Goal: Task Accomplishment & Management: Manage account settings

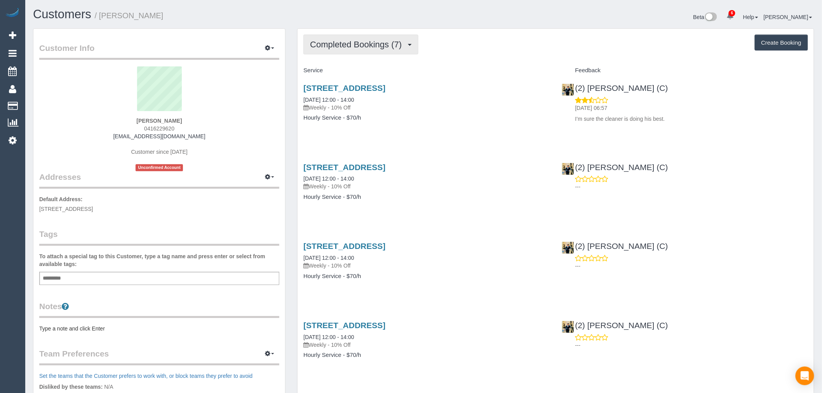
scroll to position [38183, 38033]
click at [386, 48] on span "Completed Bookings (7)" at bounding box center [358, 45] width 96 height 10
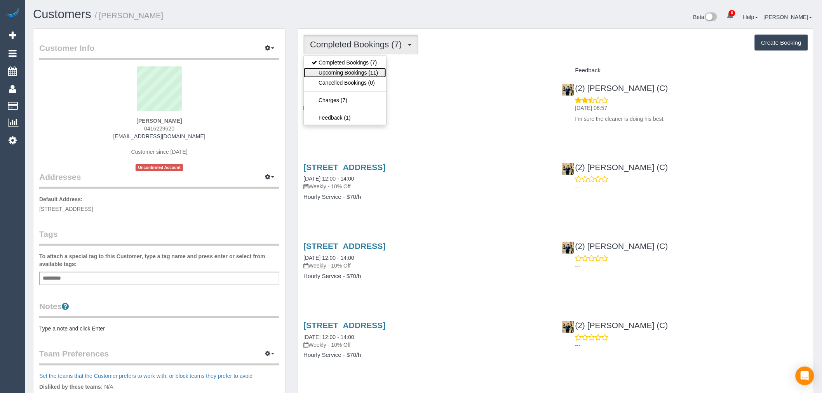
click at [385, 76] on link "Upcoming Bookings (11)" at bounding box center [345, 73] width 82 height 10
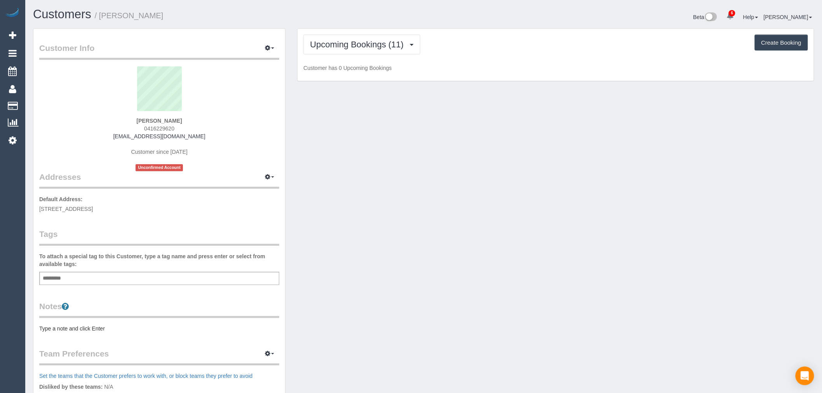
scroll to position [1067, 822]
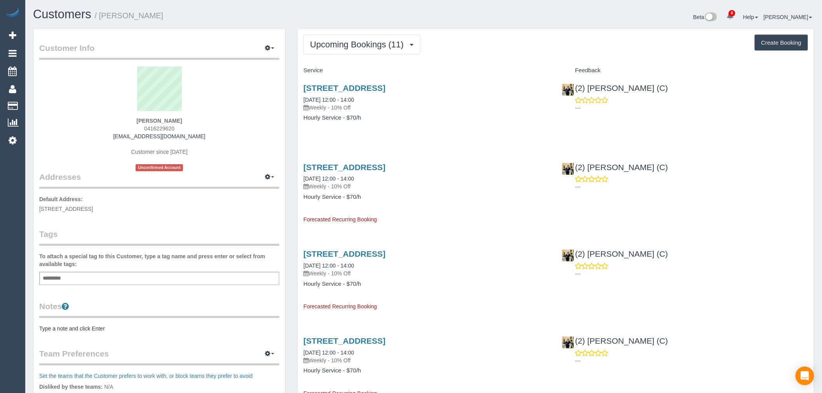
click at [499, 91] on h3 "[STREET_ADDRESS]" at bounding box center [426, 88] width 246 height 9
click at [382, 47] on span "Upcoming Bookings (11)" at bounding box center [359, 45] width 98 height 10
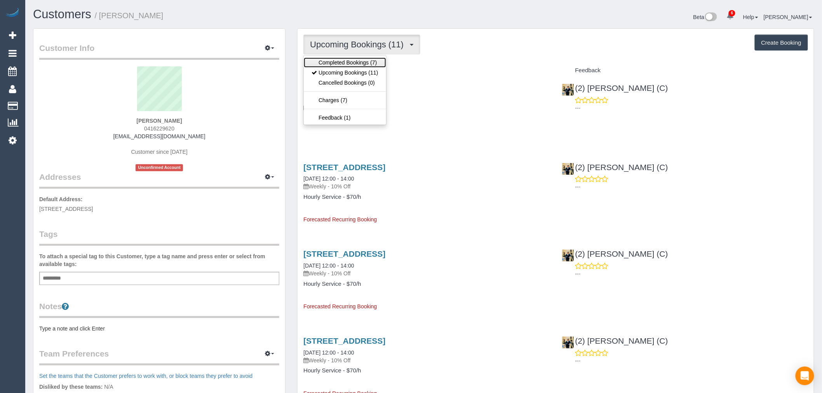
click at [374, 68] on link "Completed Bookings (7)" at bounding box center [345, 63] width 82 height 10
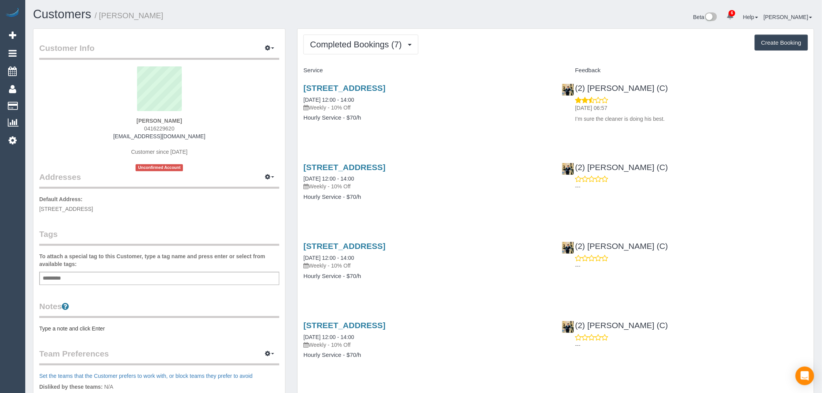
scroll to position [673, 822]
click at [383, 44] on span "Completed Bookings (7)" at bounding box center [358, 45] width 96 height 10
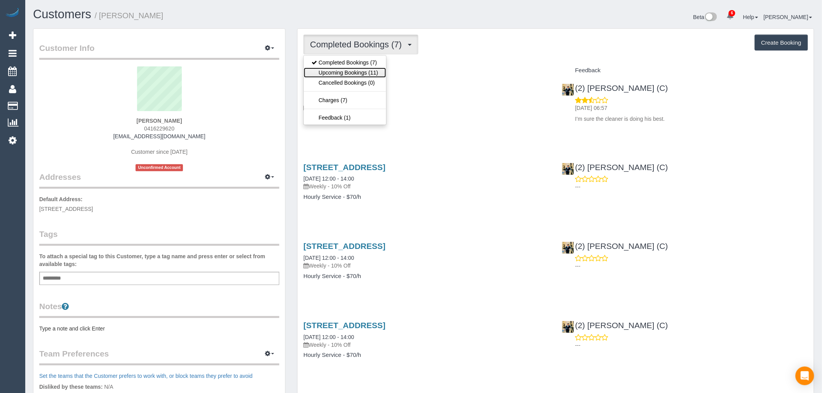
click at [378, 69] on link "Upcoming Bookings (11)" at bounding box center [345, 73] width 82 height 10
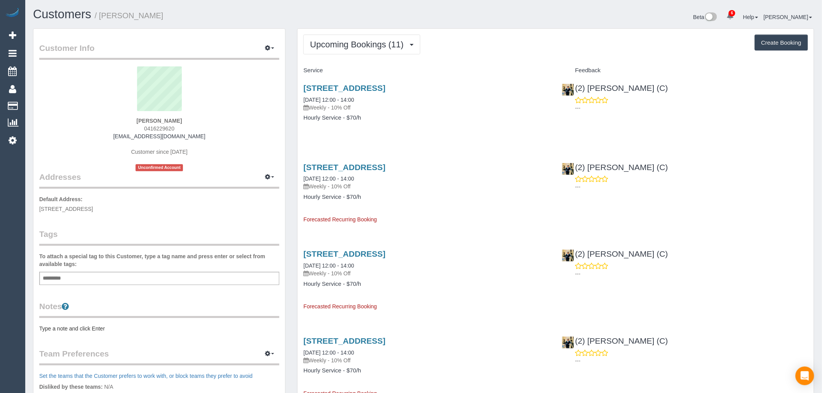
scroll to position [1067, 822]
click at [385, 90] on link "7 Brisbane St, Strathmore, VIC 3041" at bounding box center [344, 88] width 82 height 9
click at [341, 37] on button "Upcoming Bookings (11)" at bounding box center [361, 45] width 117 height 20
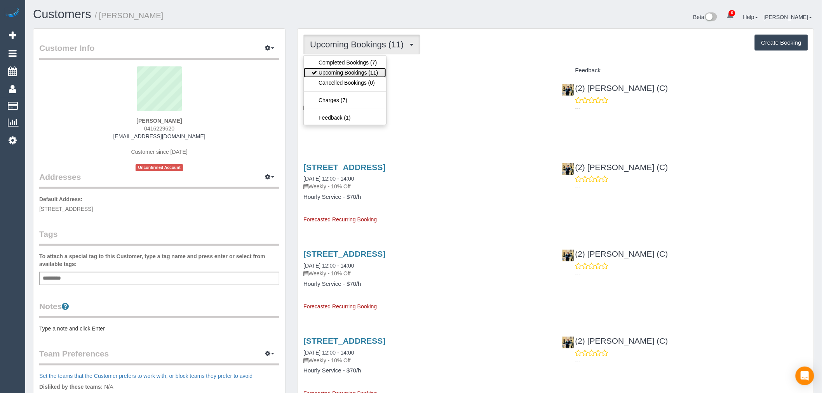
click at [356, 75] on link "Upcoming Bookings (11)" at bounding box center [345, 73] width 82 height 10
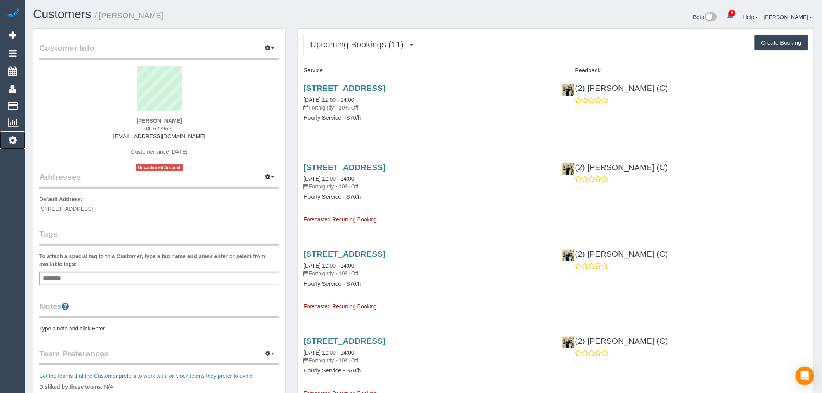
click at [14, 138] on icon at bounding box center [13, 140] width 8 height 9
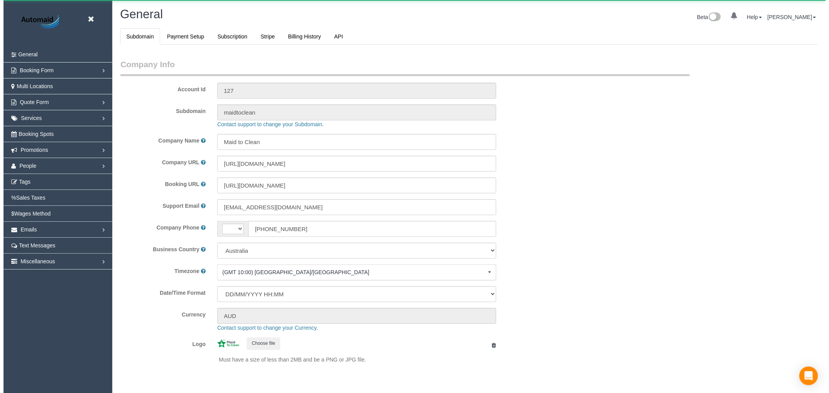
scroll to position [1750, 822]
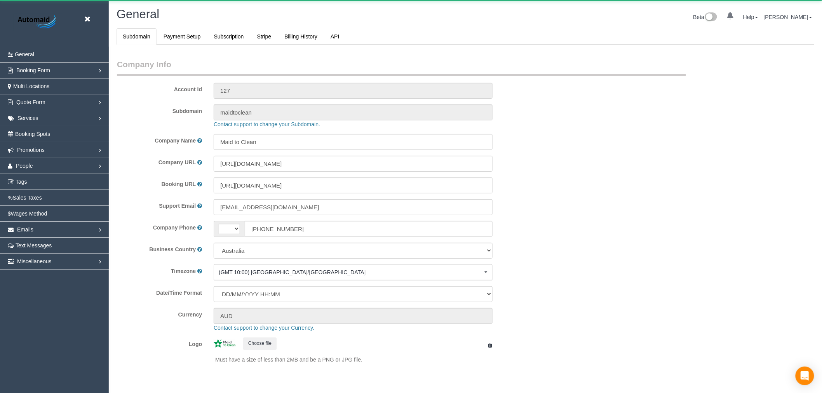
select select "1"
select select "string:AU"
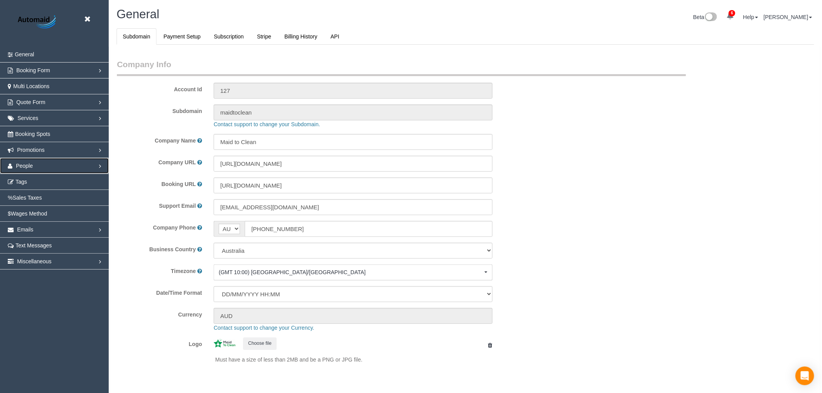
click at [53, 163] on link "People" at bounding box center [54, 166] width 109 height 16
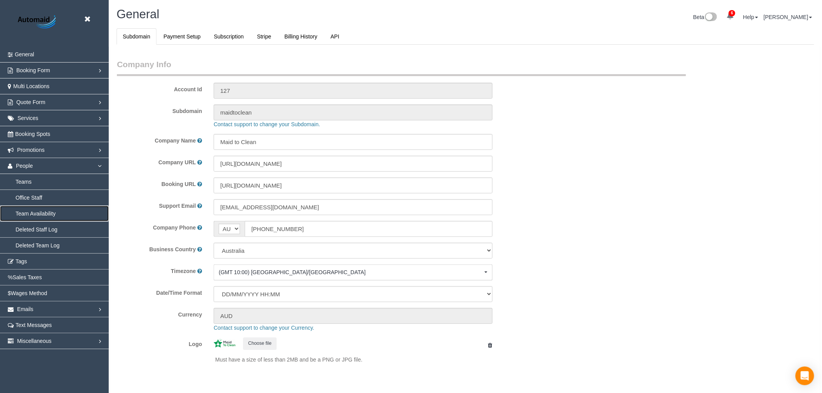
click at [48, 213] on link "Team Availability" at bounding box center [54, 214] width 109 height 16
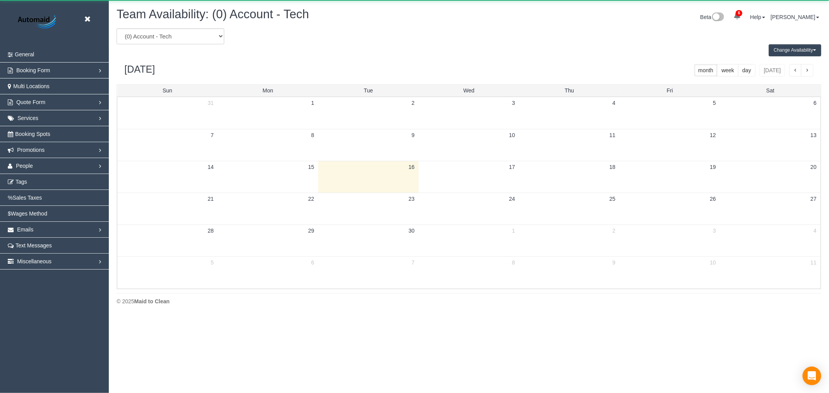
scroll to position [317, 829]
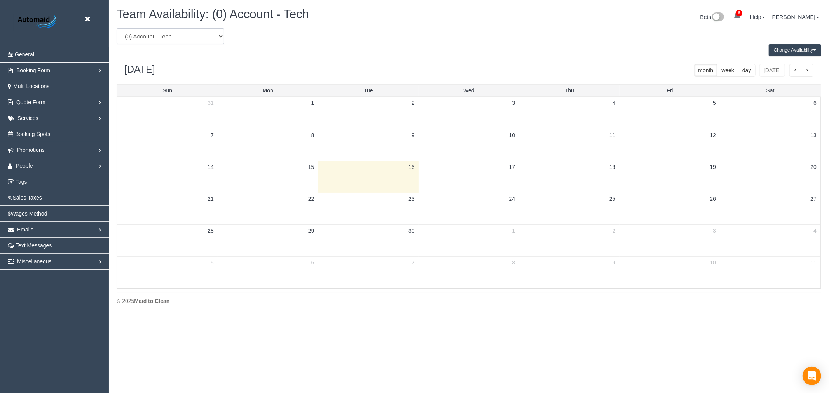
drag, startPoint x: 208, startPoint y: 37, endPoint x: 203, endPoint y: 44, distance: 9.1
click at [208, 37] on select "(0) Account - Tech (0) Office (0) Raunak Test Account (1) Debbie Brodjanac (FT)…" at bounding box center [171, 36] width 108 height 16
select select "number:38790"
click at [117, 29] on select "(0) Account - Tech (0) Office (0) Raunak Test Account (1) Debbie Brodjanac (FT)…" at bounding box center [171, 36] width 108 height 16
click at [348, 55] on div "Change Availability Default Availability Specific Date Request Time Off Exclude…" at bounding box center [469, 50] width 716 height 12
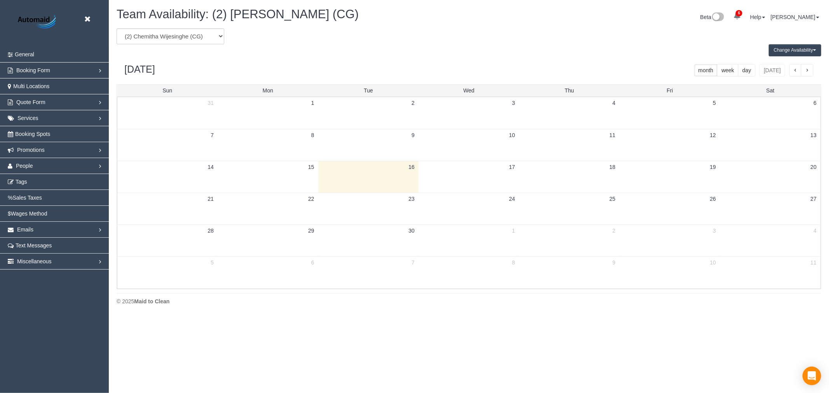
scroll to position [38539, 38027]
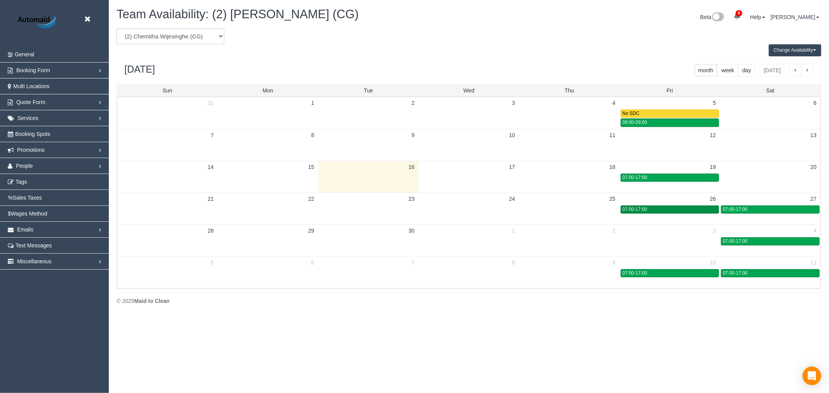
click at [690, 211] on div "07:00-17:00" at bounding box center [669, 210] width 94 height 6
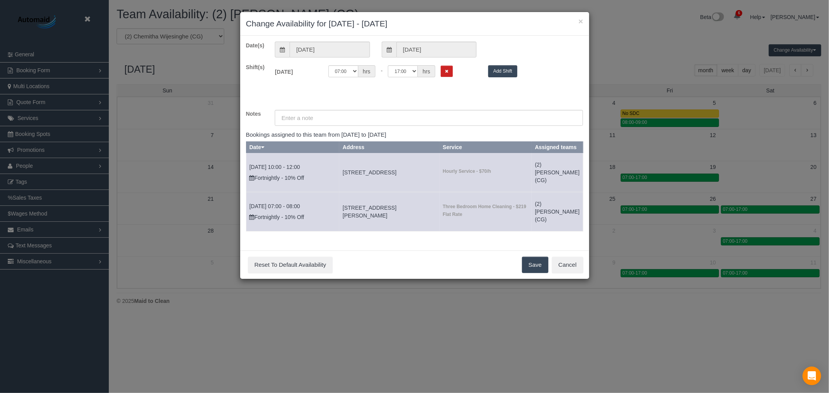
click at [503, 69] on button "Add Shift" at bounding box center [502, 71] width 29 height 12
click at [446, 72] on icon "Remove Shift" at bounding box center [446, 71] width 3 height 4
click at [528, 273] on button "Save" at bounding box center [535, 265] width 26 height 16
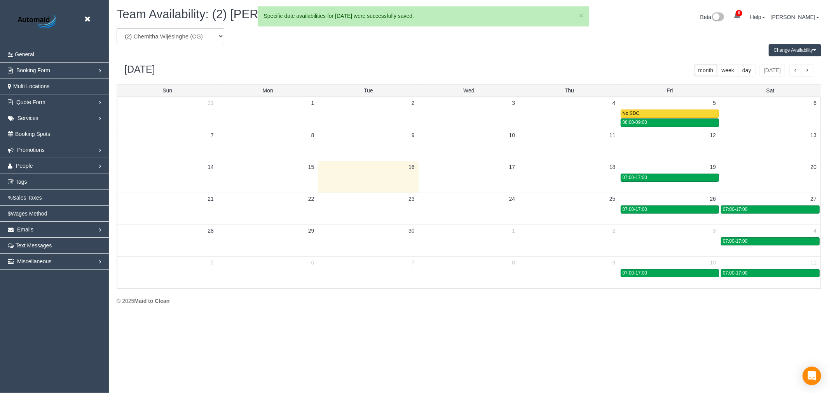
click at [767, 208] on div "× Change Availability for 26/09/2025 - 26/09/2025 Date(s) 26/09/2025 26/09/2025…" at bounding box center [414, 196] width 829 height 393
click at [757, 208] on div "07:00-17:00" at bounding box center [770, 210] width 95 height 6
click at [756, 208] on div "07:00-17:00" at bounding box center [770, 210] width 95 height 6
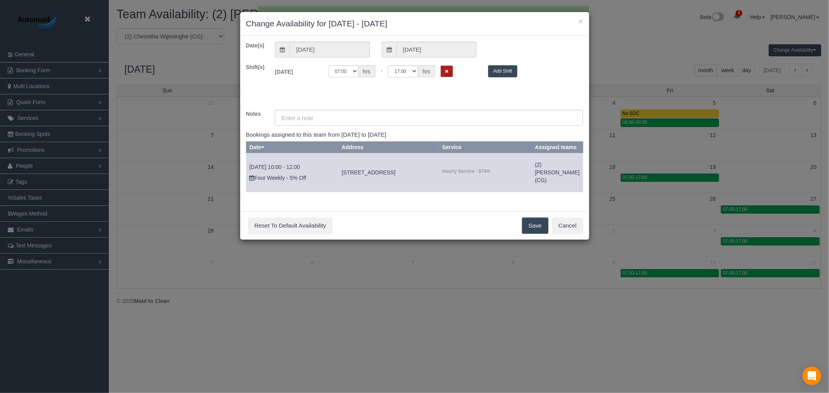
click at [448, 70] on icon "Remove Shift" at bounding box center [446, 71] width 3 height 4
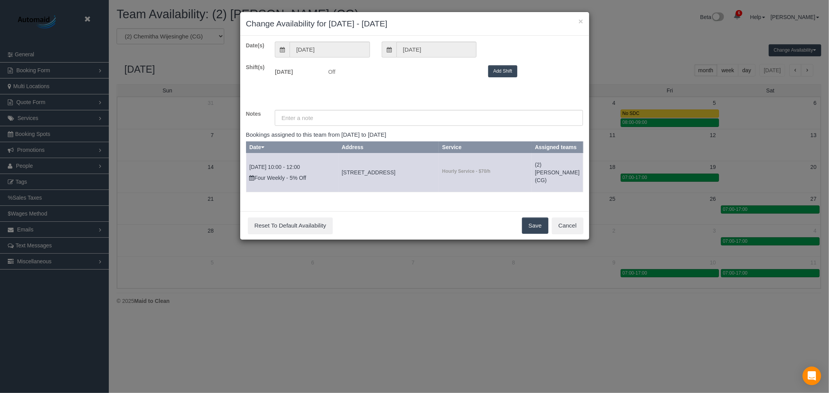
click at [533, 234] on button "Save" at bounding box center [535, 226] width 26 height 16
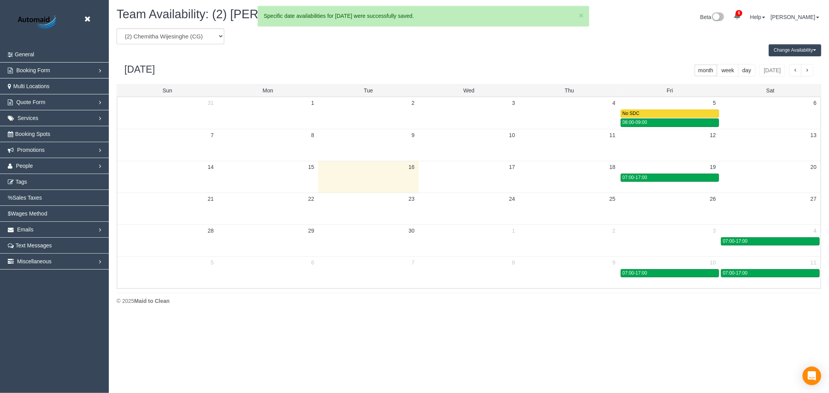
click at [810, 71] on button "button" at bounding box center [807, 70] width 12 height 12
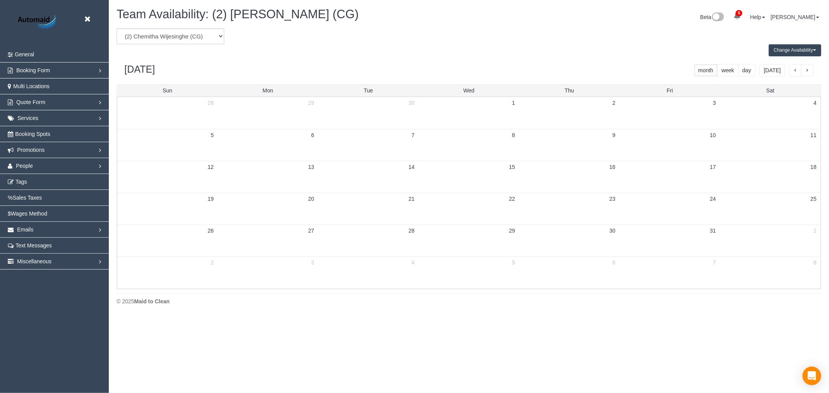
scroll to position [317, 829]
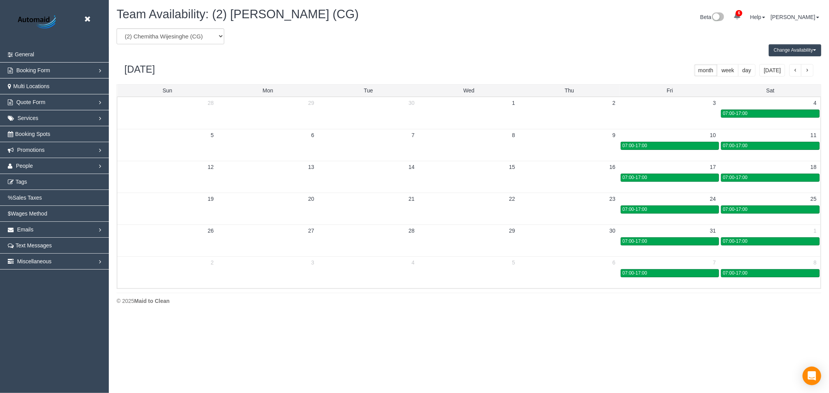
click at [795, 72] on span "button" at bounding box center [795, 70] width 4 height 5
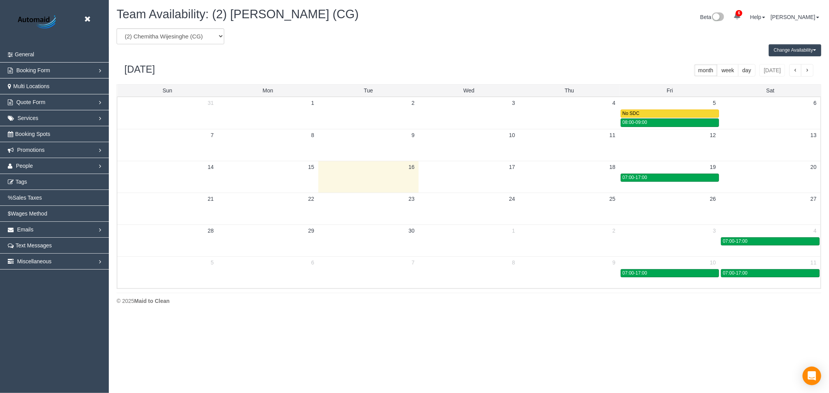
click at [802, 49] on button "Change Availability" at bounding box center [795, 50] width 52 height 12
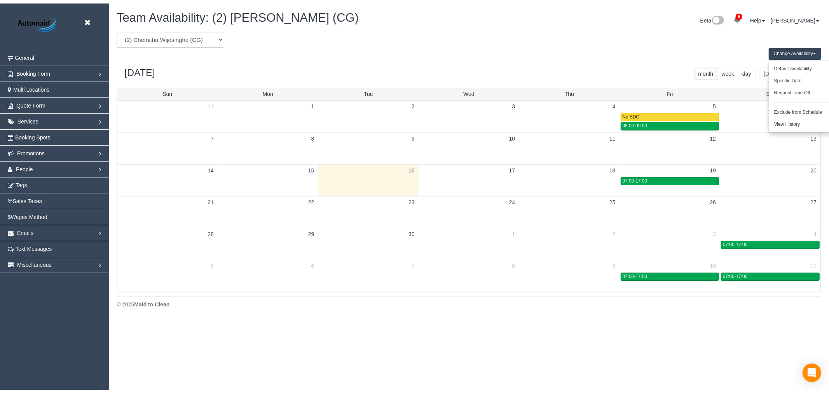
scroll to position [38539, 38027]
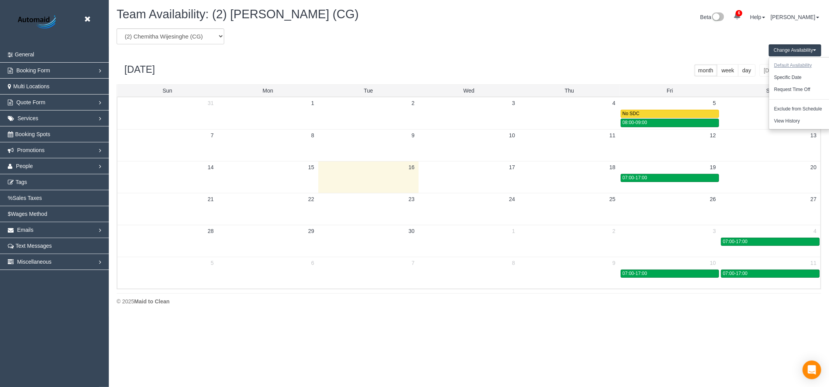
click at [798, 65] on button "Default Availability" at bounding box center [793, 65] width 48 height 12
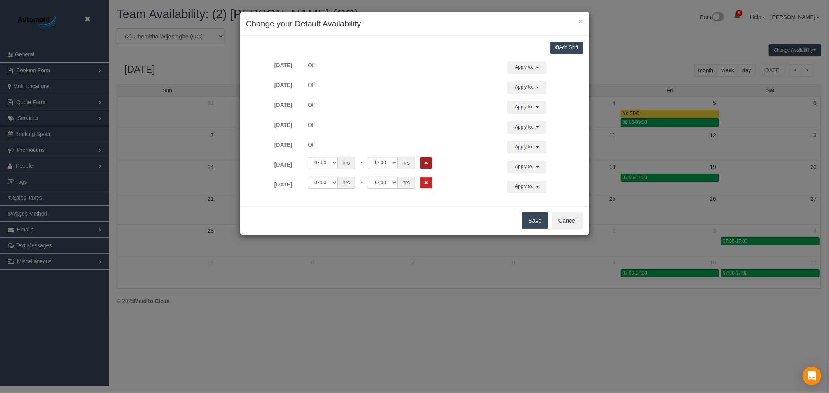
click at [429, 162] on button "Remove Shift" at bounding box center [426, 162] width 12 height 11
click at [532, 219] on button "Save" at bounding box center [535, 221] width 26 height 16
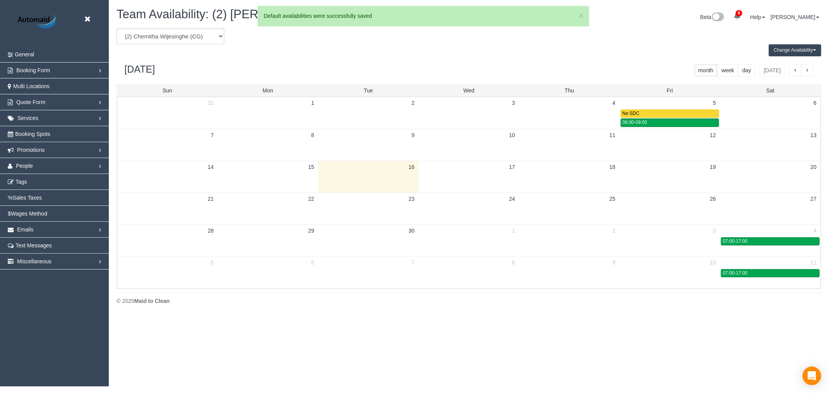
click at [660, 176] on td at bounding box center [669, 177] width 100 height 32
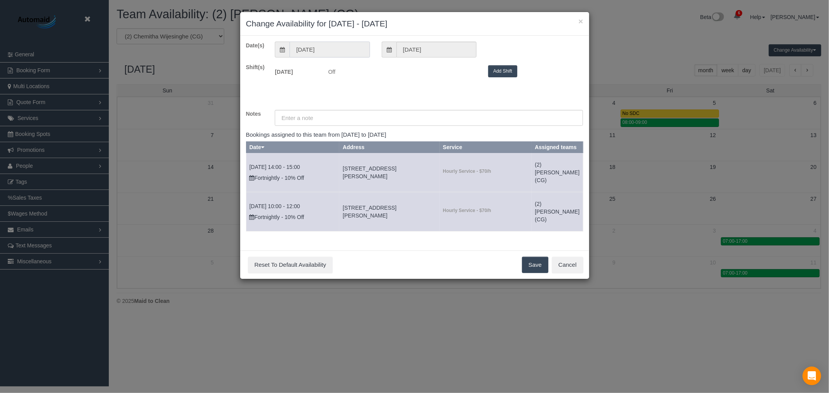
click at [333, 51] on input "19/09/2025" at bounding box center [329, 50] width 80 height 16
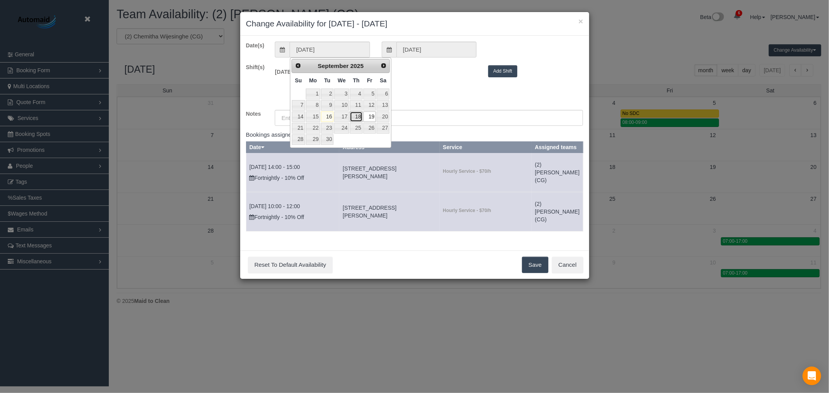
click at [358, 116] on link "18" at bounding box center [356, 117] width 13 height 10
type input "18/09/2025"
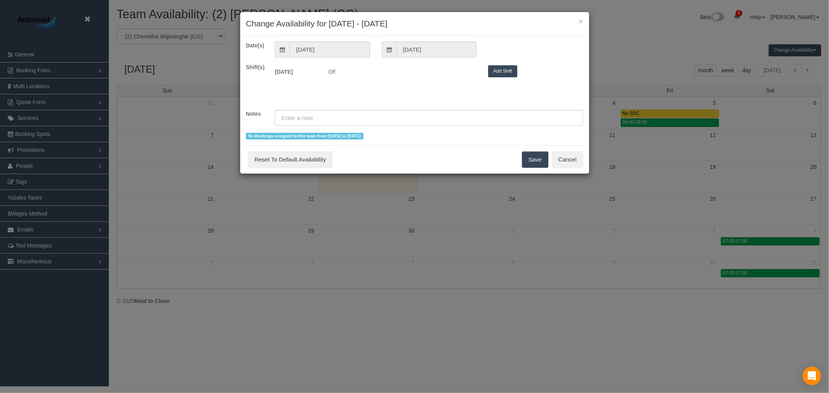
click at [502, 70] on button "Add Shift" at bounding box center [502, 71] width 29 height 12
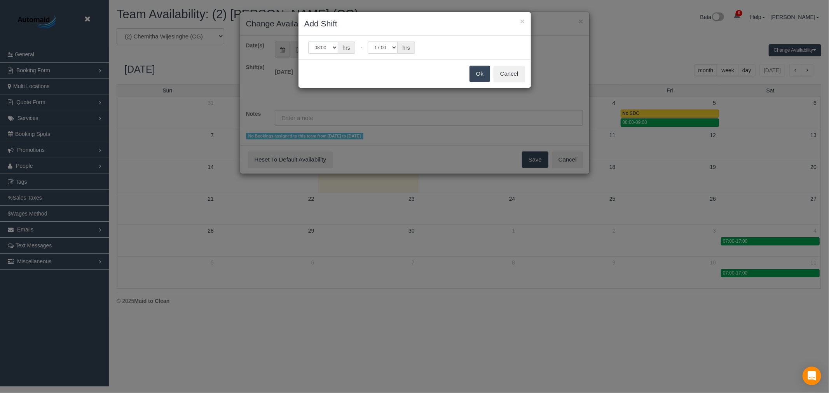
click at [329, 44] on select "00:00 00:05 00:10 00:15 00:20 00:25 00:30 00:35 00:40 00:45 00:50 00:55 01:00 0…" at bounding box center [323, 48] width 30 height 12
select select "string:07:00"
click at [308, 42] on select "00:00 00:05 00:10 00:15 00:20 00:25 00:30 00:35 00:40 00:45 00:50 00:55 01:00 0…" at bounding box center [323, 48] width 30 height 12
click at [471, 71] on button "Ok" at bounding box center [479, 74] width 21 height 16
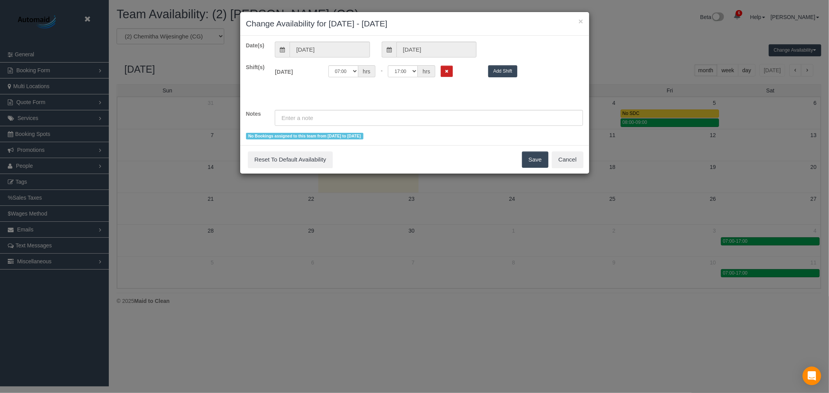
click at [535, 155] on button "Save" at bounding box center [535, 160] width 26 height 16
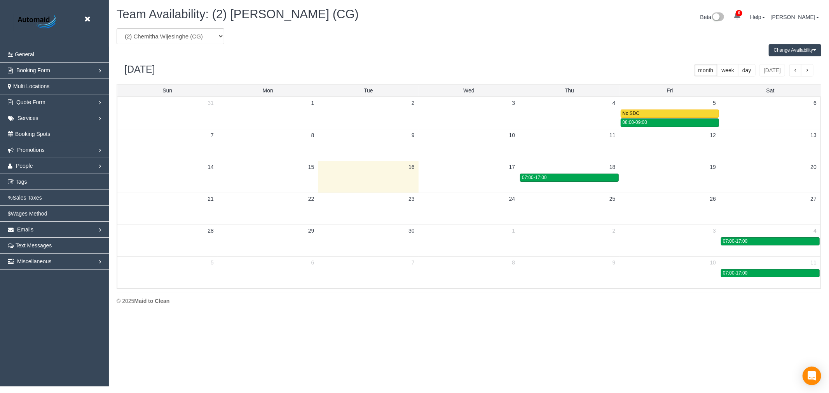
drag, startPoint x: 593, startPoint y: 180, endPoint x: 671, endPoint y: 180, distance: 78.1
click at [692, 180] on tr "07:00-17:00" at bounding box center [468, 177] width 703 height 9
click at [621, 180] on td at bounding box center [669, 177] width 100 height 9
click at [615, 178] on div "07:00-17:00" at bounding box center [569, 178] width 94 height 6
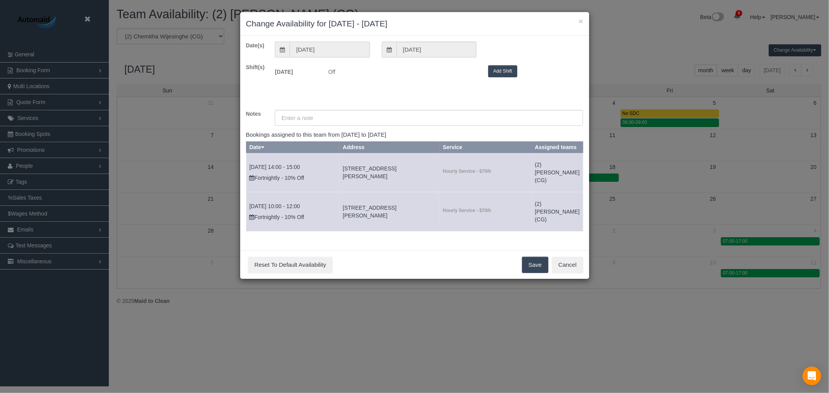
click at [316, 48] on input "19/09/2025" at bounding box center [329, 50] width 80 height 16
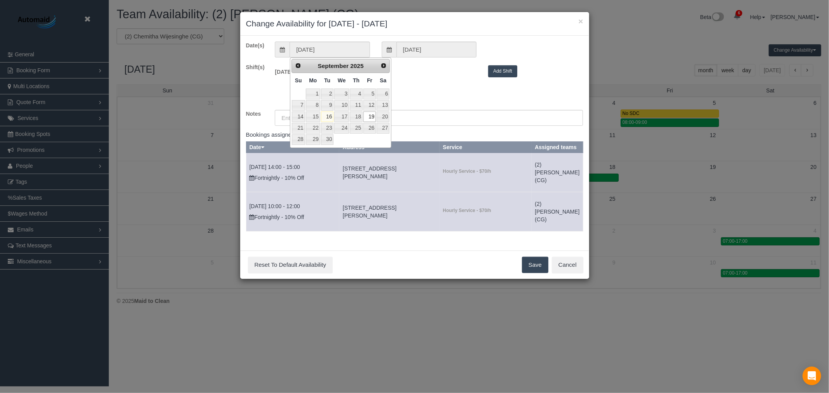
click at [479, 55] on div "19/09/2025" at bounding box center [429, 50] width 106 height 16
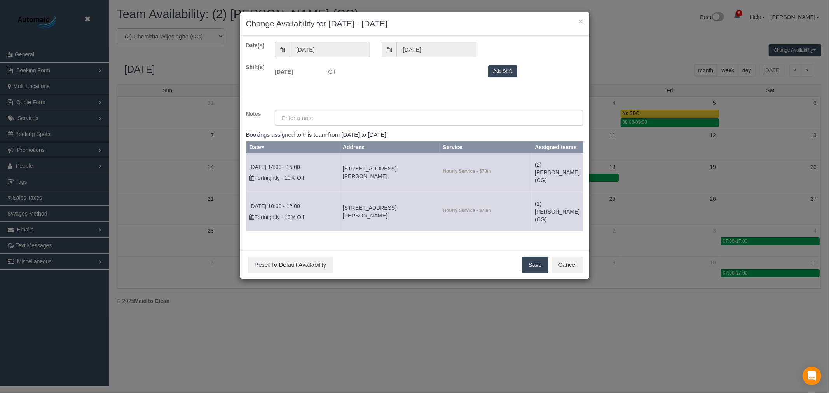
click at [584, 18] on div "× Change Availability for 19/09/2025 - 19/09/2025" at bounding box center [414, 24] width 349 height 24
click at [581, 21] on button "×" at bounding box center [580, 21] width 5 height 8
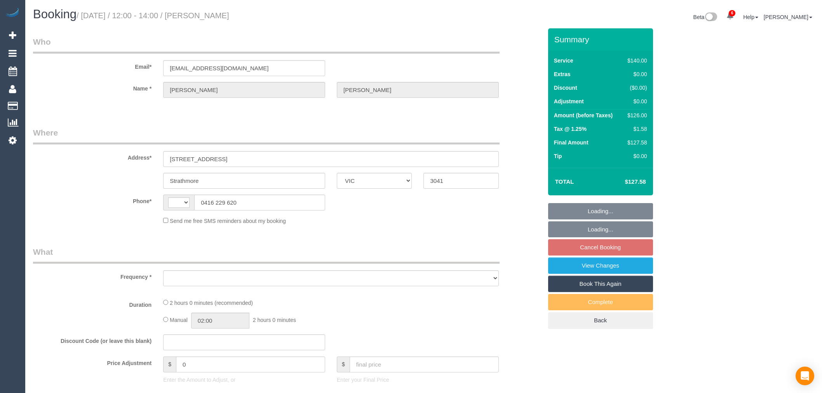
select select "VIC"
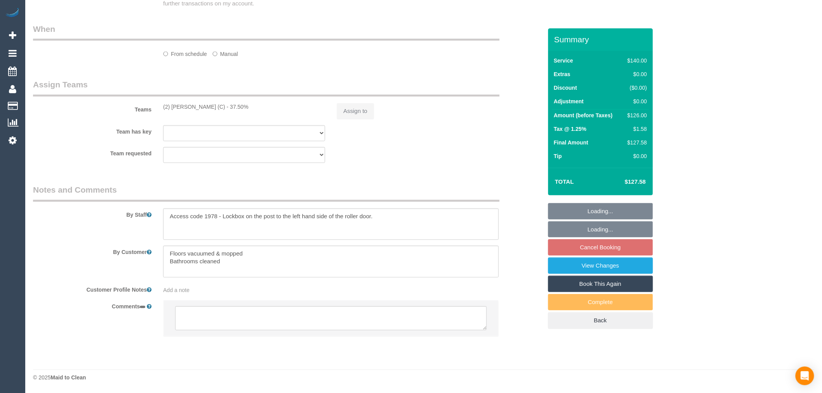
select select "string:AU"
select select "object:582"
select select "string:stripe-pm_1RoHAn2GScqysDRVqzXXJNqb"
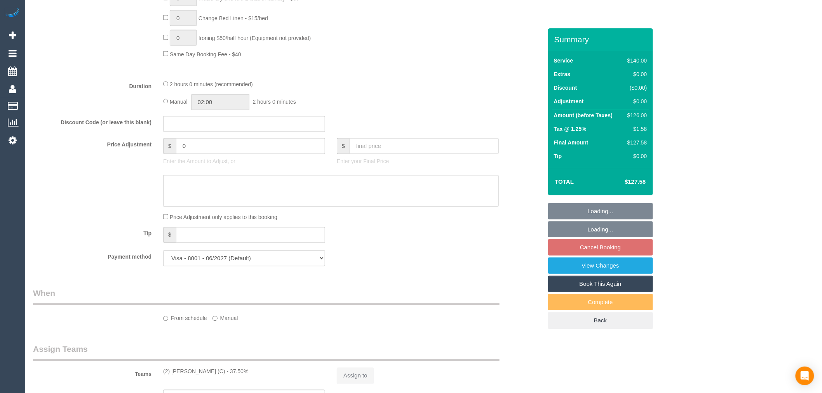
scroll to position [839, 0]
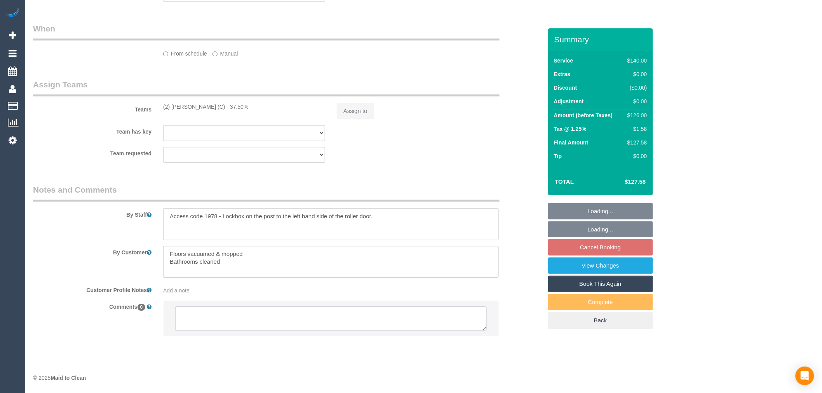
click at [249, 316] on li at bounding box center [331, 319] width 335 height 36
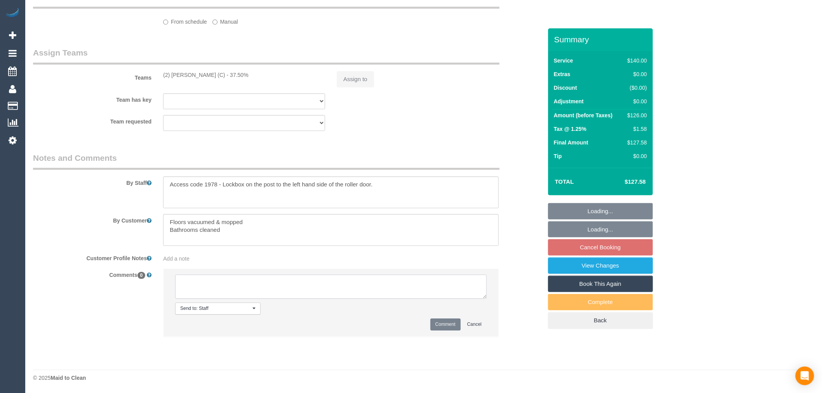
select select "number:28"
select select "number:16"
select select "number:18"
select select "number:22"
select select "number:35"
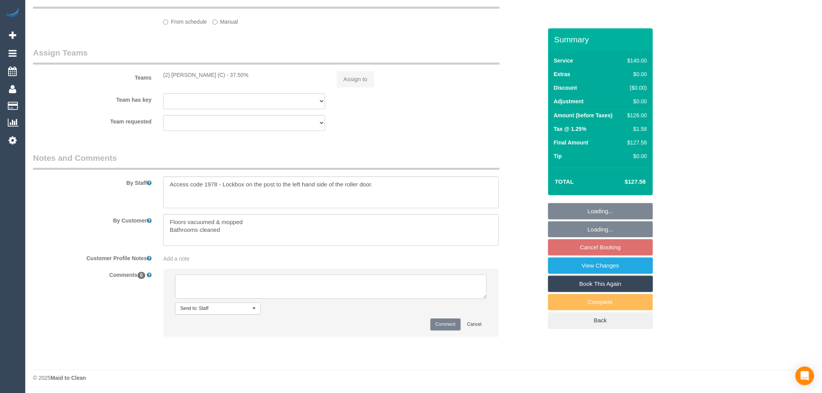
select select "number:26"
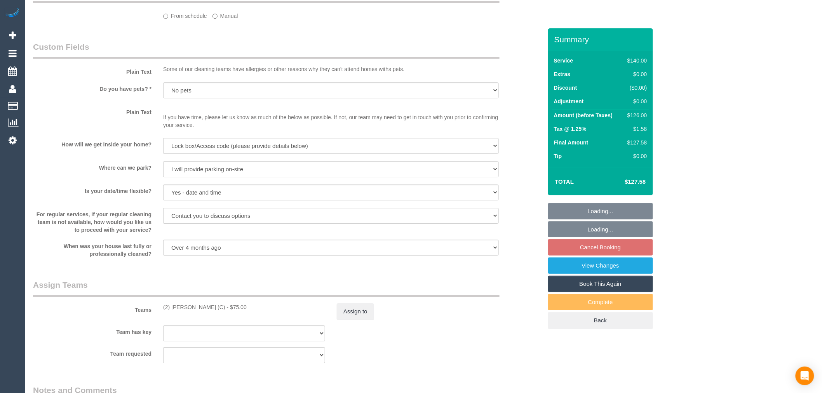
select select "object:1567"
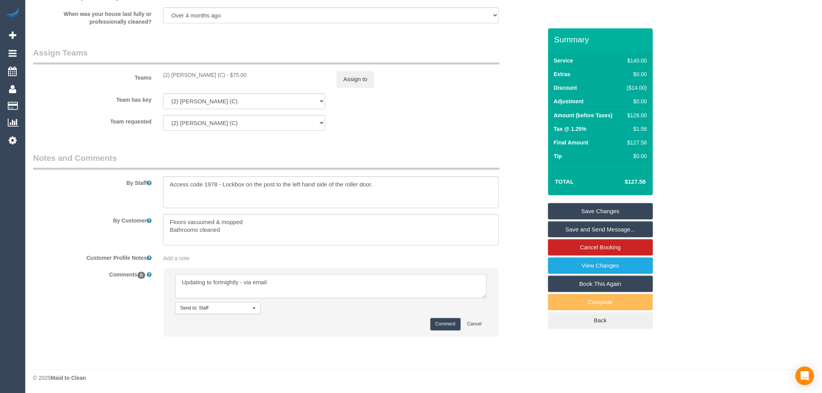
type textarea "Updating to fortnightly - via email"
click at [440, 328] on button "Comment" at bounding box center [446, 324] width 30 height 12
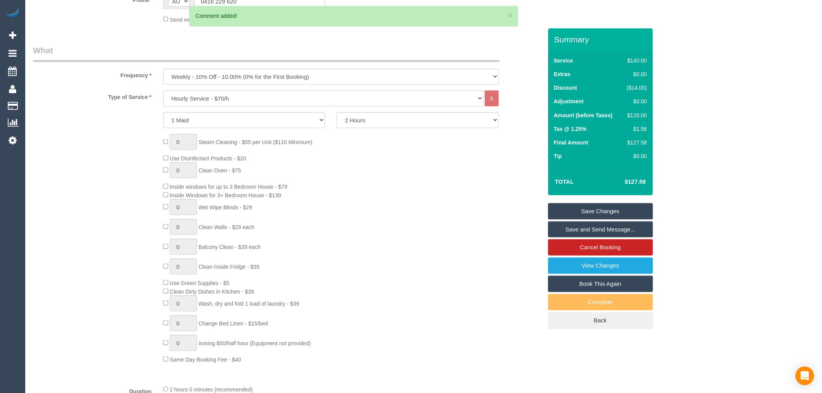
scroll to position [192, 0]
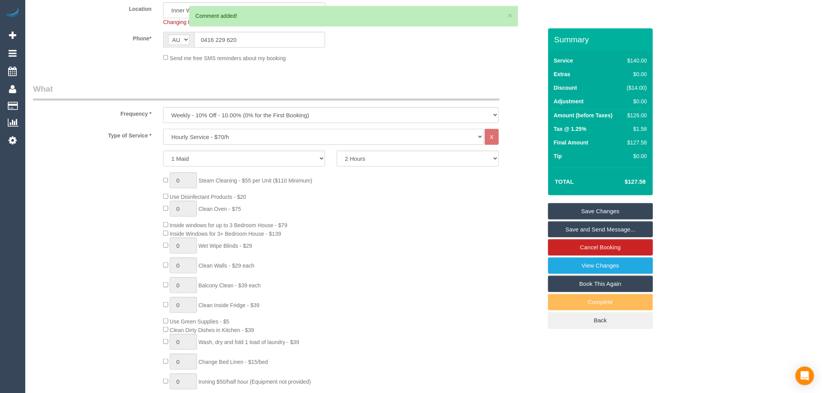
click at [262, 140] on select "Hourly Service - $70/h Hourly Service - $65/h Hourly Service - $60/h Hourly Ser…" at bounding box center [323, 137] width 321 height 16
click at [115, 124] on fieldset "What Frequency * One Time Cleaning Weekly - 10% Off - 10.00% (0% for the First …" at bounding box center [287, 349] width 509 height 533
click at [242, 106] on div "Frequency * One Time Cleaning Weekly - 10% Off - 10.00% (0% for the First Booki…" at bounding box center [287, 103] width 521 height 40
click at [249, 113] on select "One Time Cleaning Weekly - 10% Off - 10.00% (0% for the First Booking) Fortnigh…" at bounding box center [331, 115] width 336 height 16
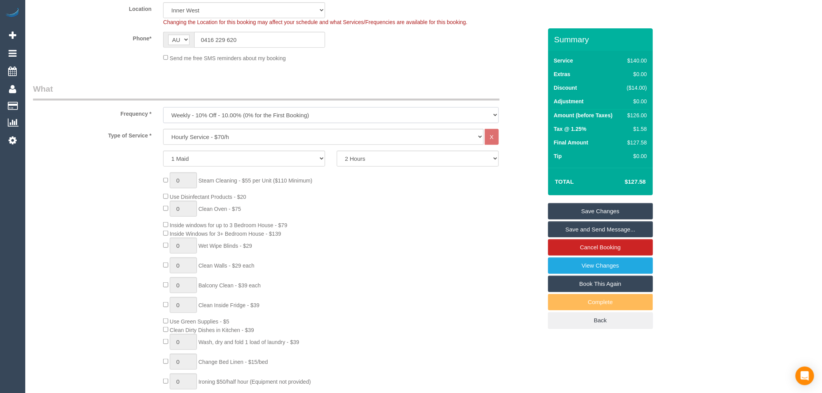
select select "object:1569"
click at [163, 108] on select "One Time Cleaning Weekly - 10% Off - 10.00% (0% for the First Booking) Fortnigh…" at bounding box center [331, 115] width 336 height 16
click at [68, 157] on div "1 Maid 2 Maids 2 Hours 2.5 Hours 3 Hours 3.5 Hours 4 Hours 4.5 Hours 5 Hours 5.…" at bounding box center [287, 159] width 521 height 16
click at [623, 214] on link "Save Changes" at bounding box center [600, 211] width 105 height 16
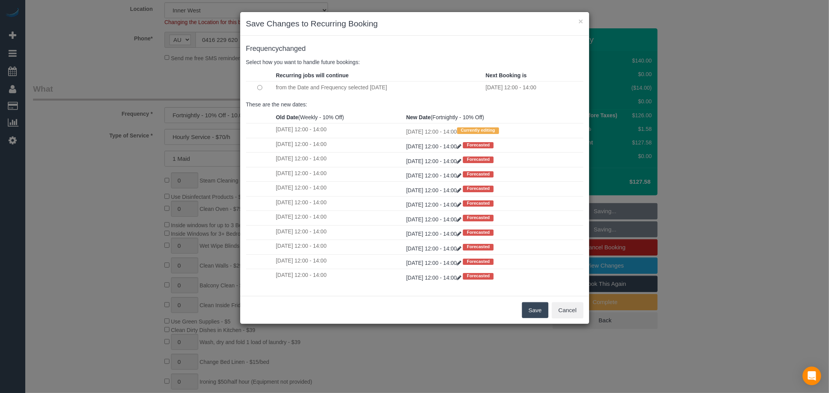
click at [532, 312] on button "Save" at bounding box center [535, 310] width 26 height 16
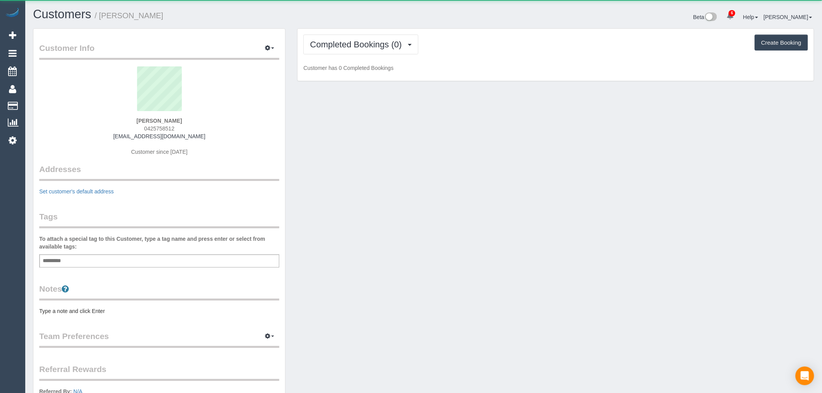
scroll to position [520, 822]
click at [384, 53] on button "Completed Bookings (0)" at bounding box center [360, 45] width 115 height 20
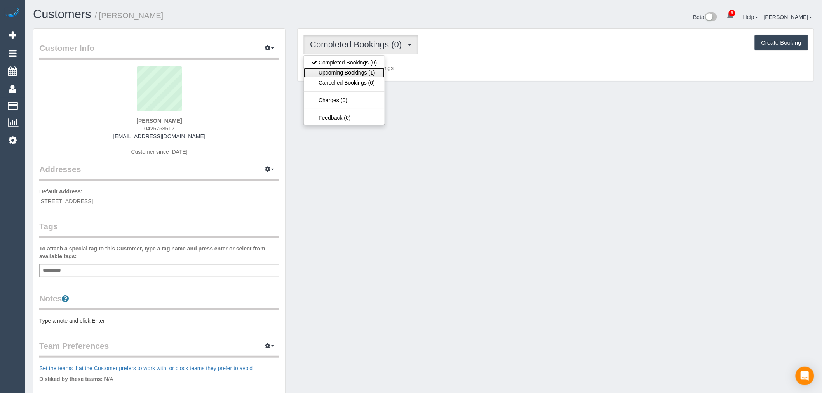
click at [378, 75] on link "Upcoming Bookings (1)" at bounding box center [344, 73] width 81 height 10
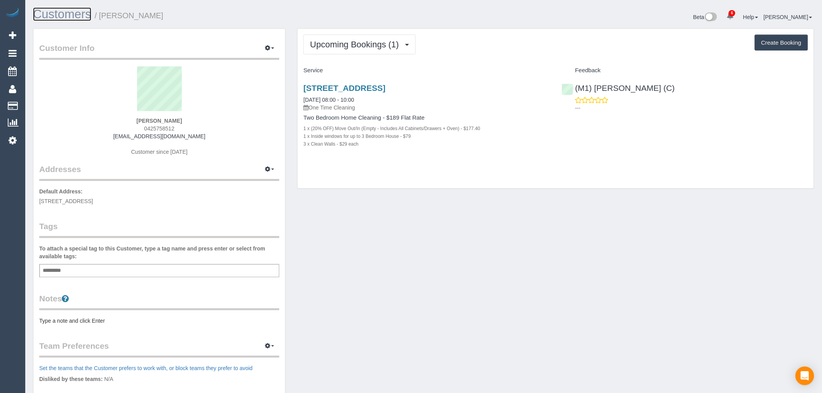
click at [44, 16] on link "Customers" at bounding box center [62, 14] width 58 height 14
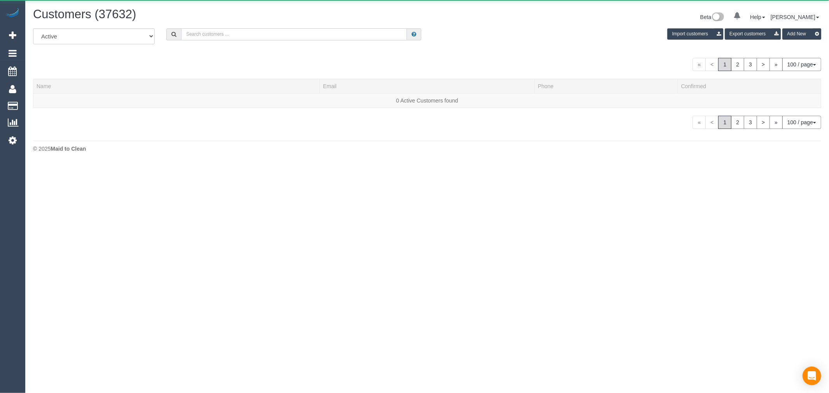
click at [266, 37] on input "text" at bounding box center [294, 34] width 226 height 12
paste input "David Hitching"
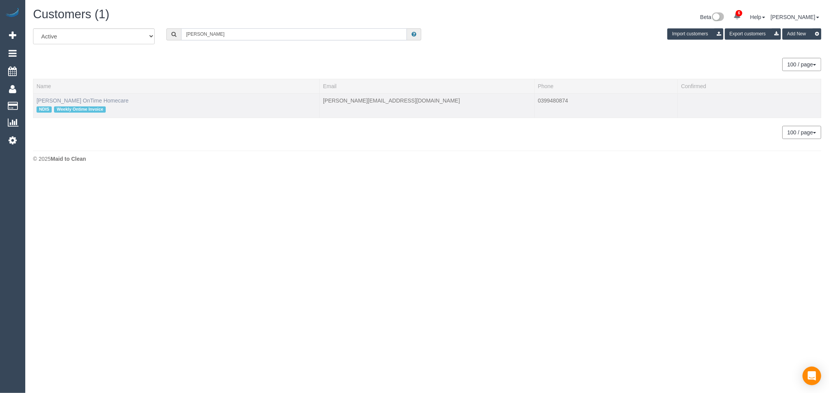
type input "David Hitching"
click at [53, 99] on link "David Hitchings OnTime Homecare" at bounding box center [83, 101] width 92 height 6
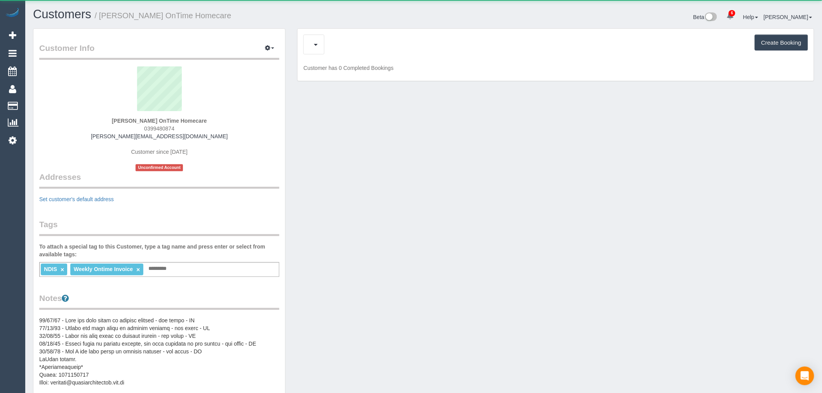
click at [334, 48] on div "Feedback (0) Create Booking" at bounding box center [555, 45] width 505 height 20
click at [336, 48] on span "Completed Bookings (39)" at bounding box center [360, 45] width 100 height 10
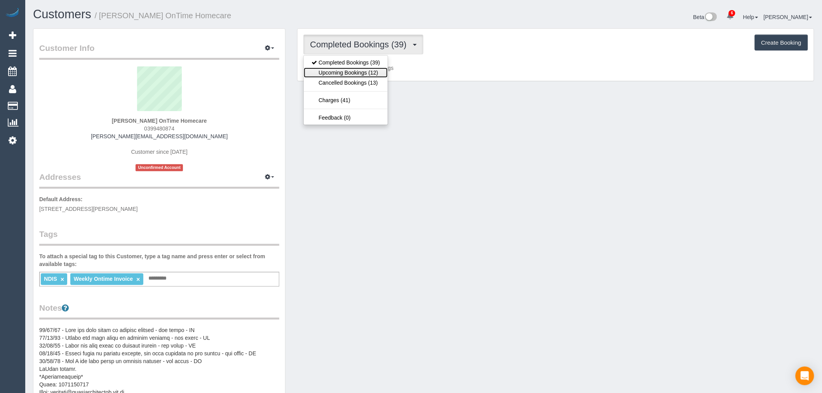
click at [348, 74] on link "Upcoming Bookings (12)" at bounding box center [346, 73] width 84 height 10
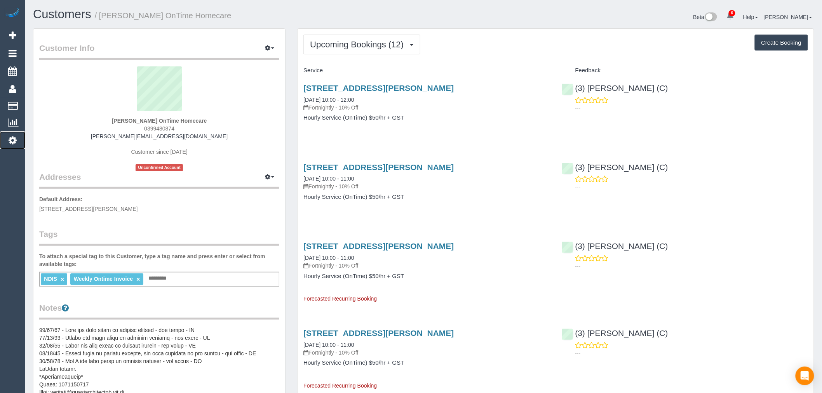
click at [16, 142] on icon at bounding box center [13, 140] width 8 height 9
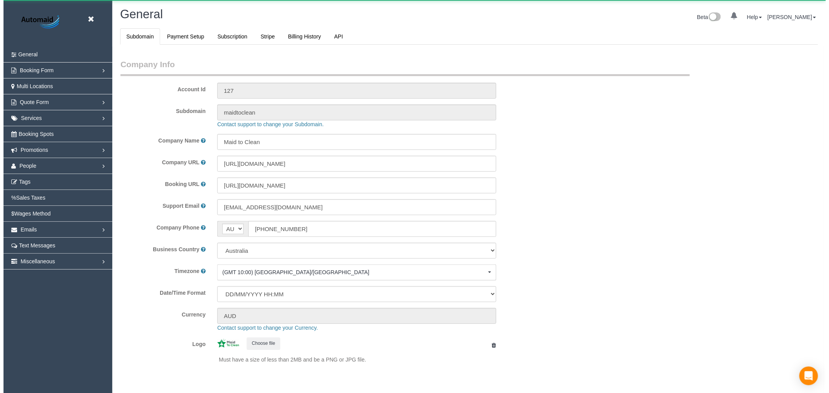
scroll to position [1750, 822]
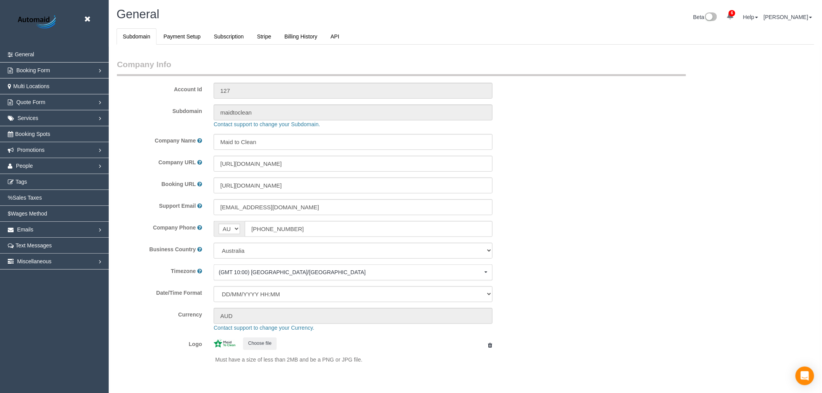
select select "1"
click at [66, 163] on link "People" at bounding box center [54, 166] width 109 height 16
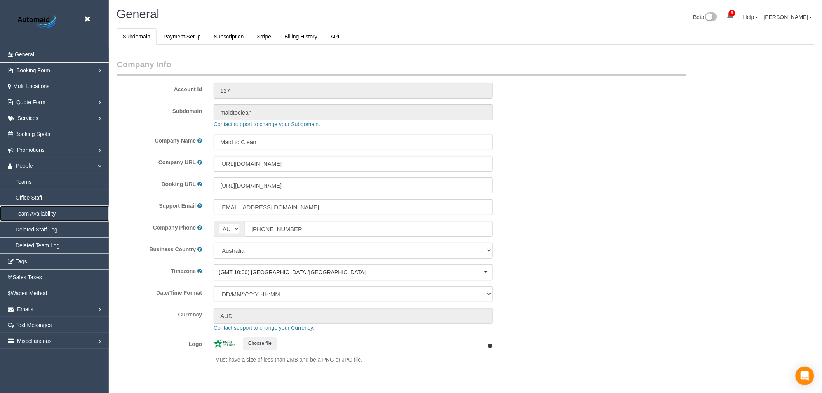
click at [48, 209] on link "Team Availability" at bounding box center [54, 214] width 109 height 16
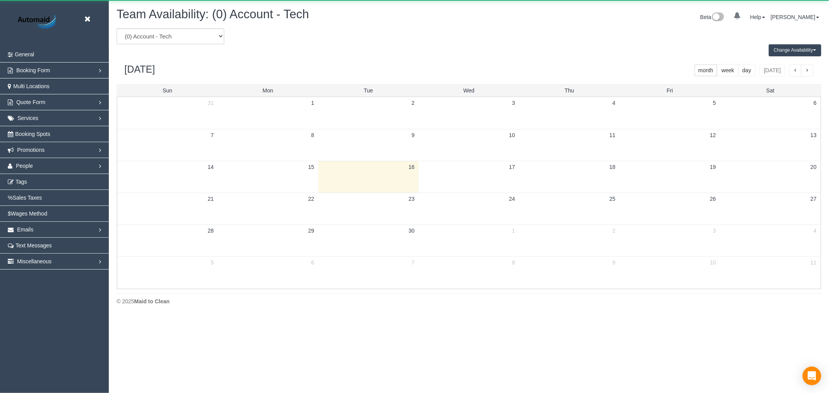
scroll to position [317, 829]
click at [46, 173] on link "People" at bounding box center [54, 166] width 109 height 16
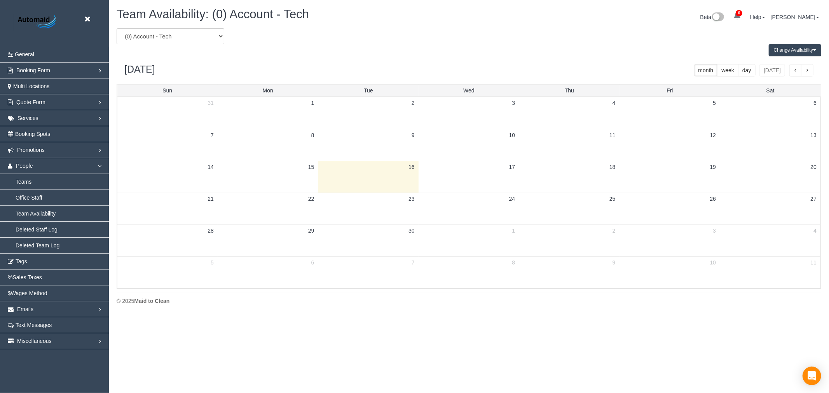
click at [240, 80] on div "September 2025 month week day today" at bounding box center [469, 70] width 704 height 28
click at [209, 35] on select "(0) Account - Tech (0) Office (0) Raunak Test Account (1) Debbie Brodjanac (FT)…" at bounding box center [171, 36] width 108 height 16
select select "number:95420"
click at [117, 29] on select "(0) Account - Tech (0) Office (0) Raunak Test Account (1) Debbie Brodjanac (FT)…" at bounding box center [171, 36] width 108 height 16
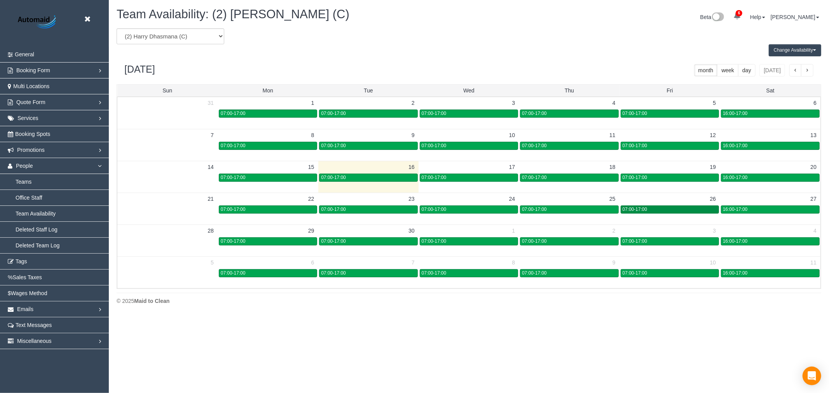
click at [690, 208] on div "07:00-17:00" at bounding box center [669, 210] width 94 height 6
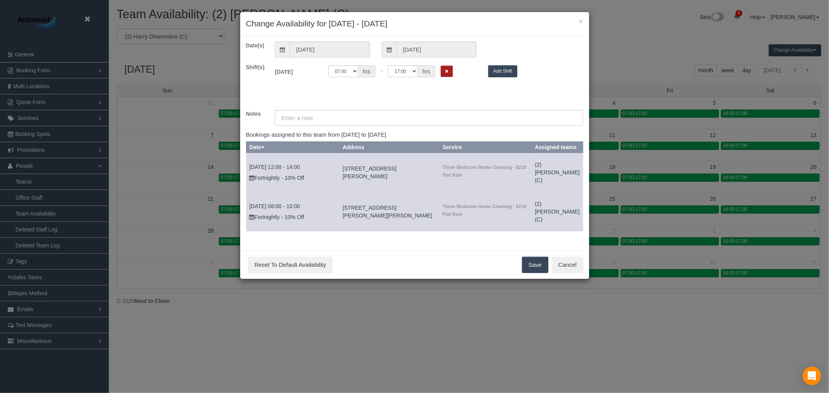
click at [447, 75] on button "Remove Shift" at bounding box center [447, 71] width 12 height 11
click at [535, 263] on div "Save Reset To Default Availability Cancel" at bounding box center [414, 265] width 349 height 28
click at [537, 268] on button "Save" at bounding box center [535, 265] width 26 height 16
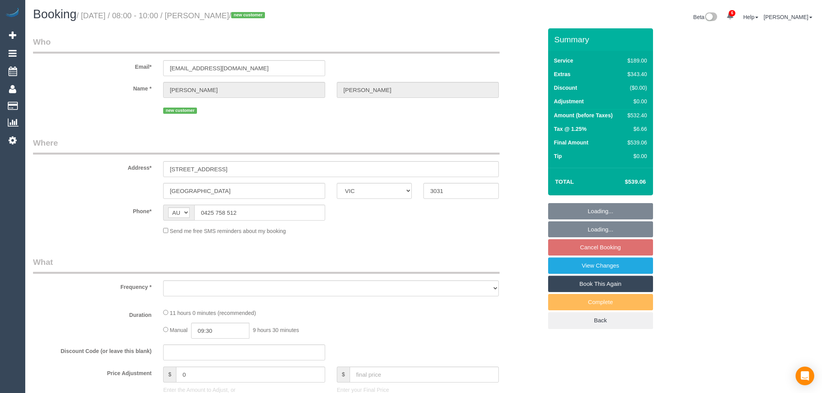
select select "VIC"
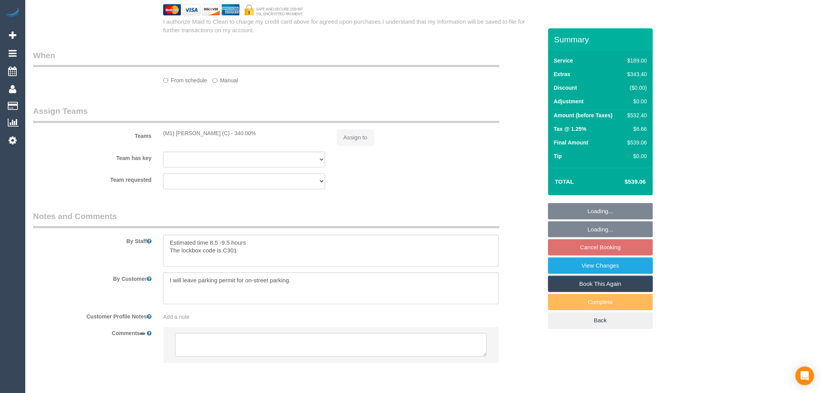
select select "string:stripe-pm_1S5ccx2GScqysDRVxqkoyBa6"
select select "number:28"
select select "number:16"
select select "number:18"
select select "number:24"
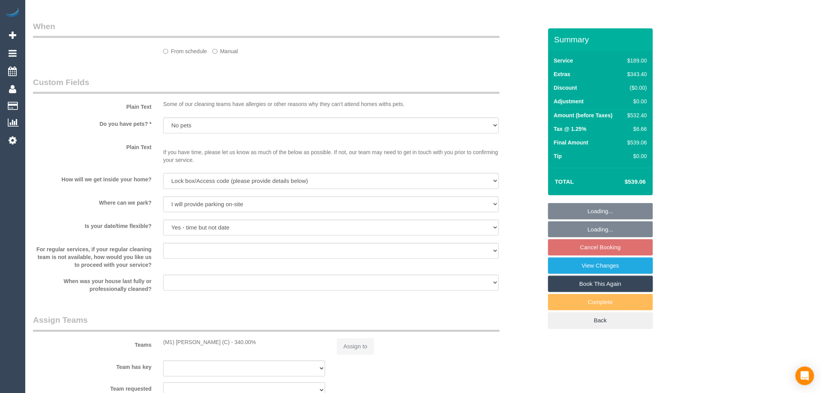
select select "object:900"
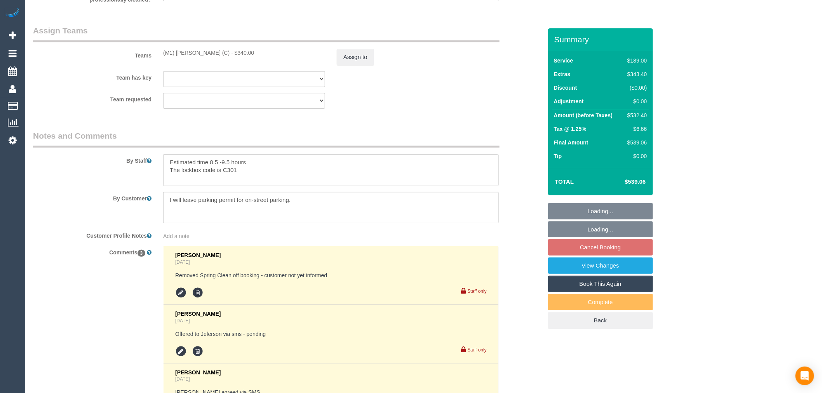
scroll to position [1210, 0]
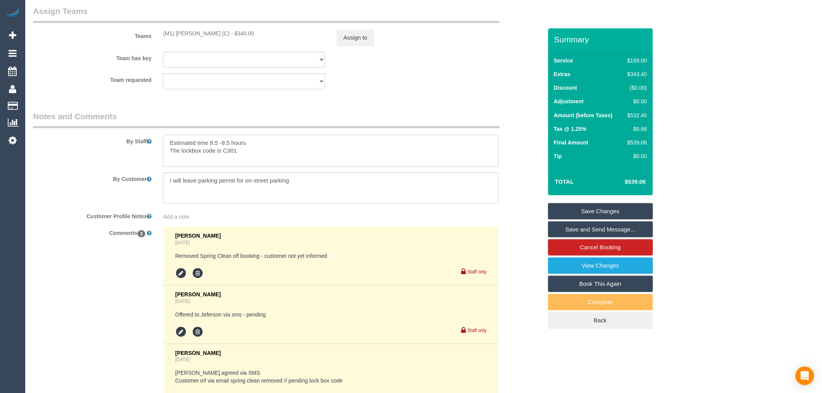
click at [273, 155] on textarea at bounding box center [331, 151] width 336 height 32
click at [273, 158] on textarea at bounding box center [331, 151] width 336 height 32
click at [265, 163] on textarea at bounding box center [331, 151] width 336 height 32
paste textarea "behind the gate when looking at the house."
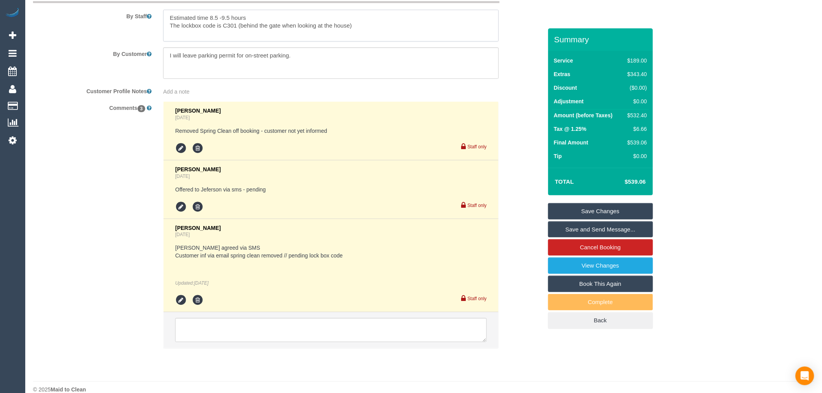
scroll to position [1355, 0]
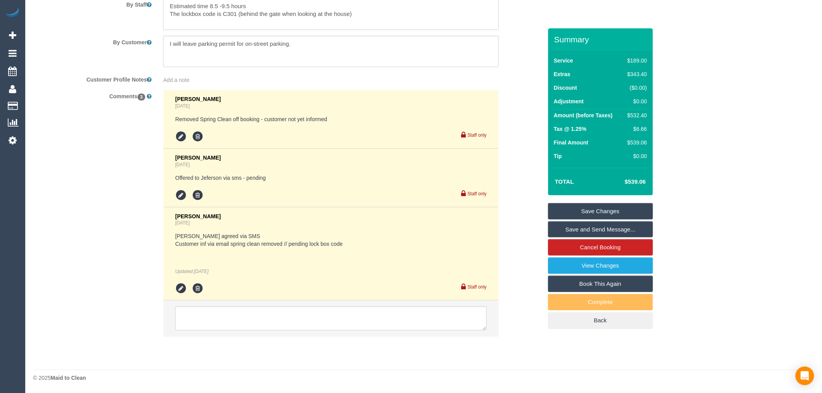
type textarea "Estimated time 8.5 -9.5 hours The lockbox code is C301 (behind the gate when lo…"
click at [322, 325] on textarea at bounding box center [331, 319] width 312 height 24
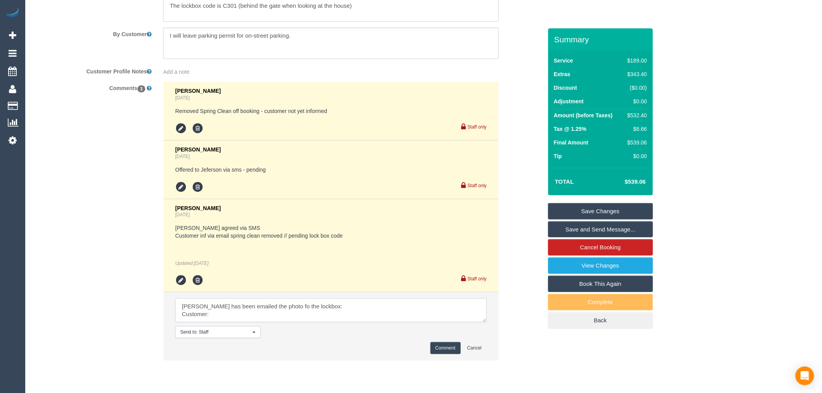
scroll to position [3, 0]
click at [280, 309] on textarea at bounding box center [331, 310] width 312 height 24
click at [285, 310] on textarea at bounding box center [331, 310] width 312 height 24
drag, startPoint x: 234, startPoint y: 331, endPoint x: 170, endPoint y: 317, distance: 65.1
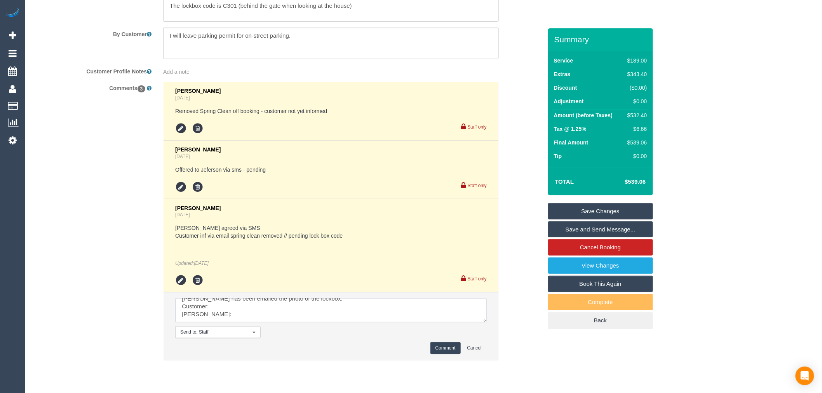
click at [170, 317] on li "Send to: Staff Nothing selected Send to: Staff Send to: Customer Send to: Team …" at bounding box center [331, 327] width 335 height 68
paste textarea "cnv_qdsnbf3"
click at [300, 310] on textarea at bounding box center [331, 310] width 312 height 24
click at [233, 323] on textarea at bounding box center [331, 310] width 312 height 24
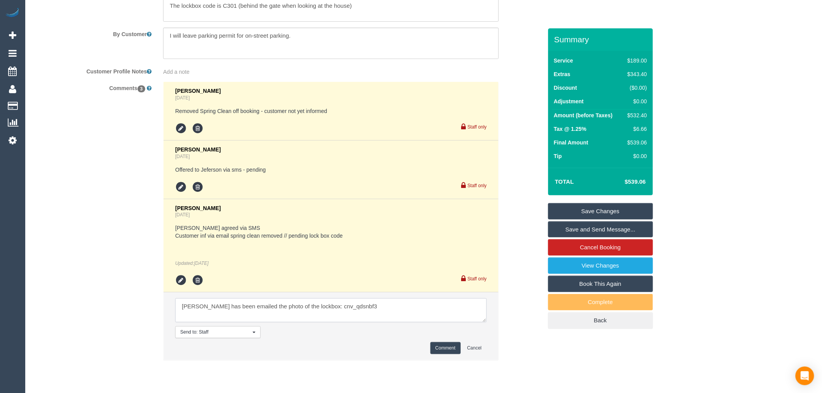
click at [309, 315] on textarea at bounding box center [331, 310] width 312 height 24
click at [316, 312] on textarea at bounding box center [331, 310] width 312 height 24
type textarea "Jeferson has been emailed the photo of the lockbox and walls: cnv_qdsnbf3"
click at [440, 351] on button "Comment" at bounding box center [446, 348] width 30 height 12
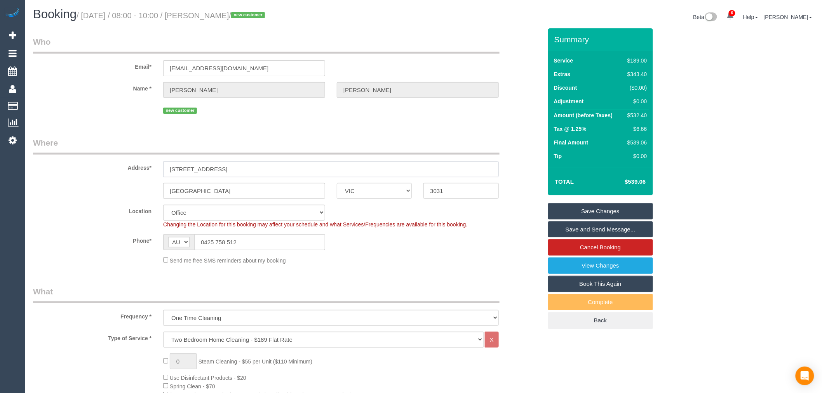
drag, startPoint x: 241, startPoint y: 170, endPoint x: 88, endPoint y: 166, distance: 153.1
click at [88, 166] on div "Address* 9 Albermarle St" at bounding box center [287, 157] width 521 height 40
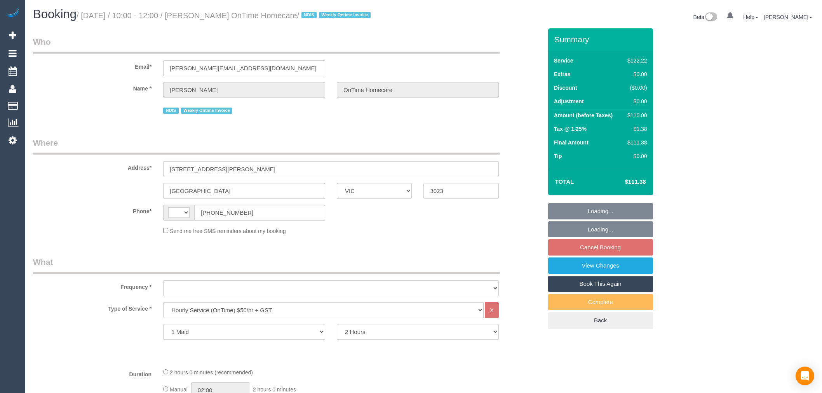
select select "VIC"
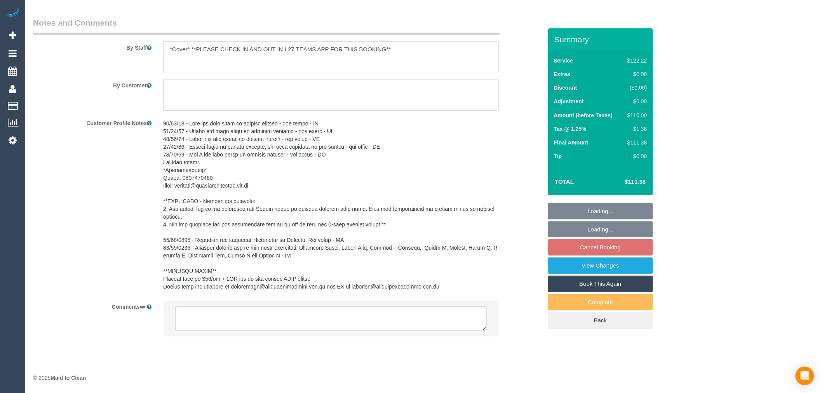
select select "number:27"
select select "number:14"
select select "number:19"
select select "number:36"
select select "number:35"
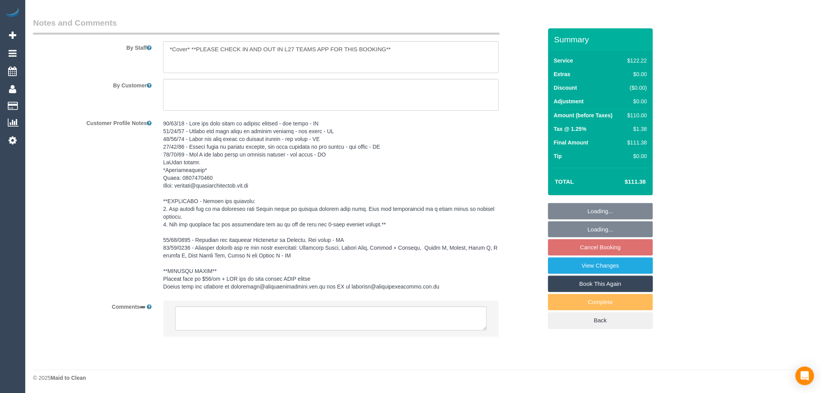
select select "string:AU"
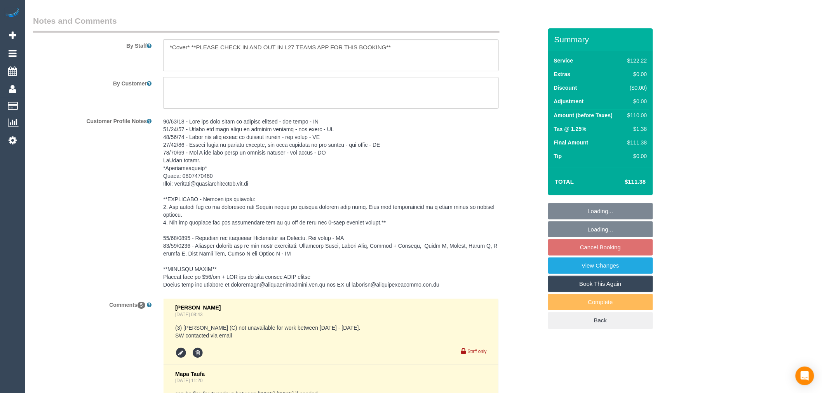
select select "object:891"
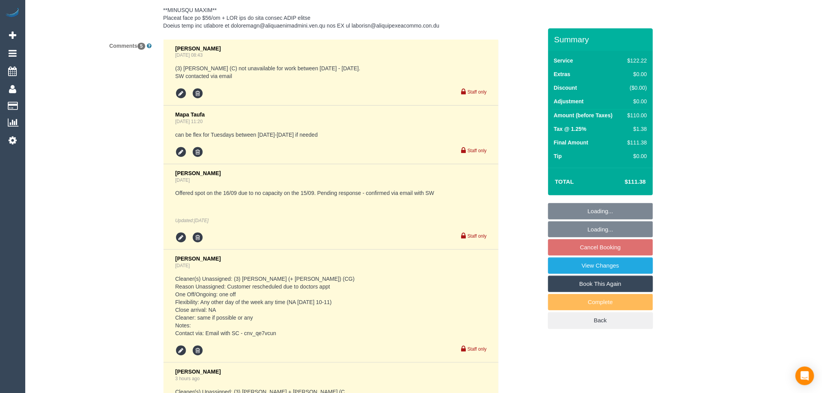
scroll to position [1480, 0]
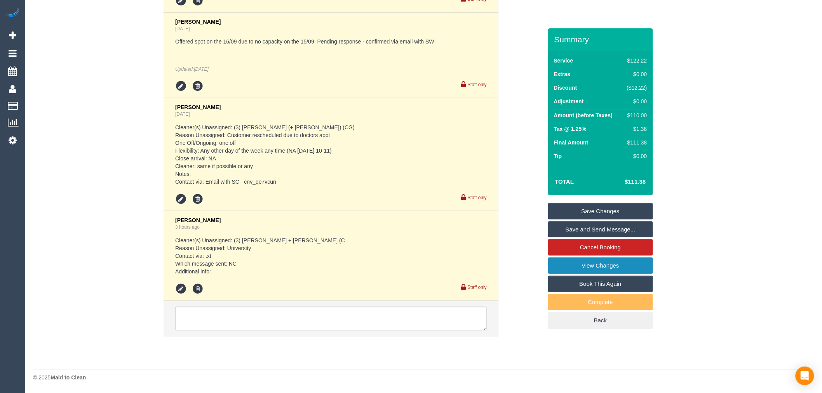
click at [601, 269] on link "View Changes" at bounding box center [600, 266] width 105 height 16
click at [611, 265] on link "View Changes" at bounding box center [600, 266] width 105 height 16
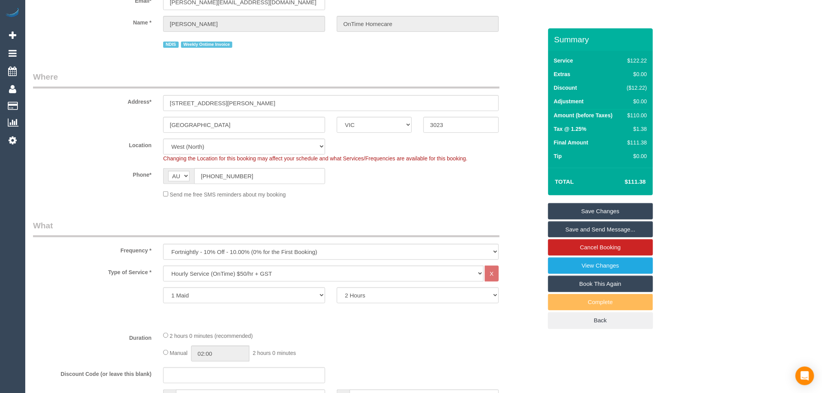
scroll to position [86, 0]
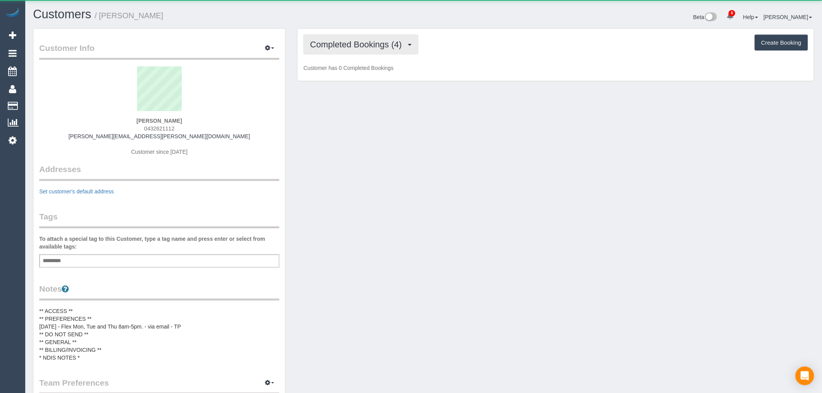
click at [363, 51] on button "Completed Bookings (4)" at bounding box center [360, 45] width 115 height 20
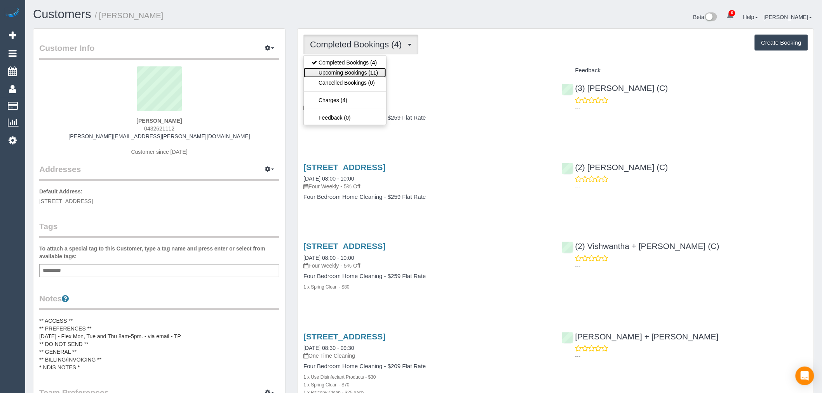
click at [369, 74] on link "Upcoming Bookings (11)" at bounding box center [345, 73] width 82 height 10
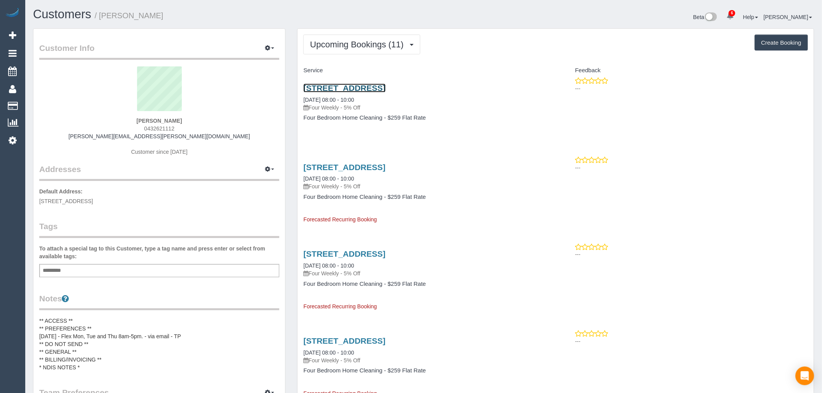
click at [367, 84] on link "30 Wood St, Nunawading, VIC 3131" at bounding box center [344, 88] width 82 height 9
click at [351, 40] on button "Upcoming Bookings (11)" at bounding box center [361, 45] width 117 height 20
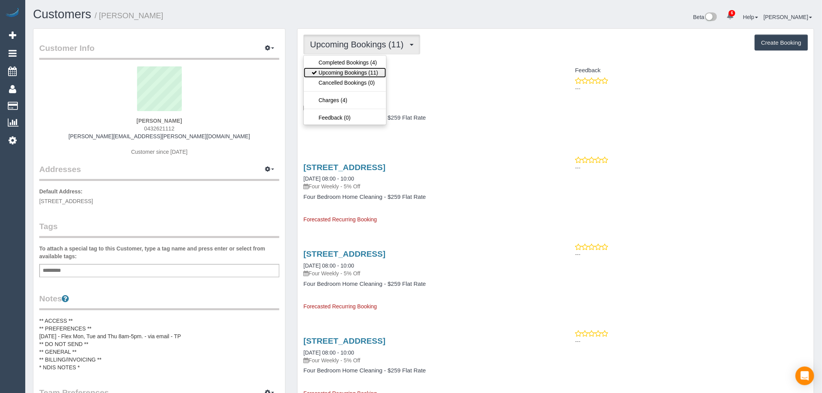
click at [371, 74] on link "Upcoming Bookings (11)" at bounding box center [345, 73] width 82 height 10
click at [402, 49] on button "Upcoming Bookings (11)" at bounding box center [361, 45] width 117 height 20
click at [354, 77] on link "Upcoming Bookings (11)" at bounding box center [345, 73] width 82 height 10
click at [385, 42] on span "Upcoming Bookings (11)" at bounding box center [359, 45] width 98 height 10
click at [367, 73] on link "Upcoming Bookings (11)" at bounding box center [345, 73] width 82 height 10
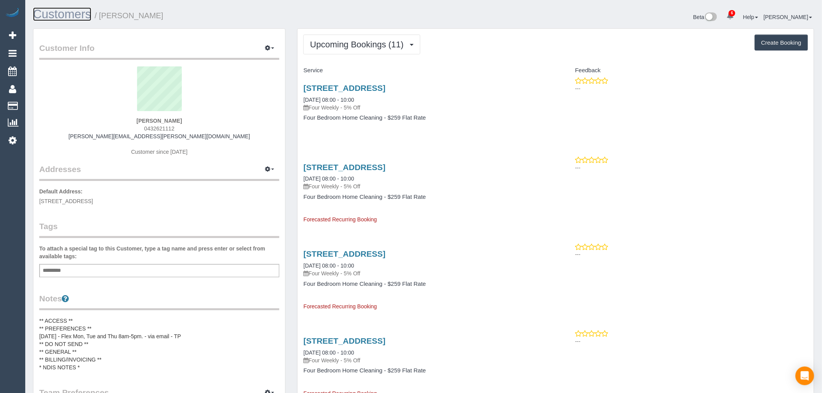
click at [90, 16] on link "Customers" at bounding box center [62, 14] width 58 height 14
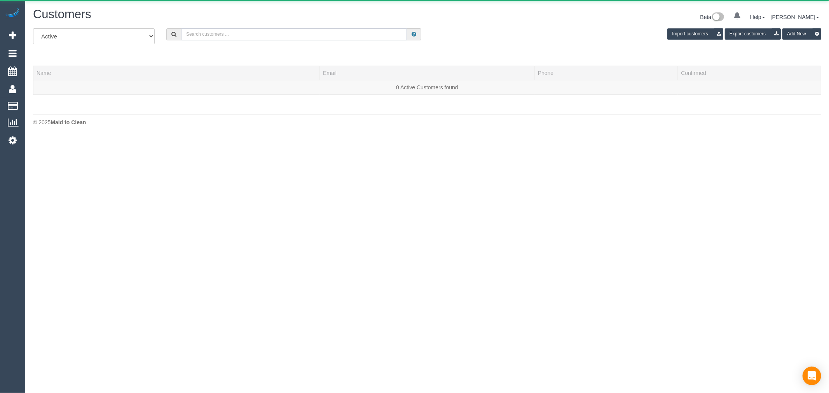
click at [245, 31] on input "text" at bounding box center [294, 34] width 226 height 12
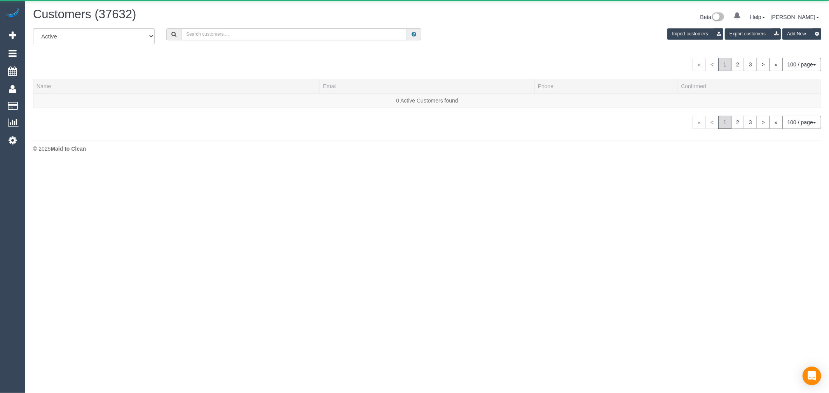
paste input "Michelle Maddern"
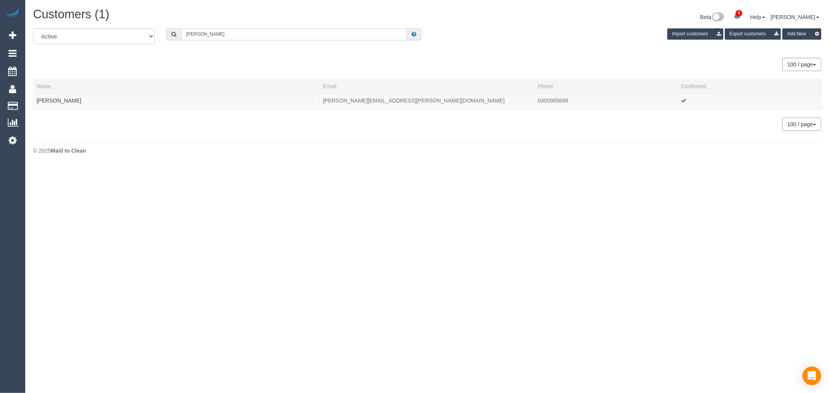
type input "Michelle Maddern"
click at [55, 98] on link "Michelle Maddern" at bounding box center [59, 101] width 45 height 6
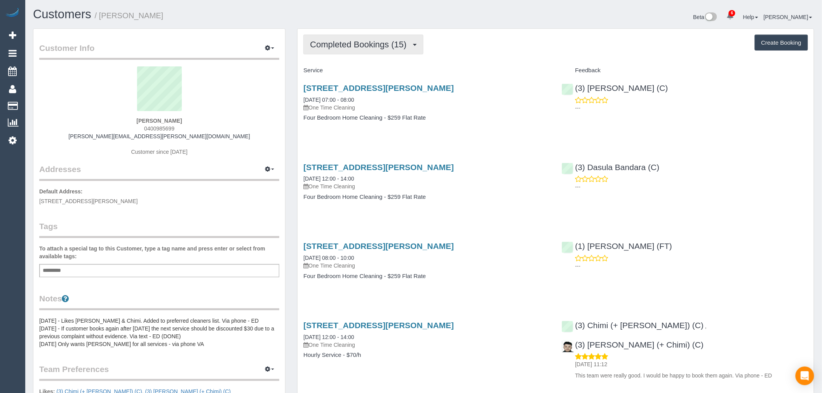
click at [390, 48] on span "Completed Bookings (15)" at bounding box center [360, 45] width 100 height 10
click at [477, 64] on div "Service" at bounding box center [427, 70] width 258 height 13
click at [74, 23] on div "Customers / Michelle Maddern" at bounding box center [225, 16] width 397 height 17
click at [75, 12] on link "Customers" at bounding box center [62, 14] width 58 height 14
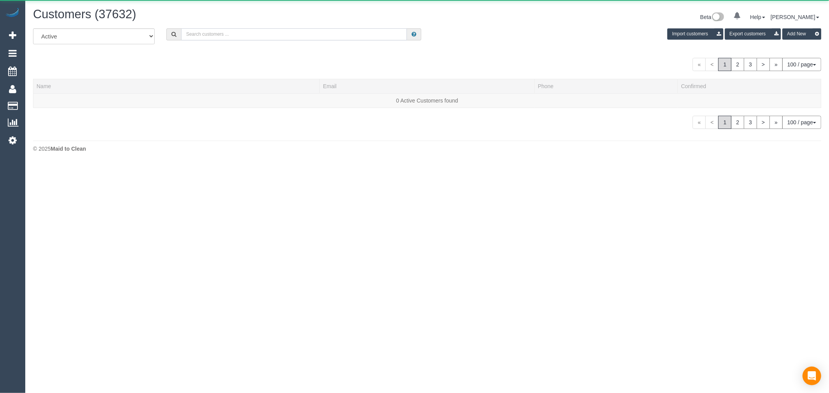
click at [272, 40] on input "text" at bounding box center [294, 34] width 226 height 12
paste input "Marita Bolling"
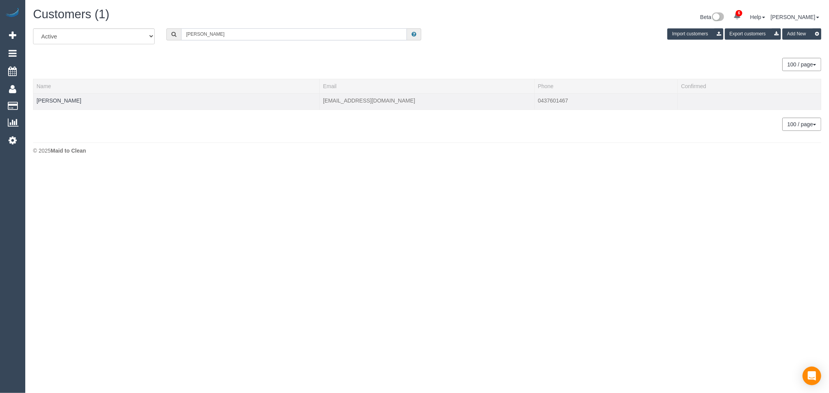
type input "Marita Bolling"
click at [56, 96] on td "Marita Bolling" at bounding box center [176, 101] width 286 height 16
click at [54, 96] on td "Marita Bolling" at bounding box center [176, 101] width 286 height 16
click at [56, 99] on link "Marita Bolling" at bounding box center [59, 101] width 45 height 6
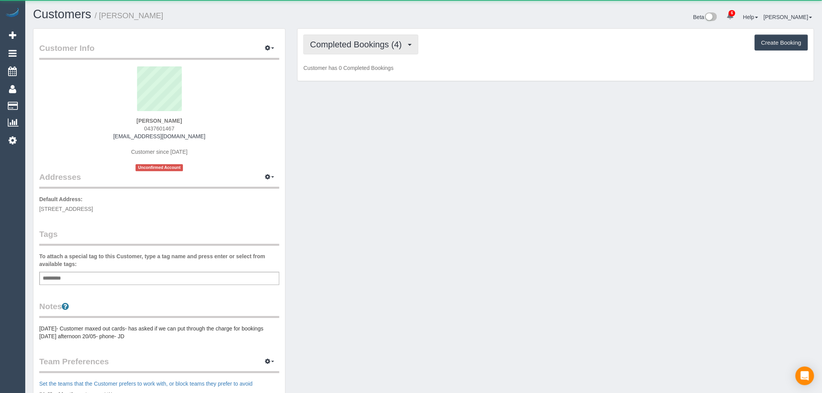
click at [384, 43] on span "Completed Bookings (4)" at bounding box center [358, 45] width 96 height 10
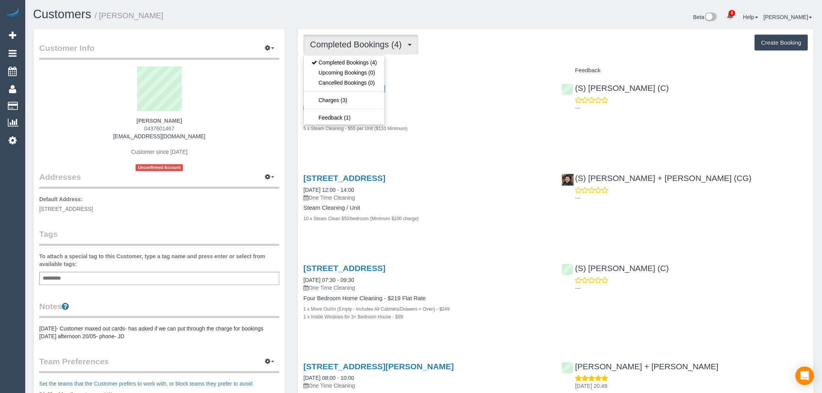
click at [467, 47] on div "Completed Bookings (4) Completed Bookings (4) Upcoming Bookings (0) Cancelled B…" at bounding box center [555, 45] width 505 height 20
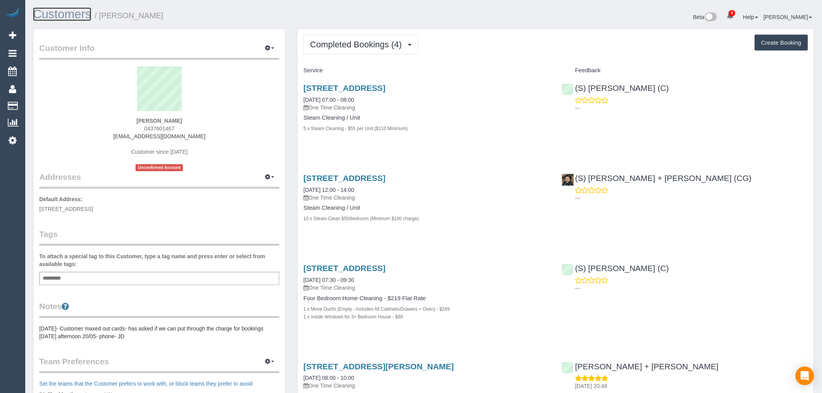
click at [65, 14] on link "Customers" at bounding box center [62, 14] width 58 height 14
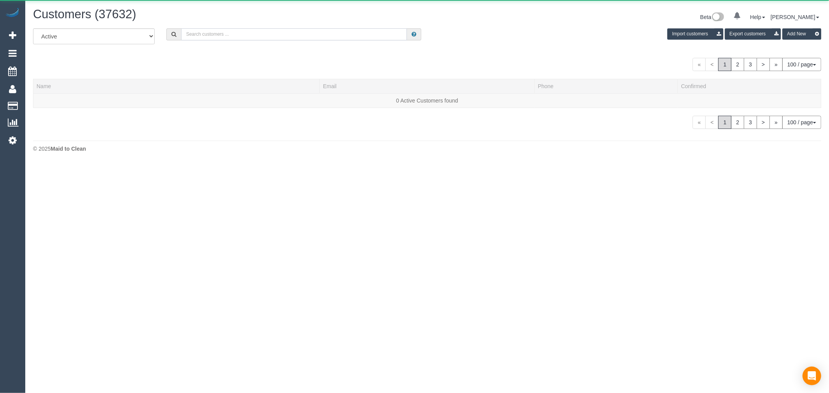
click at [228, 38] on input "text" at bounding box center [294, 34] width 226 height 12
paste input "Kurtis Lynch"
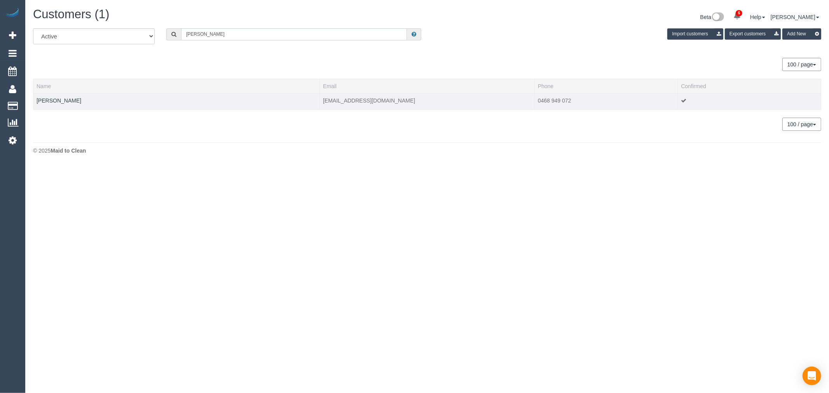
type input "Kurtis Lynch"
click at [54, 95] on td "Kurtis Lynch" at bounding box center [176, 101] width 286 height 16
click at [57, 103] on link "Kurtis Lynch" at bounding box center [59, 101] width 45 height 6
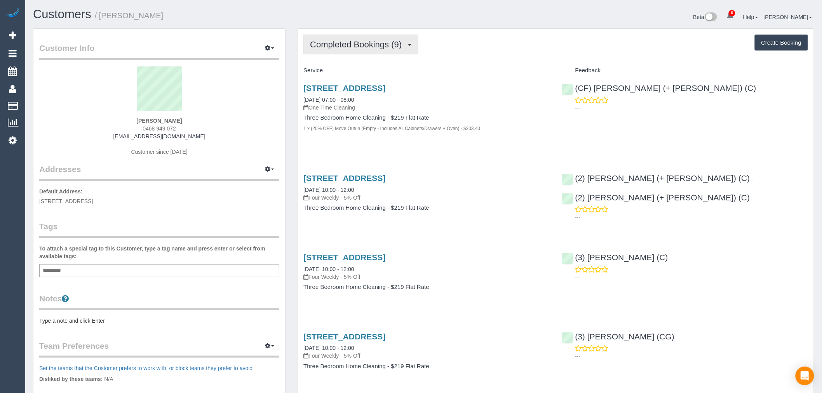
click at [381, 42] on span "Completed Bookings (9)" at bounding box center [358, 45] width 96 height 10
click at [465, 47] on div "Completed Bookings (9) Completed Bookings (9) Upcoming Bookings (0) Cancelled B…" at bounding box center [555, 45] width 505 height 20
click at [401, 47] on span "Completed Bookings (9)" at bounding box center [358, 45] width 96 height 10
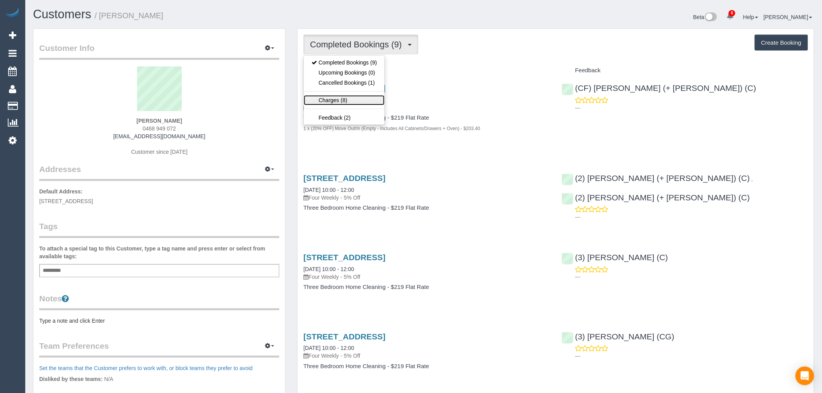
click at [345, 99] on link "Charges (8)" at bounding box center [344, 100] width 81 height 10
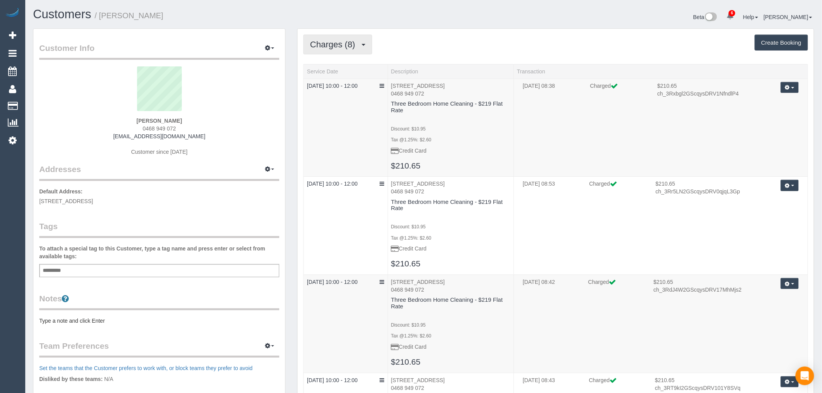
click at [350, 43] on span "Charges (8)" at bounding box center [334, 45] width 49 height 10
click at [353, 61] on link "Completed Bookings (9)" at bounding box center [344, 63] width 81 height 10
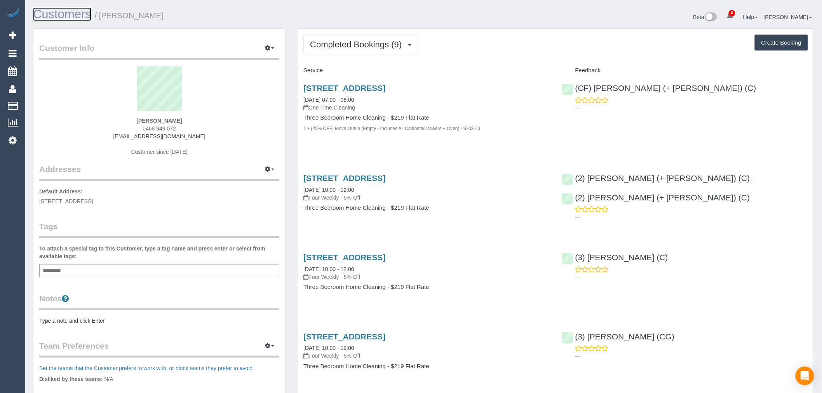
click at [72, 15] on link "Customers" at bounding box center [62, 14] width 58 height 14
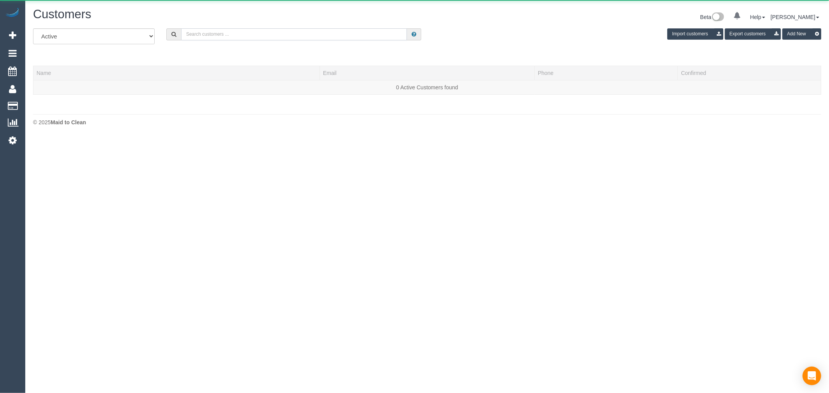
click at [226, 40] on input "text" at bounding box center [294, 34] width 226 height 12
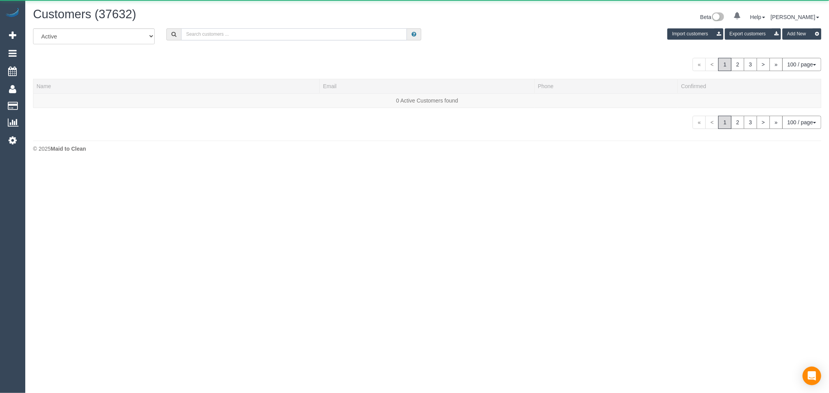
paste input "Melanie Masri"
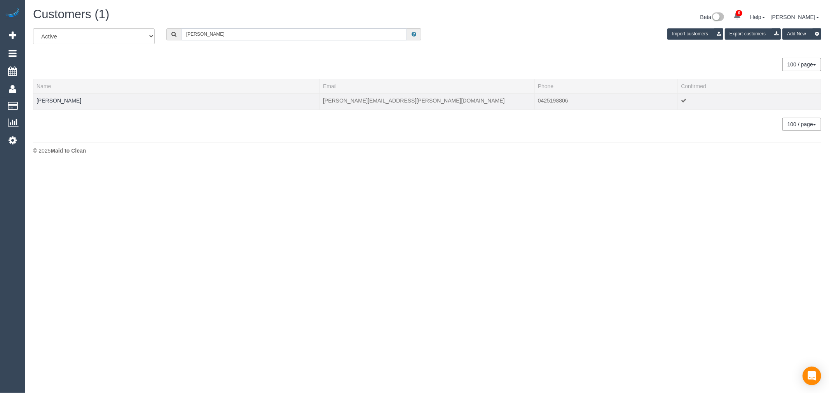
type input "Melanie Masri"
click at [53, 105] on div at bounding box center [177, 106] width 280 height 2
click at [56, 99] on link "Melanie Masri" at bounding box center [59, 101] width 45 height 6
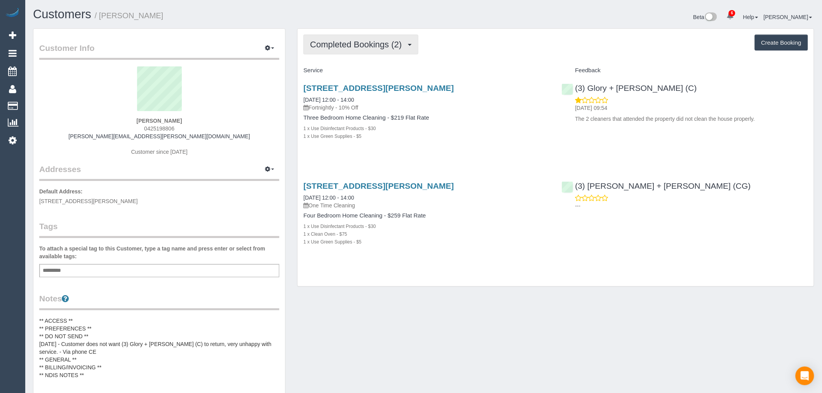
click at [392, 47] on span "Completed Bookings (2)" at bounding box center [358, 45] width 96 height 10
click at [485, 52] on div "Completed Bookings (2) Completed Bookings (2) Upcoming Bookings (11) Cancelled …" at bounding box center [555, 45] width 505 height 20
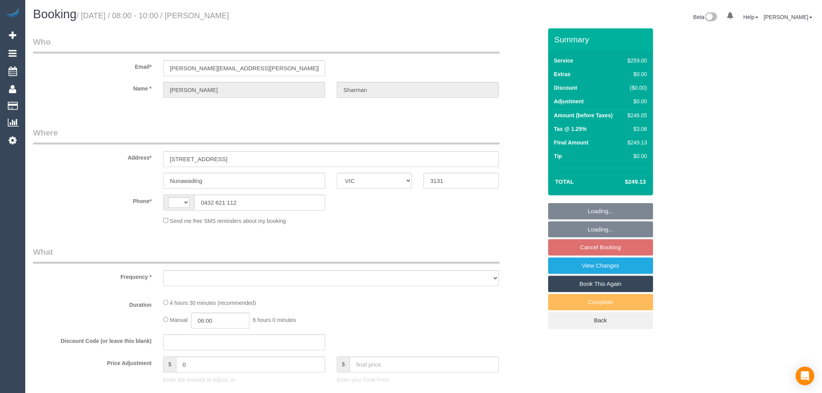
select select "VIC"
select select "string:stripe-pm_1RlIW22GScqysDRV9MiPsUVY"
select select "number:27"
select select "number:15"
select select "number:18"
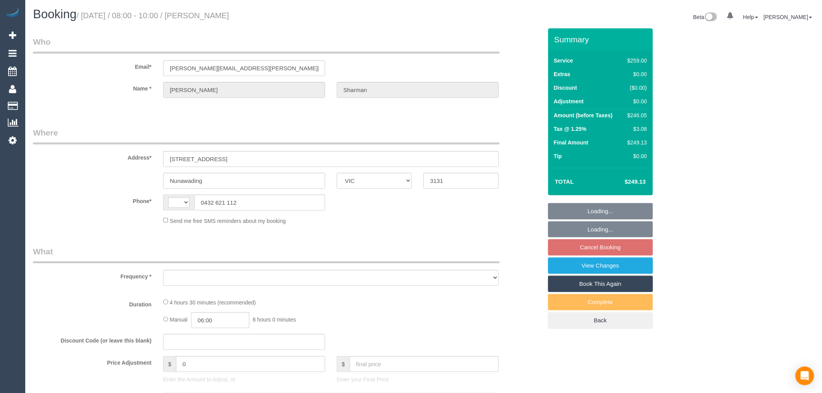
select select "number:22"
select select "number:34"
select select "number:13"
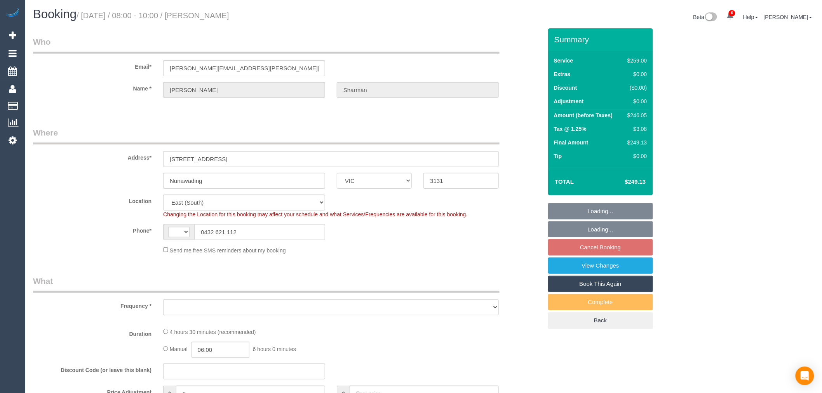
select select "string:AU"
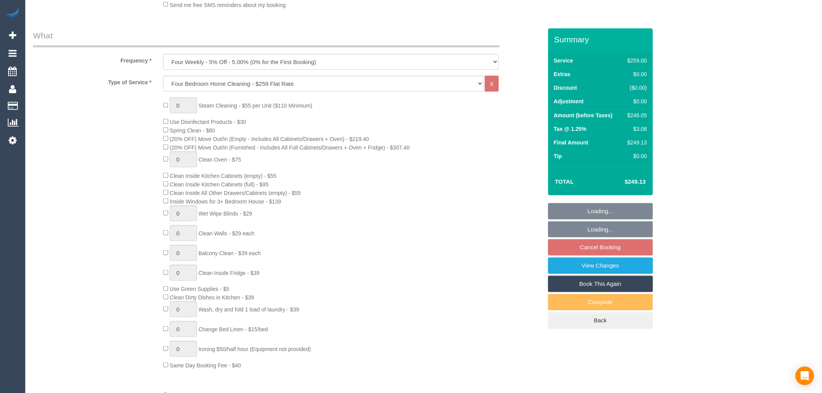
select select "object:825"
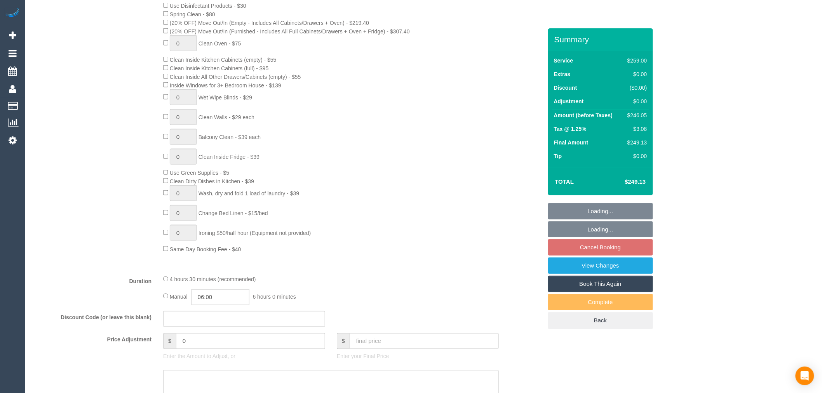
select select "spot2"
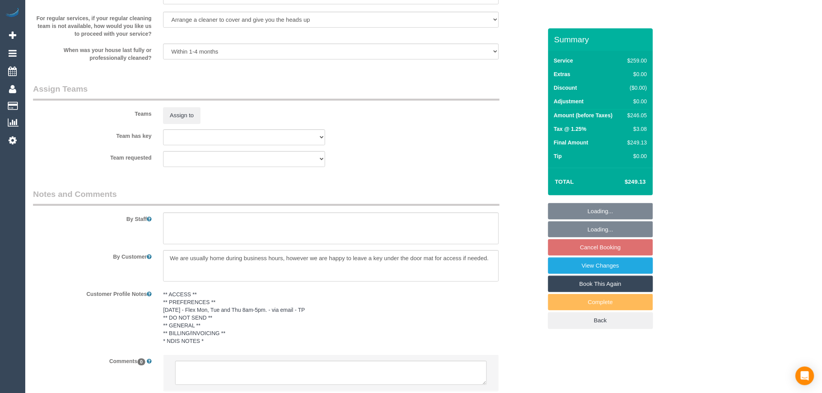
scroll to position [1142, 0]
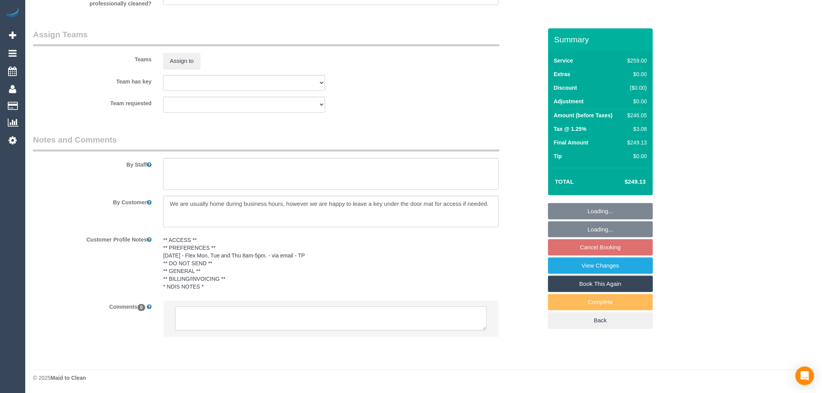
click at [279, 313] on textarea at bounding box center [331, 319] width 312 height 24
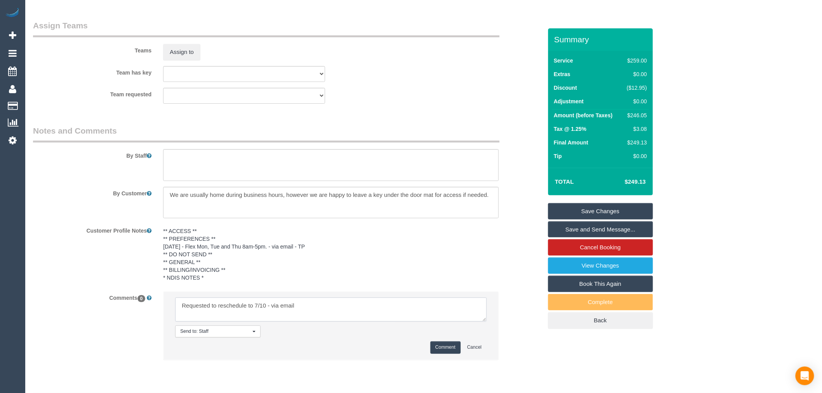
type textarea "Requested to reschedule to 7/10 - via email"
click at [448, 354] on button "Comment" at bounding box center [446, 348] width 30 height 12
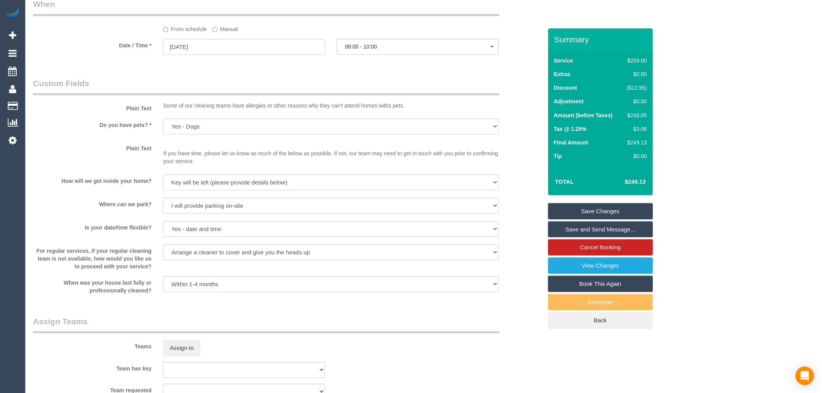
scroll to position [797, 0]
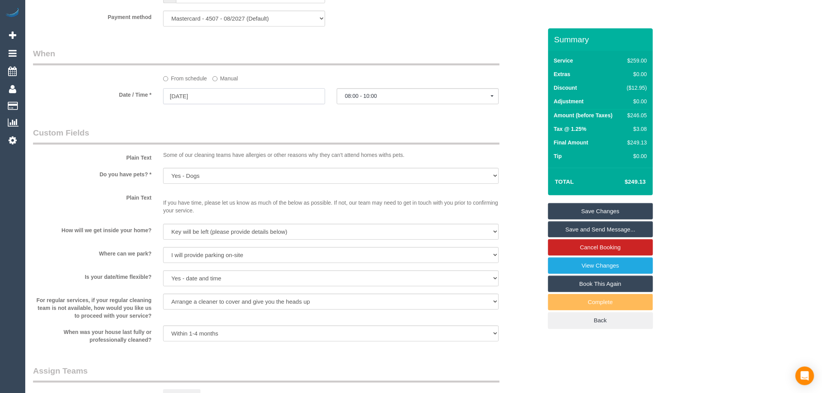
click at [222, 104] on input "30/09/2025" at bounding box center [244, 96] width 162 height 16
click at [258, 121] on span "Next" at bounding box center [257, 121] width 6 height 6
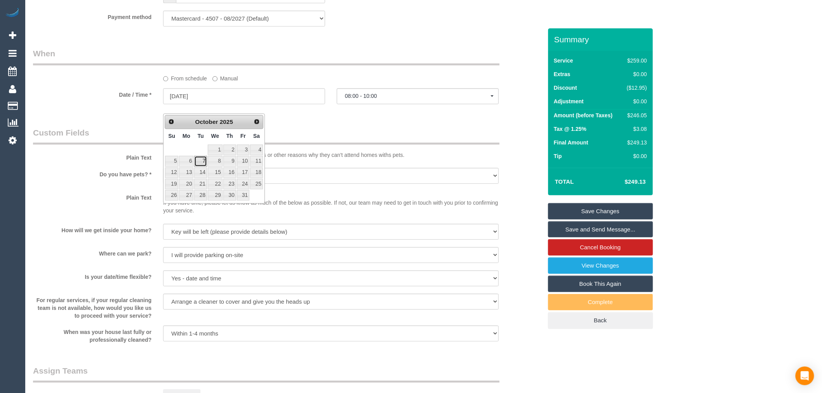
click at [199, 158] on link "7" at bounding box center [200, 161] width 12 height 10
type input "07/10/2025"
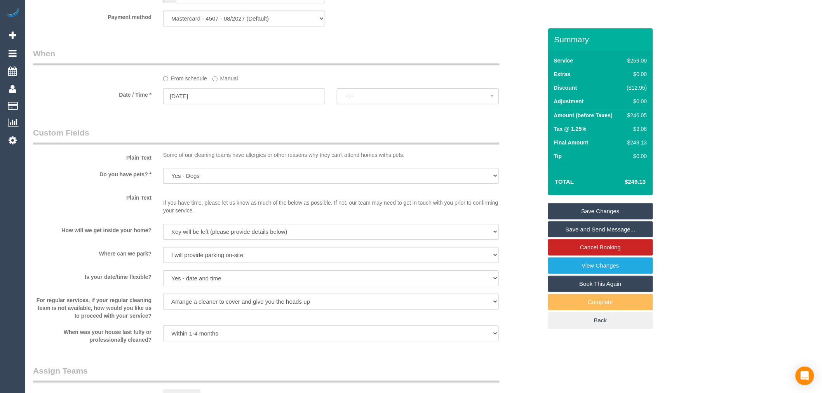
click at [593, 210] on link "Save Changes" at bounding box center [600, 211] width 105 height 16
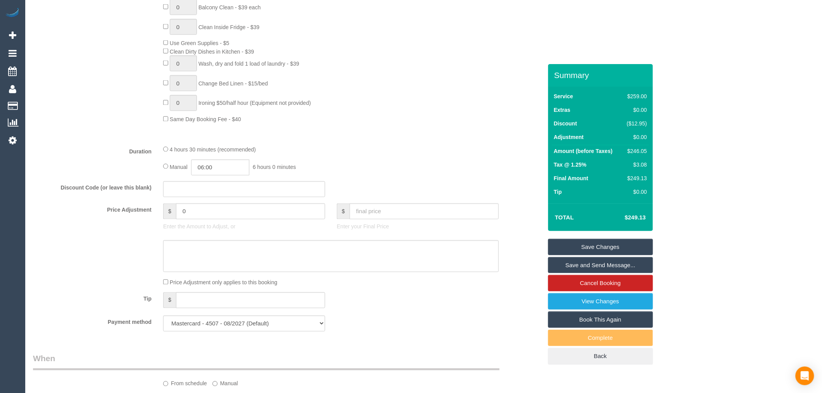
scroll to position [734, 0]
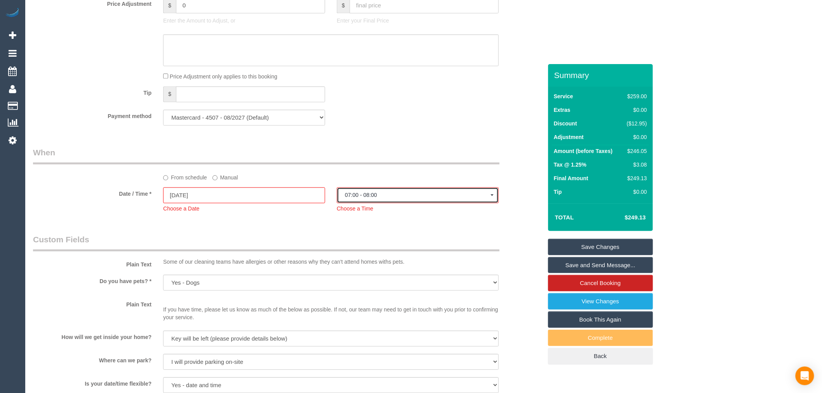
click at [405, 198] on span "07:00 - 08:00" at bounding box center [418, 195] width 146 height 6
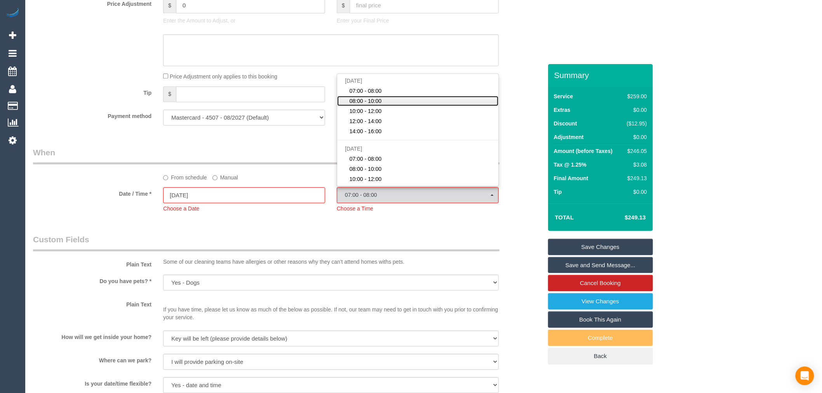
click at [372, 105] on span "08:00 - 10:00" at bounding box center [366, 101] width 32 height 8
select select "spot27"
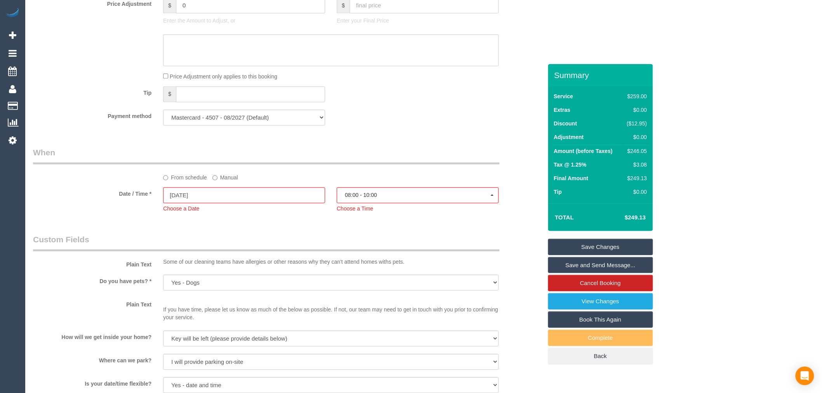
click at [409, 153] on div "Who Email* rebecca.sharman@hotmail.com Name * Rebecca Sharman Where Address* 30…" at bounding box center [287, 100] width 521 height 1538
click at [564, 240] on link "Save Changes" at bounding box center [600, 247] width 105 height 16
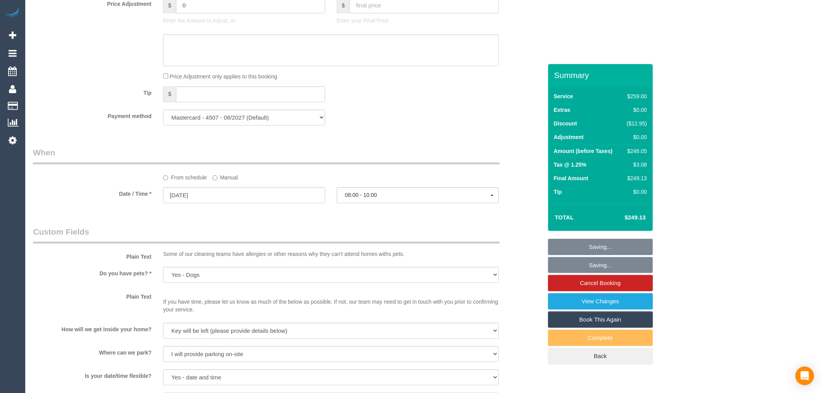
scroll to position [345, 0]
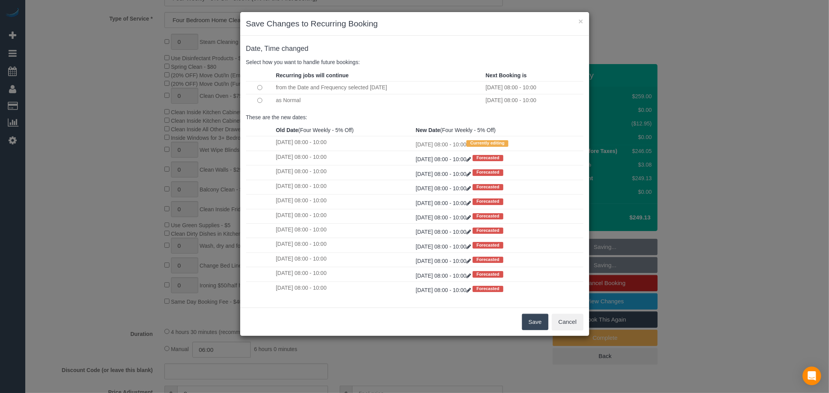
click at [533, 324] on button "Save" at bounding box center [535, 322] width 26 height 16
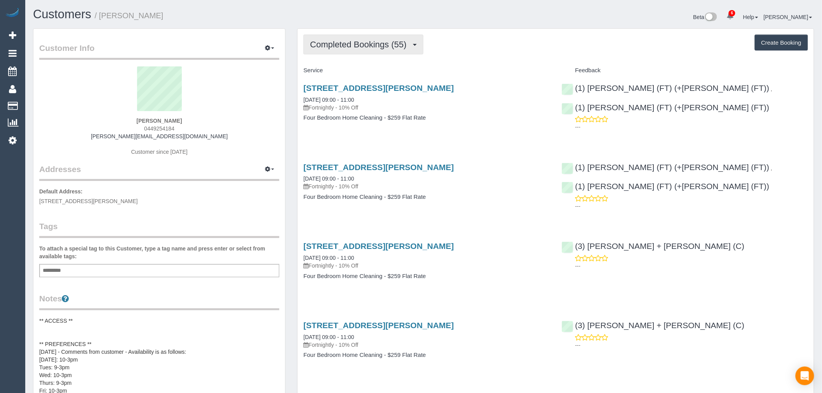
click at [403, 40] on span "Completed Bookings (55)" at bounding box center [360, 45] width 100 height 10
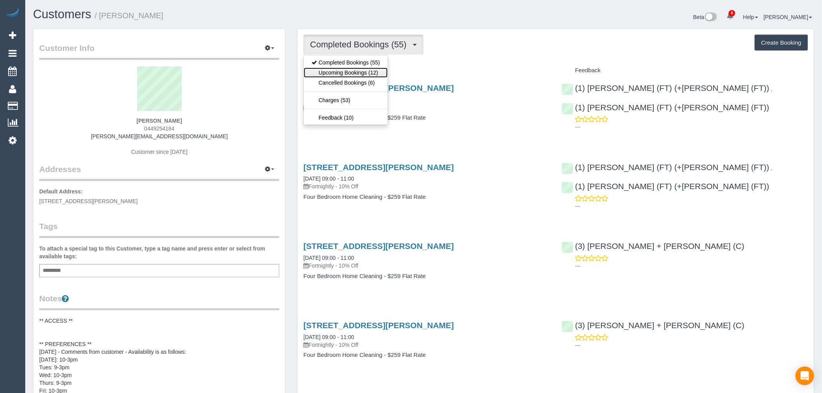
click at [375, 75] on link "Upcoming Bookings (12)" at bounding box center [346, 73] width 84 height 10
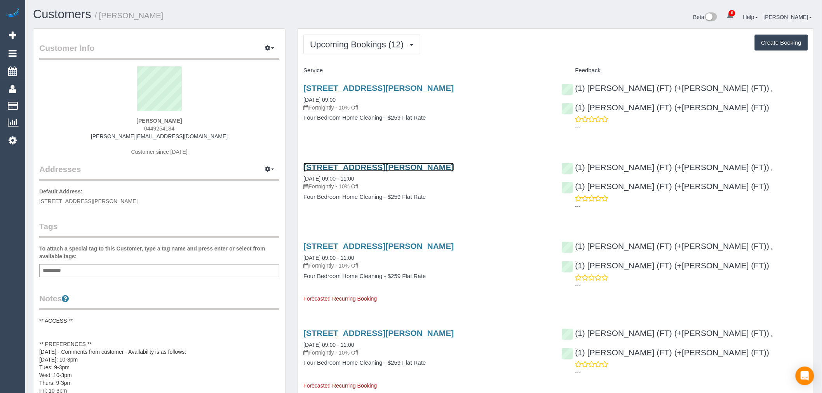
click at [418, 171] on link "[STREET_ADDRESS][PERSON_NAME]" at bounding box center [378, 167] width 150 height 9
click at [341, 38] on button "Upcoming Bookings (12)" at bounding box center [361, 45] width 117 height 20
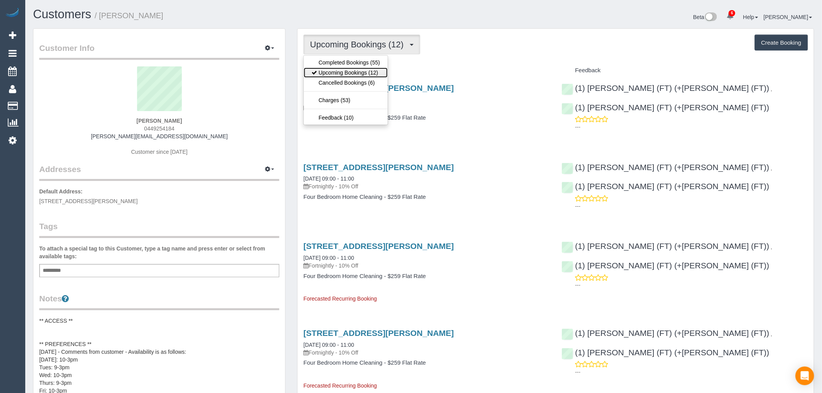
click at [361, 71] on link "Upcoming Bookings (12)" at bounding box center [346, 73] width 84 height 10
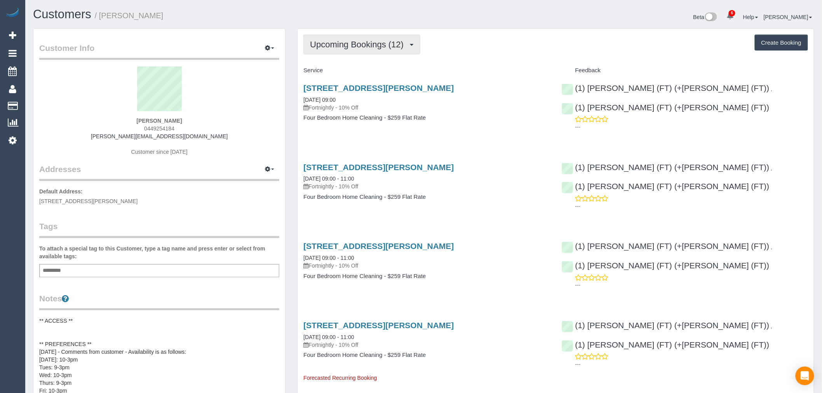
click at [416, 45] on button "Upcoming Bookings (12)" at bounding box center [361, 45] width 117 height 20
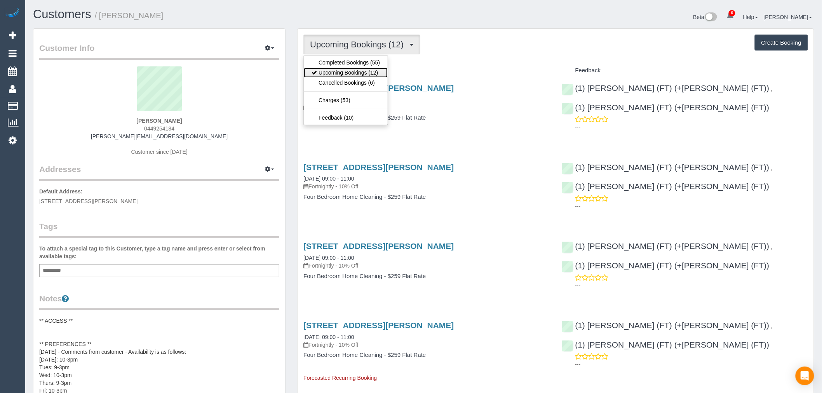
click at [359, 74] on link "Upcoming Bookings (12)" at bounding box center [346, 73] width 84 height 10
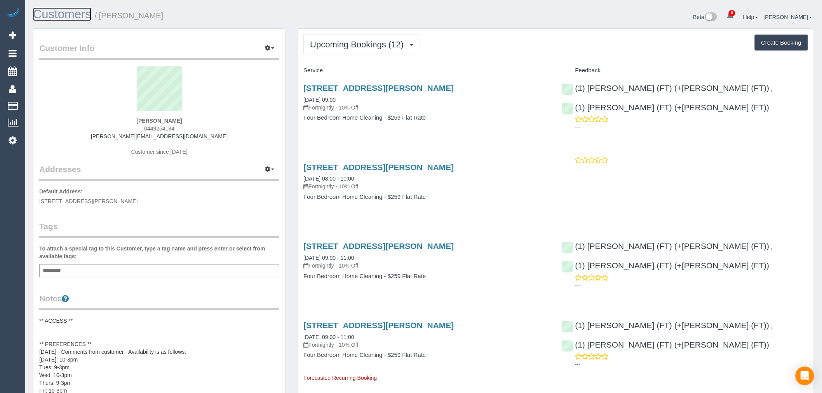
click at [79, 16] on link "Customers" at bounding box center [62, 14] width 58 height 14
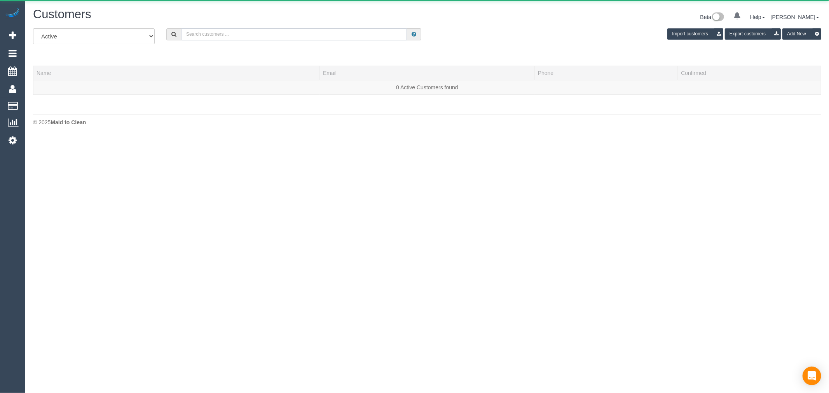
click at [197, 34] on input "text" at bounding box center [294, 34] width 226 height 12
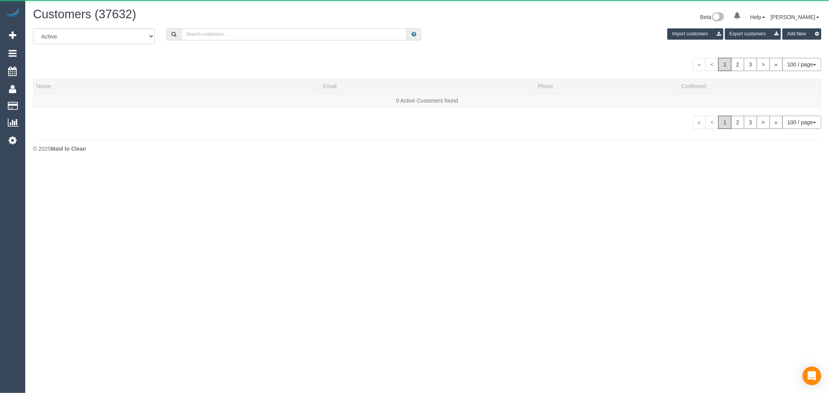
paste input "shireen.harper@gmail.com"
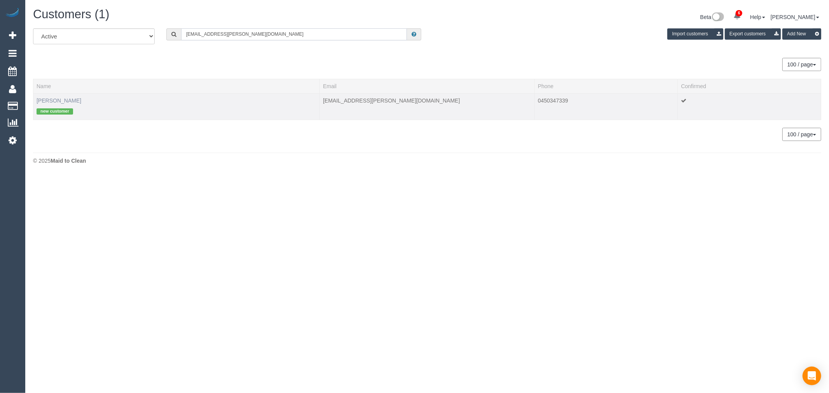
type input "shireen.harper@gmail.com"
click at [53, 101] on link "Shireen Harper" at bounding box center [59, 101] width 45 height 6
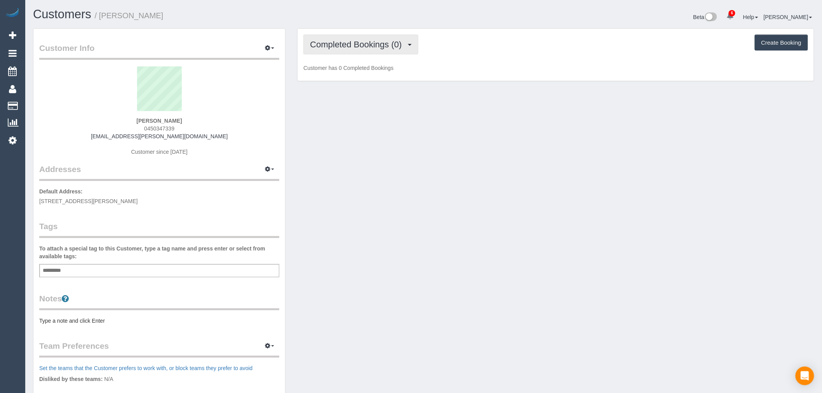
click at [379, 42] on span "Completed Bookings (0)" at bounding box center [358, 45] width 96 height 10
click at [374, 69] on link "Upcoming Bookings (1)" at bounding box center [344, 73] width 81 height 10
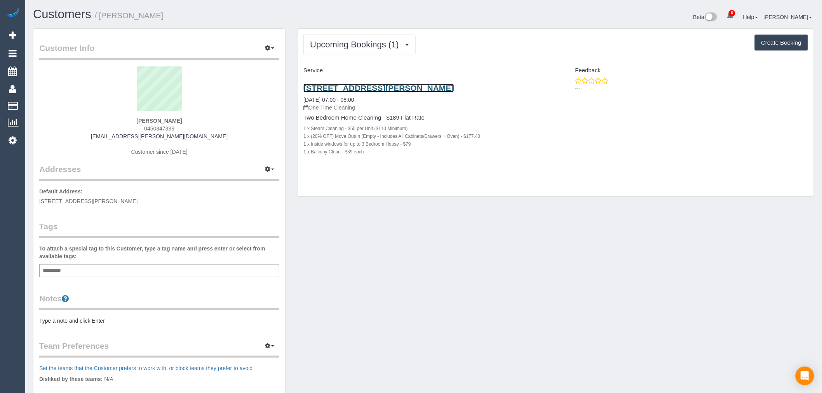
click at [388, 86] on link "701/51 Homer Street, 701, Moonee Ponds, VIC 3039" at bounding box center [378, 88] width 150 height 9
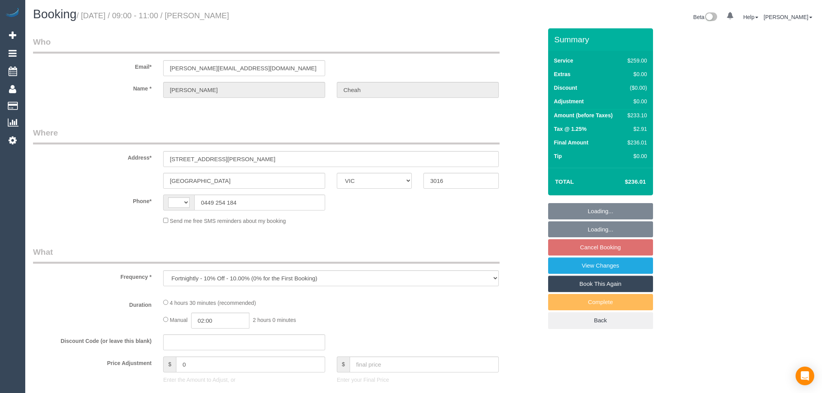
select select "VIC"
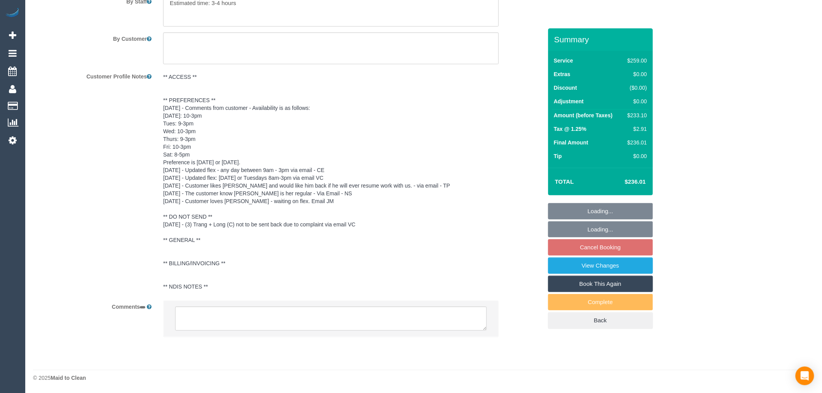
select select "string:AU"
select select "string:stripe-pm_1NTHFF2GScqysDRVUCMIxcJL"
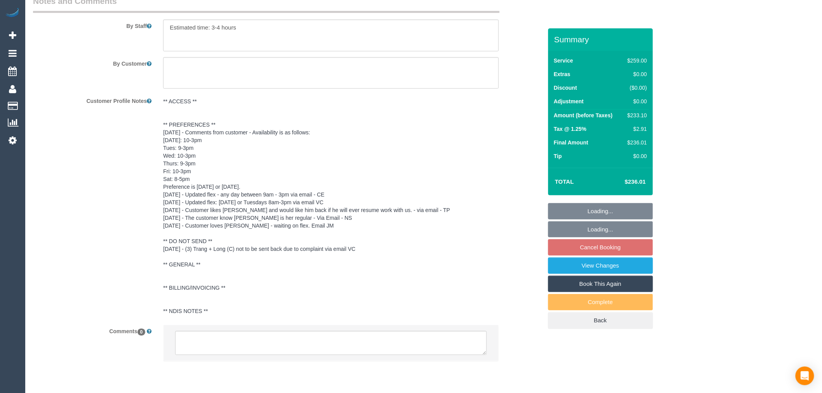
select select "object:689"
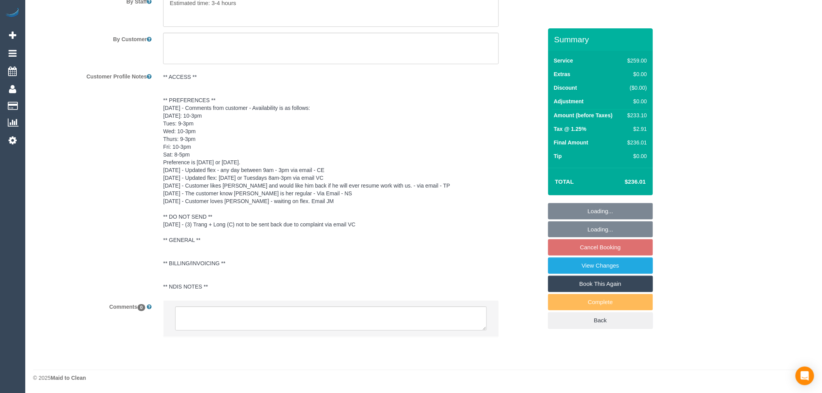
select select "number:28"
select select "number:14"
select select "number:19"
select select "number:36"
select select "number:34"
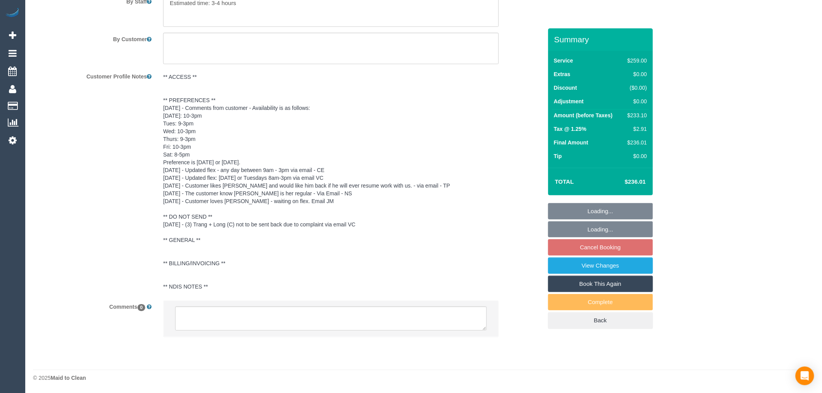
select select "number:11"
click at [298, 322] on textarea at bounding box center [331, 319] width 312 height 24
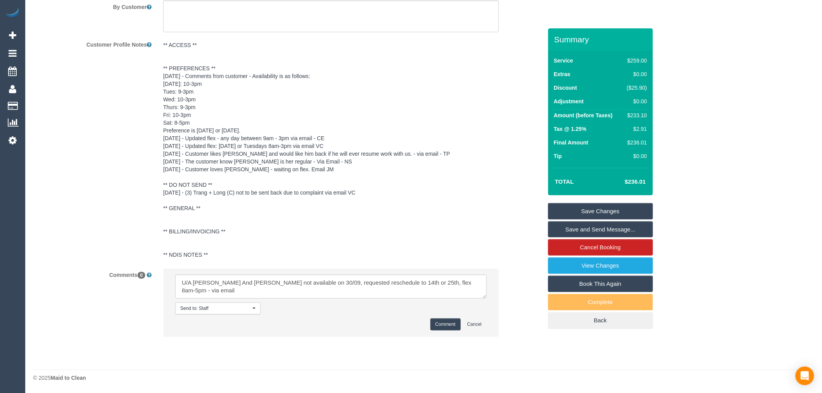
scroll to position [1380, 0]
click at [393, 289] on textarea at bounding box center [331, 287] width 312 height 24
click at [401, 289] on textarea at bounding box center [331, 287] width 312 height 24
paste textarea "cnv_qf0gh1r"
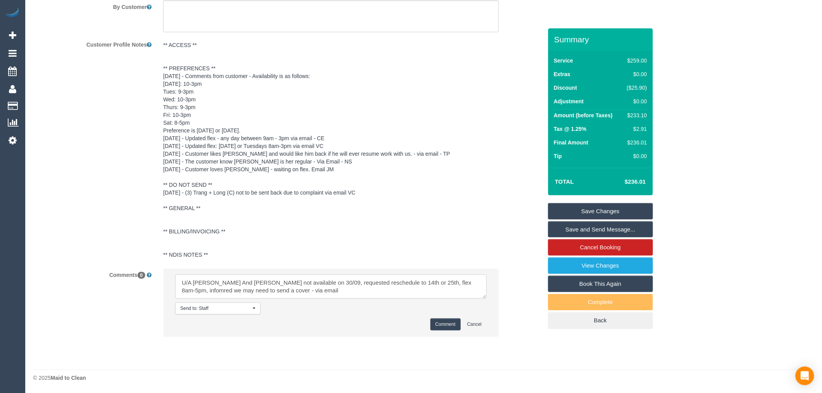
click at [287, 297] on textarea at bounding box center [331, 287] width 312 height 24
paste textarea "cnv_qf0gh1r"
drag, startPoint x: 416, startPoint y: 282, endPoint x: 413, endPoint y: 289, distance: 7.0
type textarea "U/A [PERSON_NAME] And [PERSON_NAME] Customer not available on 30/09, requested …"
click at [452, 324] on button "Comment" at bounding box center [446, 325] width 30 height 12
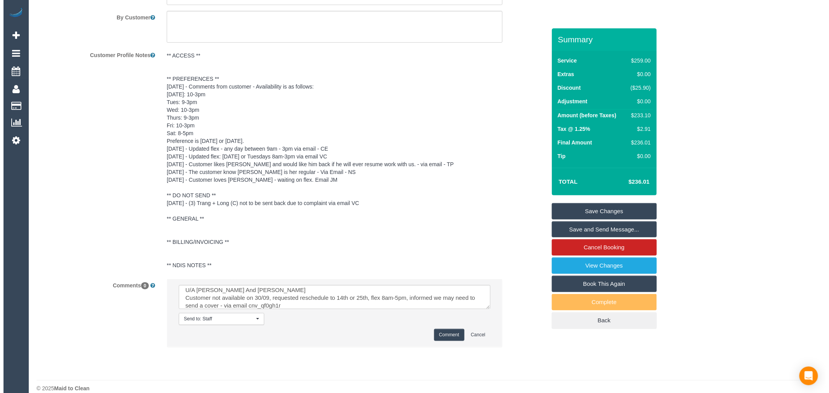
scroll to position [1121, 0]
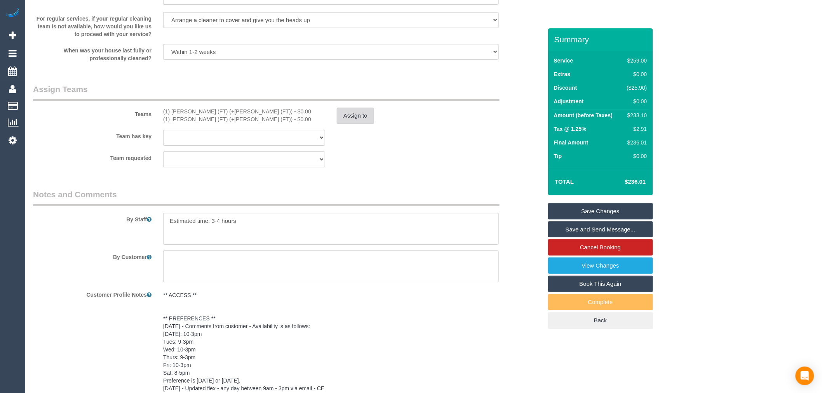
click at [357, 124] on button "Assign to" at bounding box center [355, 116] width 37 height 16
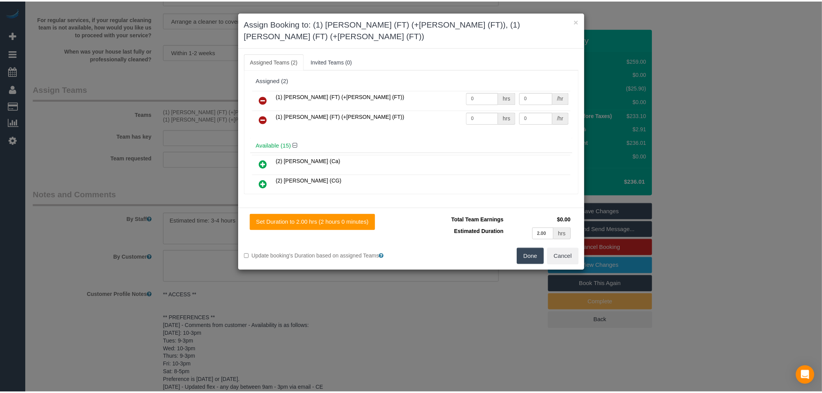
scroll to position [0, 0]
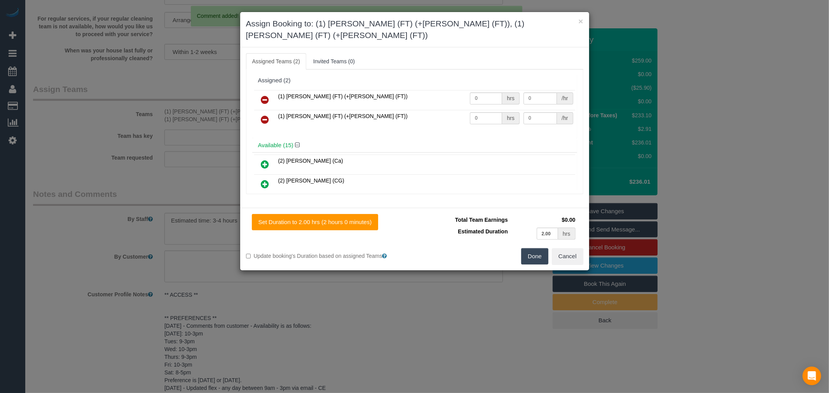
click at [259, 92] on link at bounding box center [265, 100] width 18 height 16
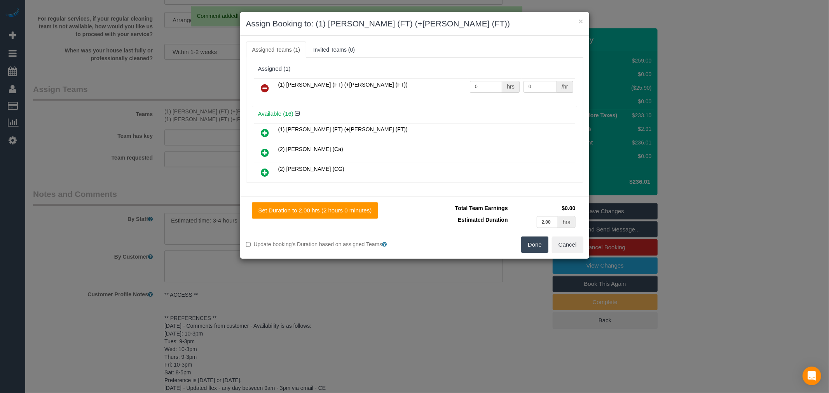
click at [262, 88] on link at bounding box center [265, 89] width 18 height 16
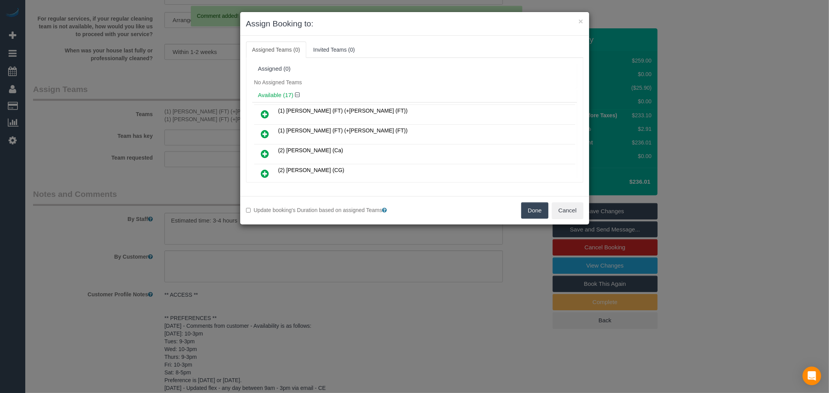
click at [532, 211] on button "Done" at bounding box center [534, 210] width 27 height 16
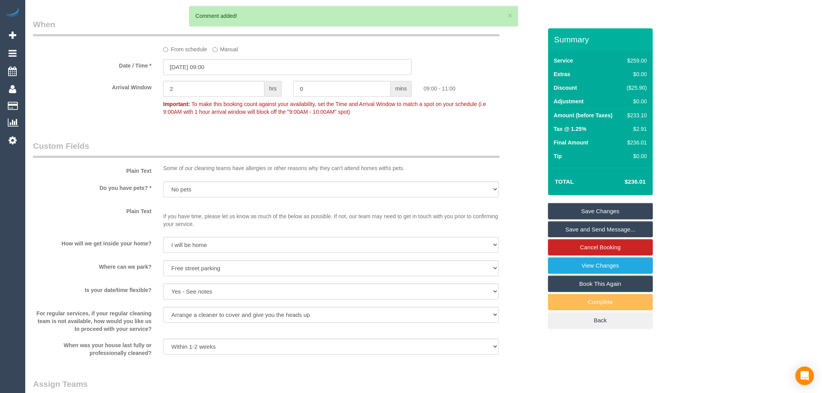
scroll to position [819, 0]
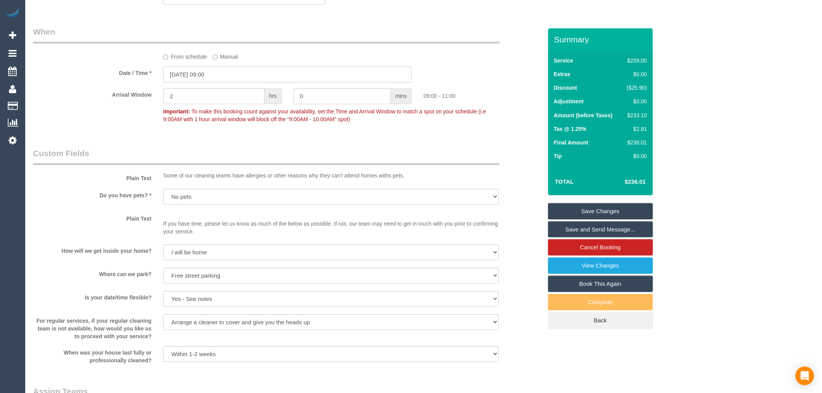
click at [223, 82] on input "30/09/2025 09:00" at bounding box center [287, 74] width 249 height 16
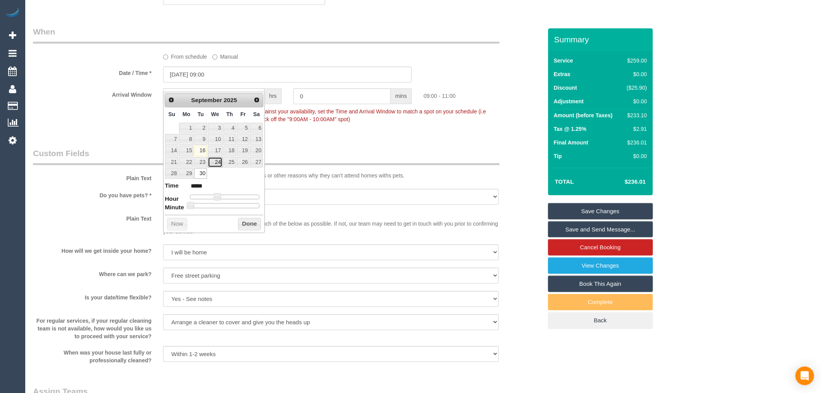
click at [216, 162] on link "24" at bounding box center [215, 162] width 15 height 10
click at [254, 227] on button "Done" at bounding box center [249, 224] width 23 height 12
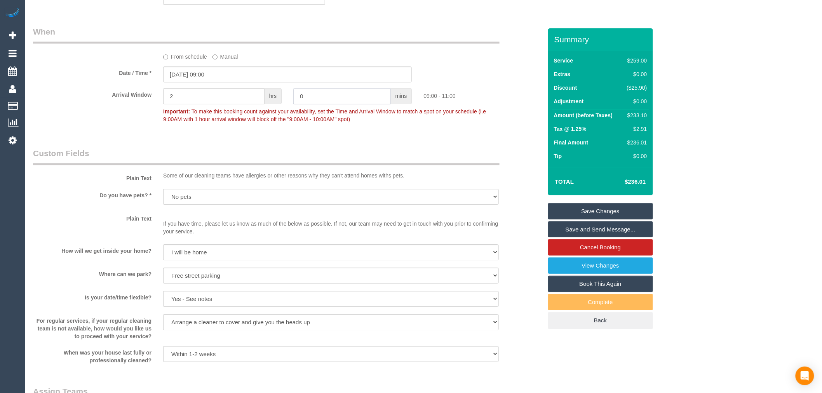
click at [314, 103] on input "0" at bounding box center [342, 96] width 98 height 16
click at [210, 82] on input "24/09/2025 09:00" at bounding box center [287, 74] width 249 height 16
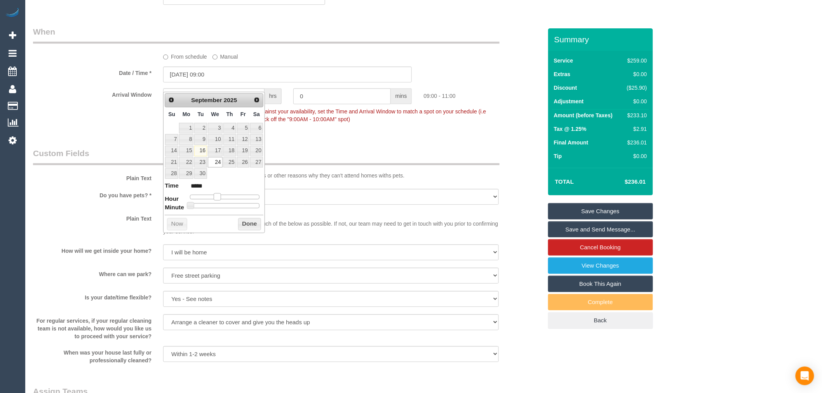
type input "24/09/2025 08:00"
type input "*****"
click at [215, 197] on span at bounding box center [214, 196] width 7 height 7
click at [250, 232] on div "Prev Next September 2025 Su Mo Tu We Th Fr Sa 1 2 3 4 5 6 7 8 9 10 11 12 13 14 …" at bounding box center [214, 162] width 102 height 141
click at [249, 228] on button "Done" at bounding box center [249, 224] width 23 height 12
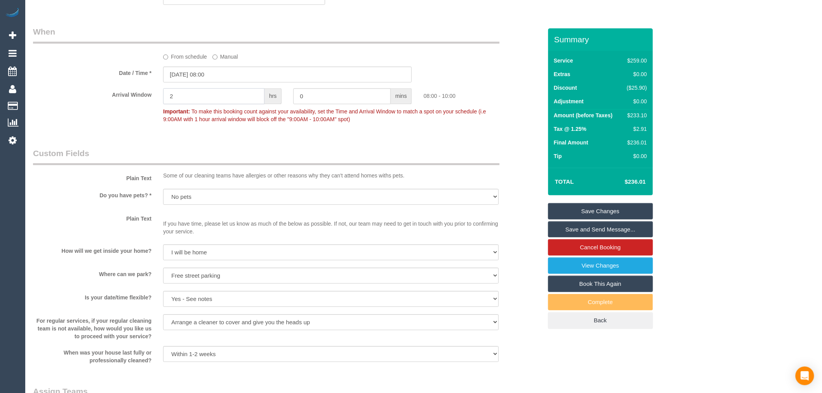
click at [197, 104] on input "2" at bounding box center [213, 96] width 101 height 16
click at [464, 100] on div "08:00 - 10:00" at bounding box center [483, 94] width 130 height 12
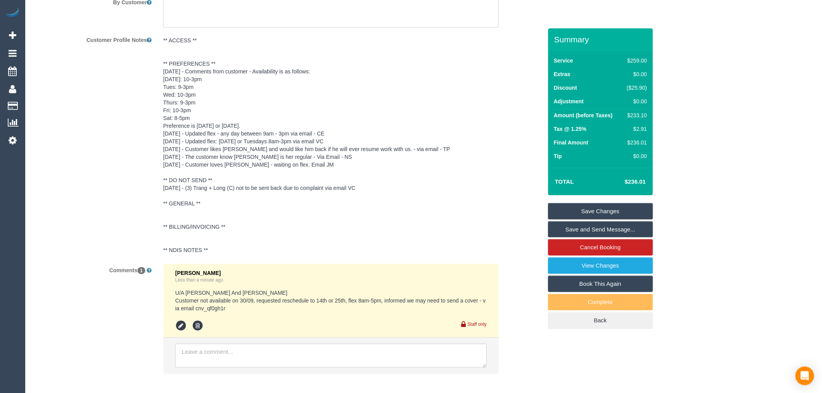
scroll to position [1421, 0]
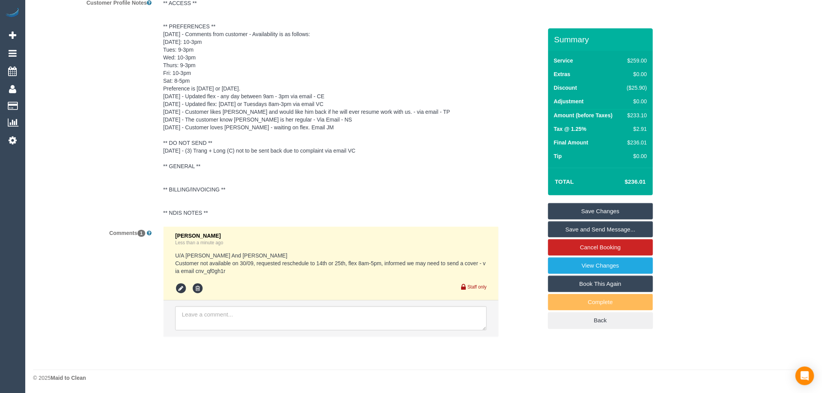
click at [586, 211] on link "Save Changes" at bounding box center [600, 211] width 105 height 16
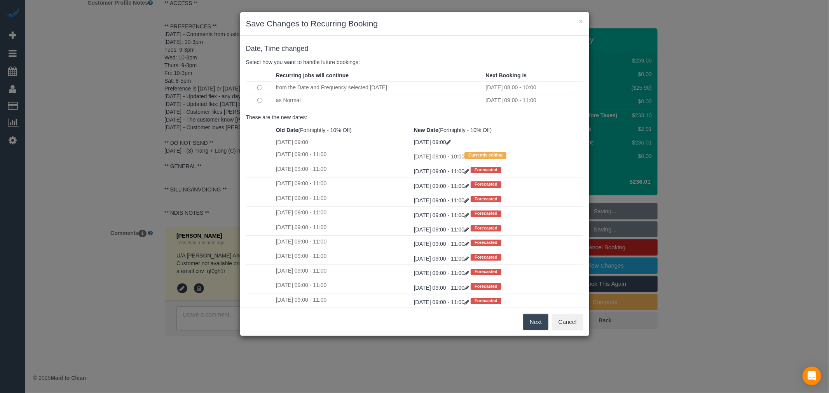
click at [541, 319] on button "Next" at bounding box center [535, 322] width 25 height 16
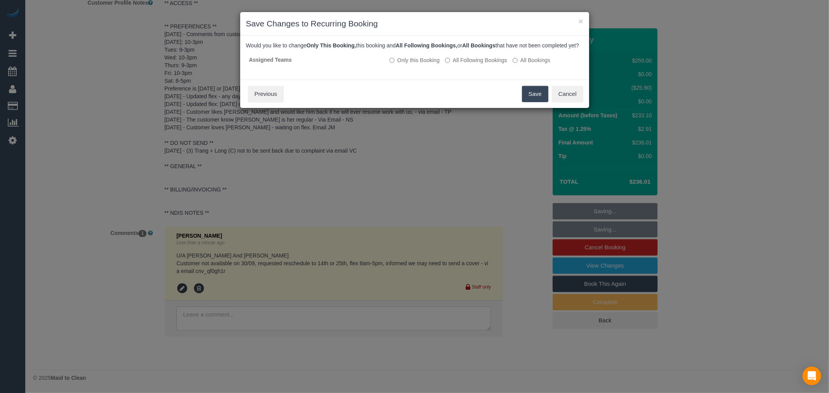
click at [532, 96] on button "Save" at bounding box center [535, 94] width 26 height 16
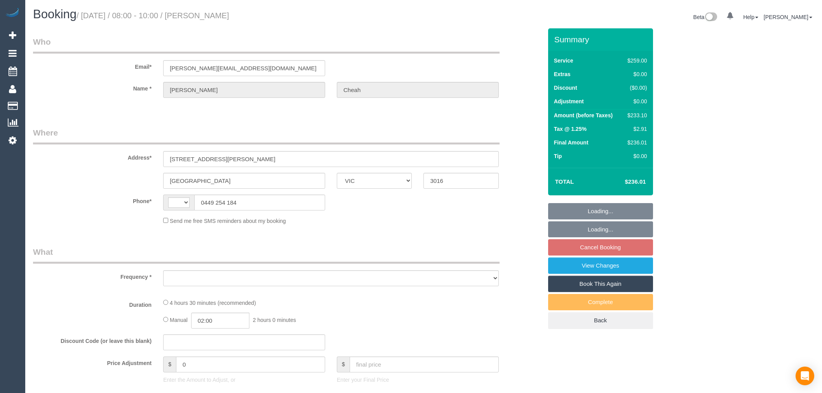
select select "VIC"
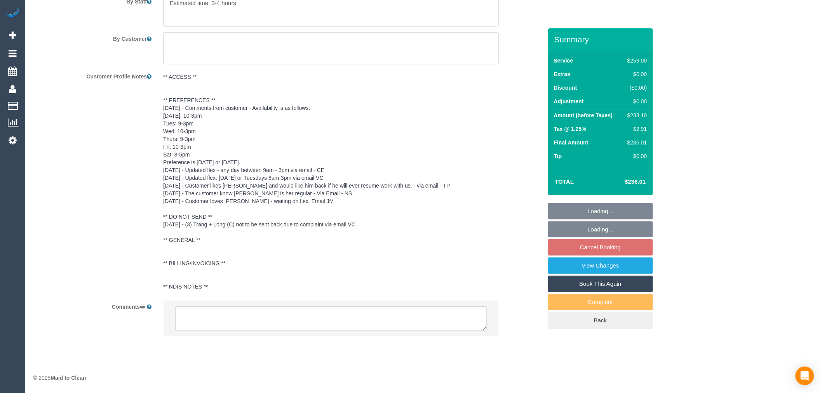
select select "string:AU"
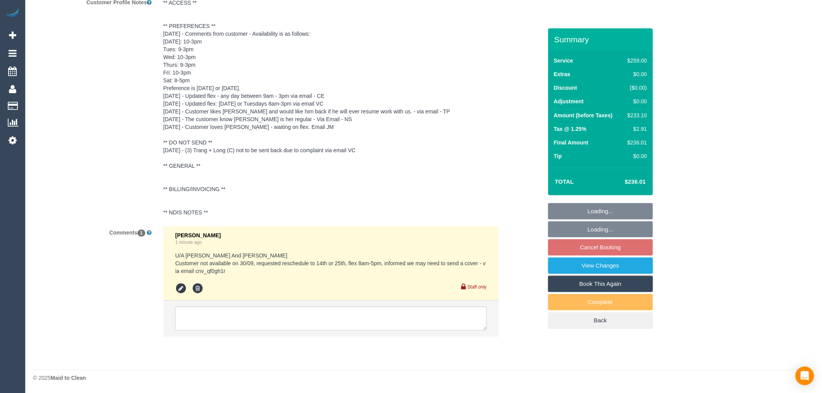
select select "object:750"
select select "string:stripe-pm_1NTHFF2GScqysDRVUCMIxcJL"
select select "number:28"
select select "number:14"
select select "number:19"
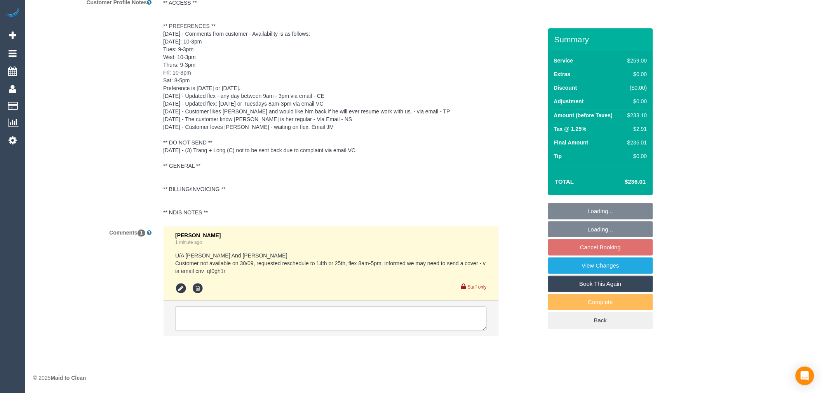
select select "number:36"
select select "number:34"
select select "number:11"
select select "spot2"
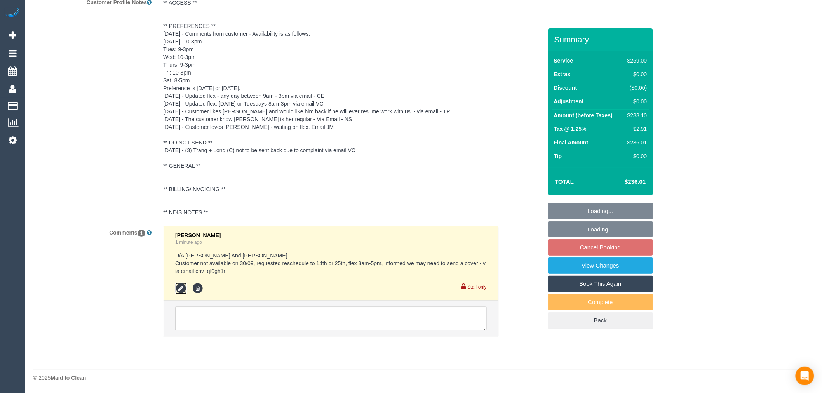
click at [185, 289] on icon at bounding box center [181, 289] width 12 height 12
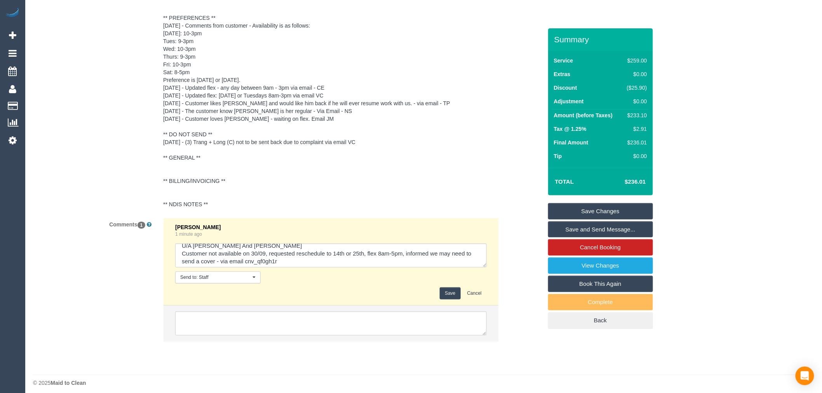
scroll to position [8, 0]
click at [214, 267] on textarea at bounding box center [331, 256] width 312 height 24
click at [288, 267] on textarea at bounding box center [331, 256] width 312 height 24
type textarea "U/A [PERSON_NAME] And [PERSON_NAME] Customer not available on 30/09, requested …"
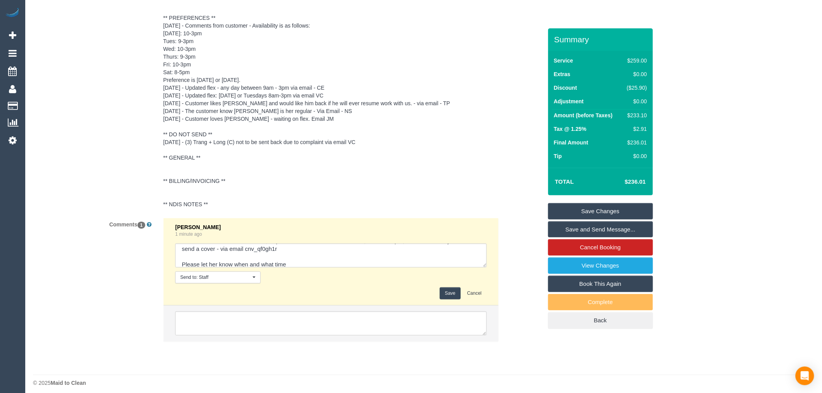
click at [455, 297] on button "Save" at bounding box center [450, 294] width 21 height 12
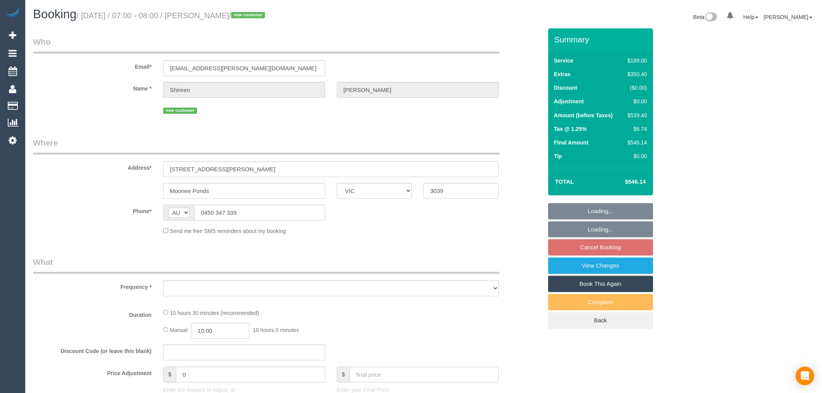
select select "VIC"
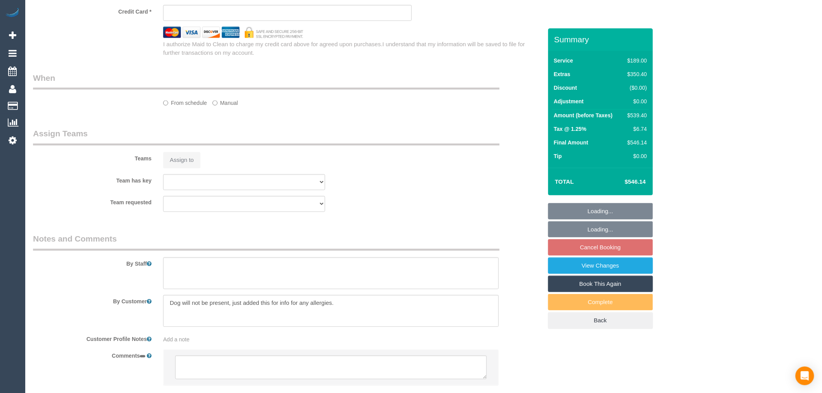
select select "object:567"
select select "string:stripe-pm_1S7UZm2GScqysDRVXrxO2n2B"
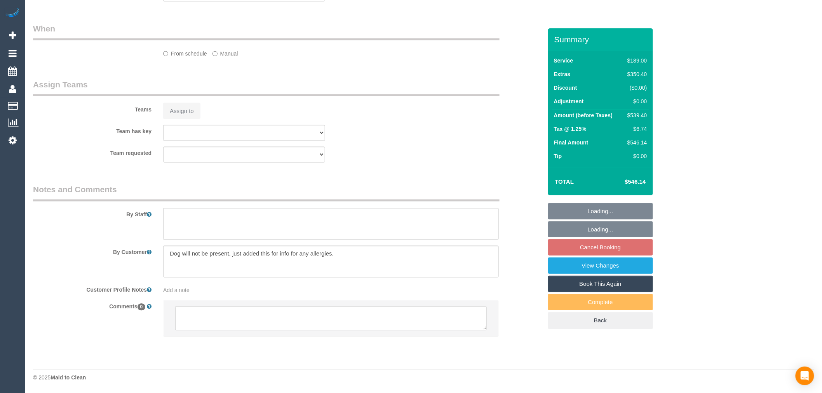
select select "number:27"
select select "number:14"
select select "number:18"
select select "number:25"
select select "number:26"
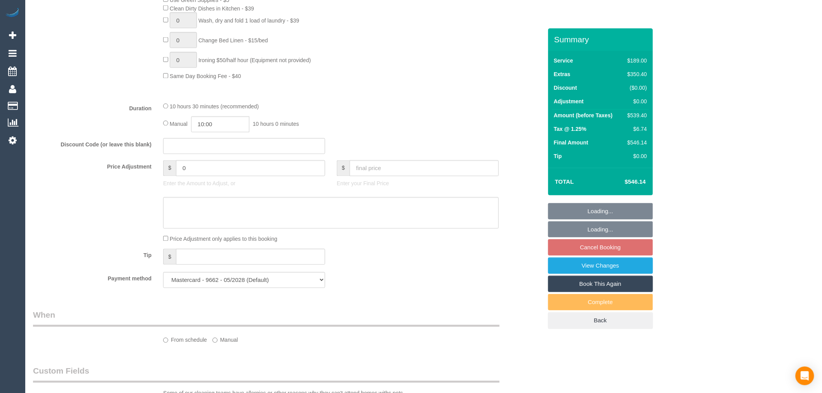
select select "object:1490"
select select "spot1"
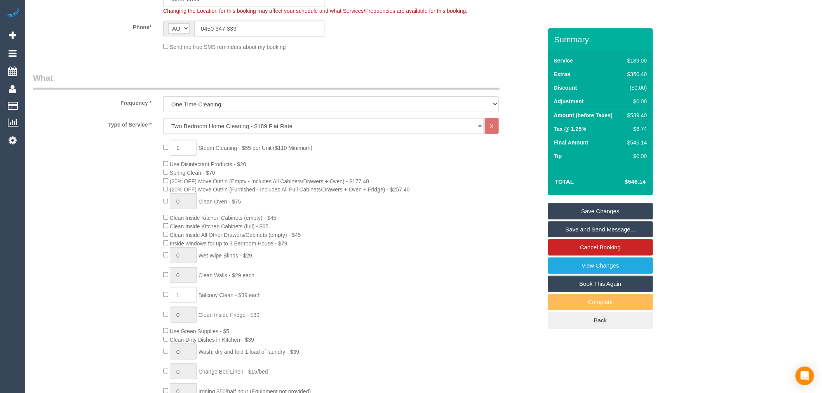
scroll to position [66, 0]
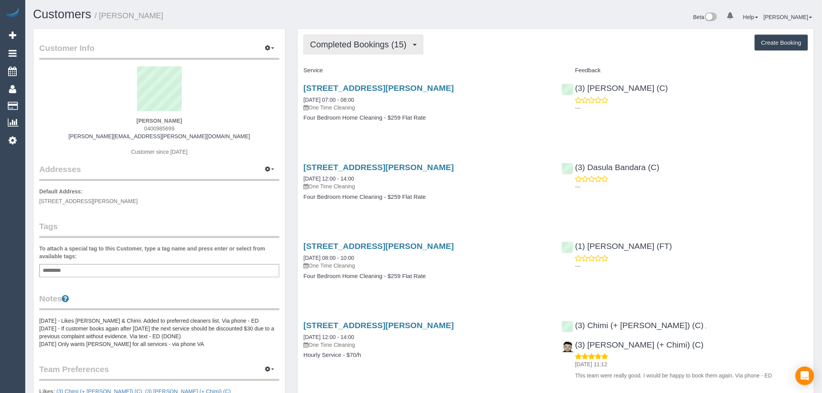
click at [341, 45] on span "Completed Bookings (15)" at bounding box center [360, 45] width 100 height 10
click at [467, 76] on div "Service" at bounding box center [427, 70] width 258 height 13
click at [418, 87] on link "[STREET_ADDRESS][PERSON_NAME]" at bounding box center [378, 88] width 150 height 9
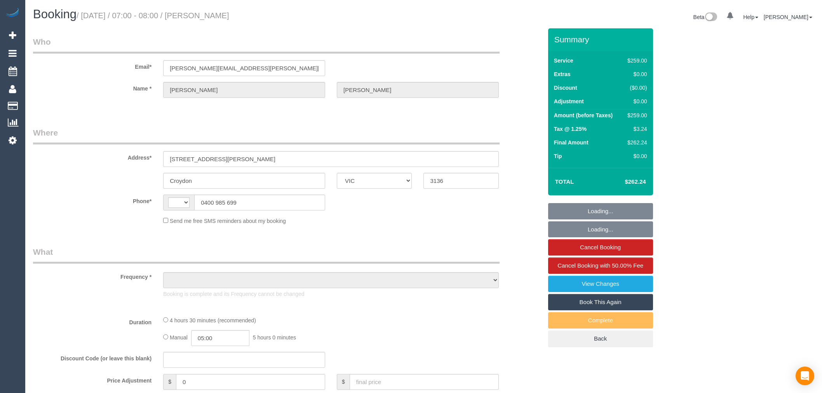
select select "VIC"
select select "string:AU"
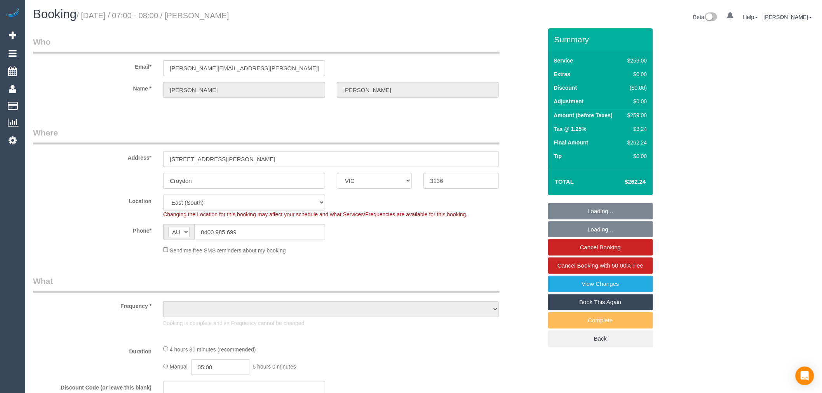
select select "object:710"
select select "string:stripe-pm_1GmCYy2GScqysDRV6CrpkSQz"
select select "number:27"
select select "number:15"
select select "number:19"
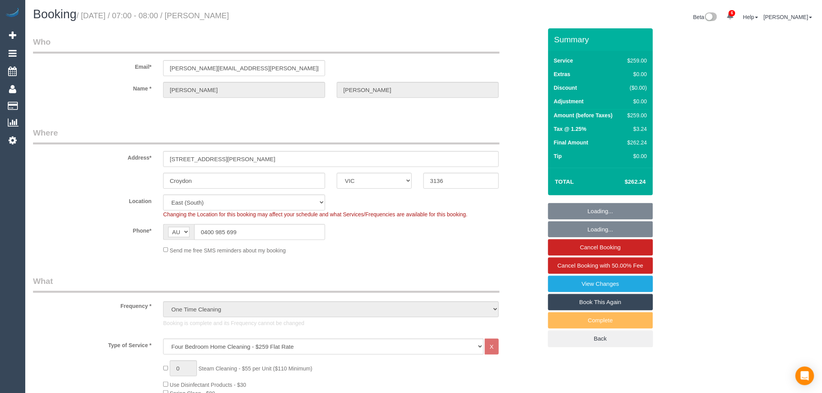
select select "number:23"
select select "number:35"
select select "number:13"
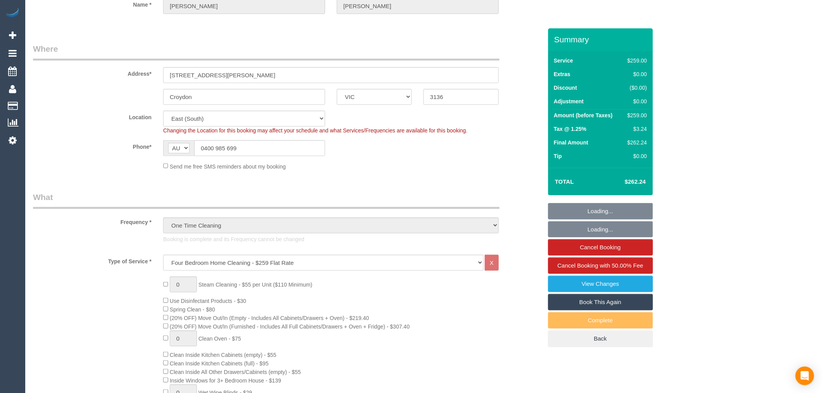
select select "object:1300"
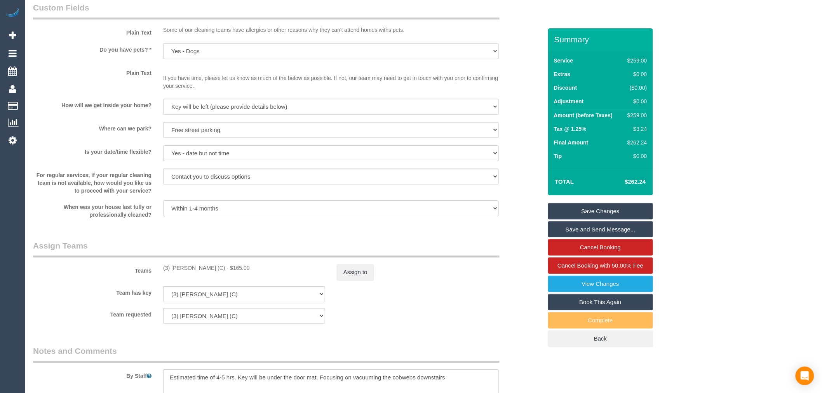
scroll to position [1250, 0]
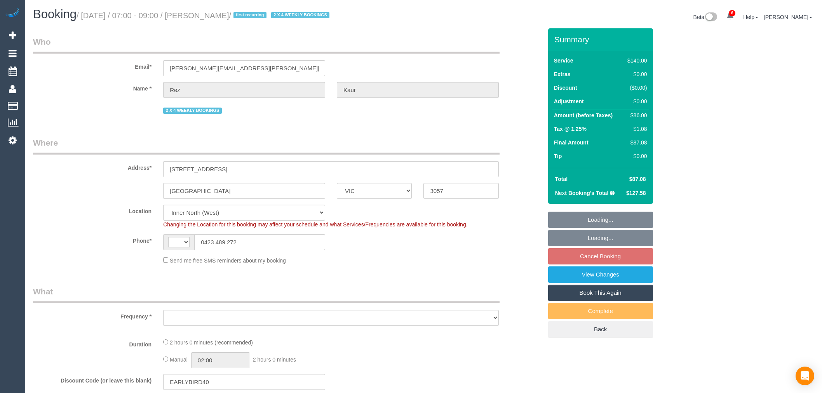
select select "VIC"
select select "string:AU"
select select "string:stripe-pm_1OCGZW2GScqysDRV6QN54hgo"
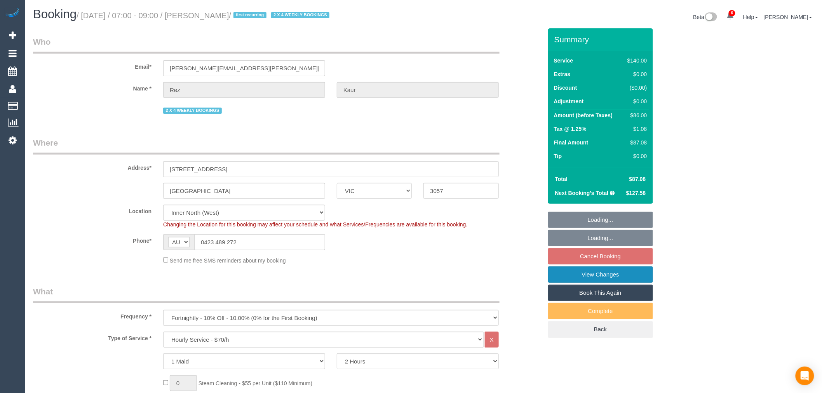
click at [628, 277] on link "View Changes" at bounding box center [600, 275] width 105 height 16
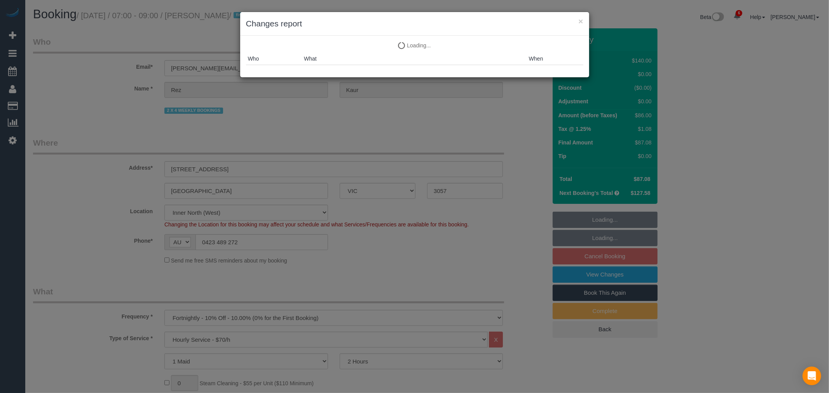
select select "object:804"
select select "spot1"
select select "number:27"
select select "number:14"
select select "number:19"
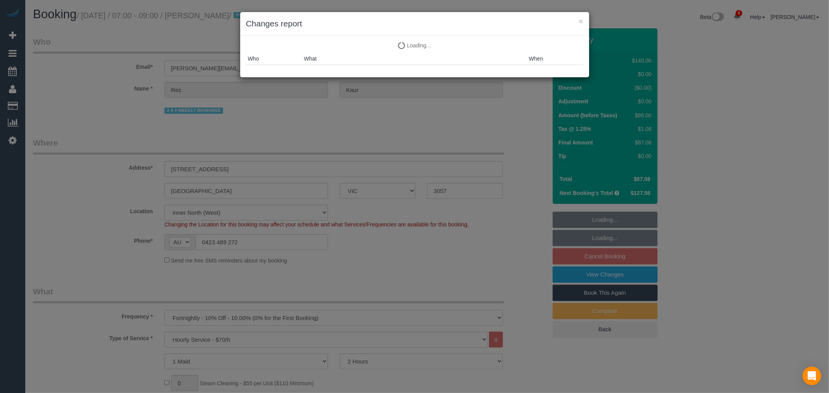
select select "number:36"
